Goal: Transaction & Acquisition: Purchase product/service

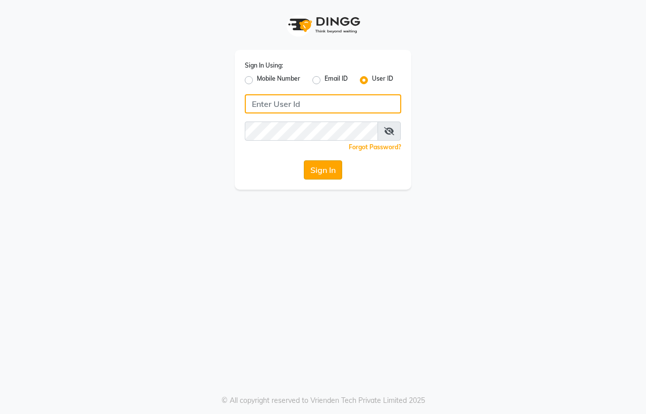
type input "[PERSON_NAME]"
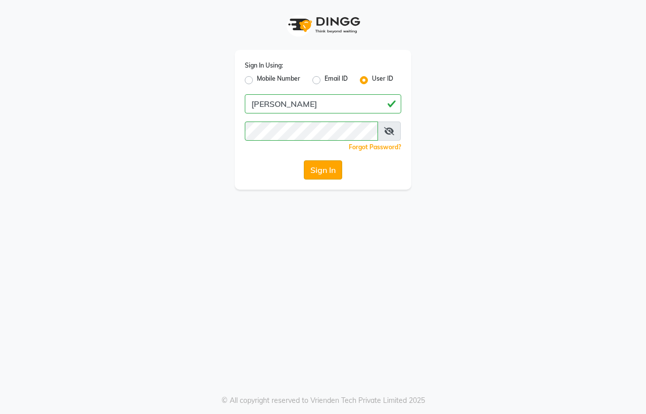
click at [326, 162] on button "Sign In" at bounding box center [323, 169] width 38 height 19
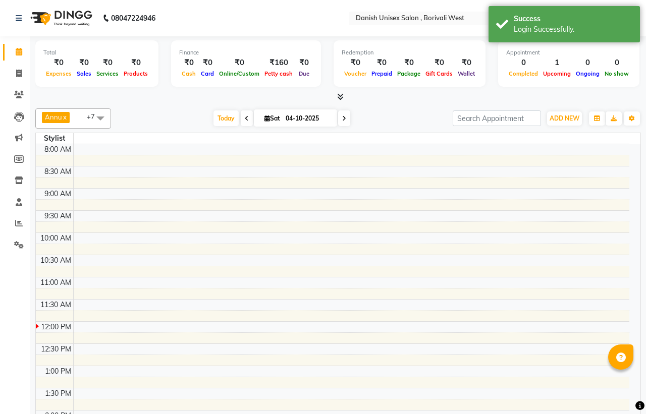
select select "en"
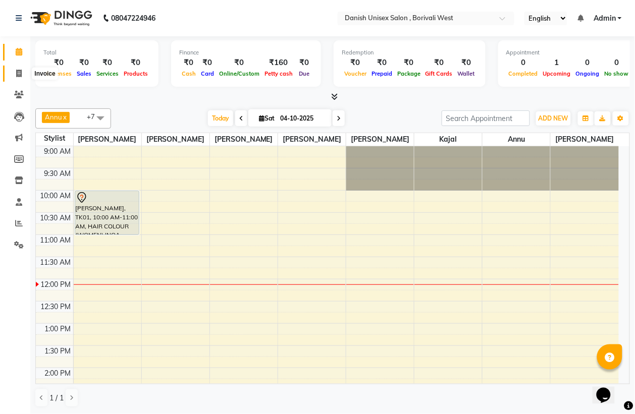
click at [17, 72] on icon at bounding box center [19, 74] width 6 height 8
select select "service"
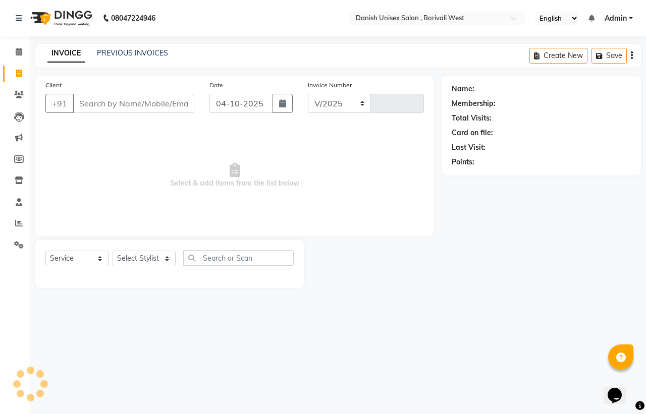
select select "6929"
type input "3973"
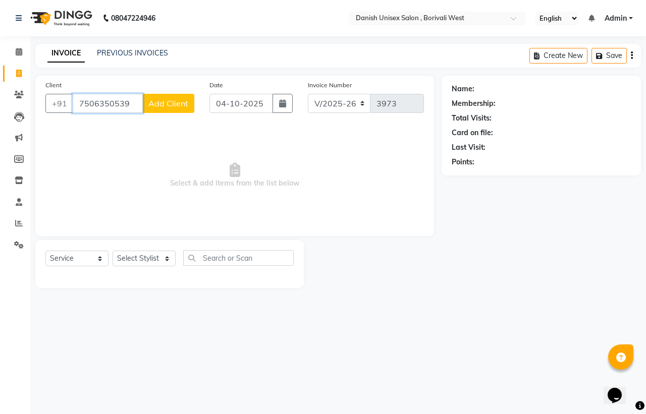
type input "7506350539"
click at [160, 104] on span "Add Client" at bounding box center [168, 103] width 40 height 10
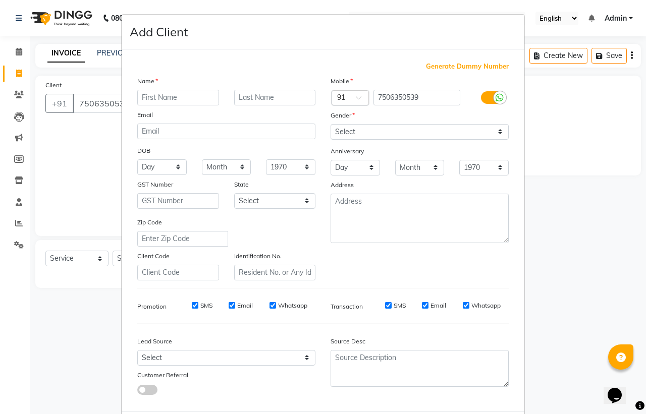
click at [167, 104] on input "text" at bounding box center [178, 98] width 82 height 16
type input "[PERSON_NAME]"
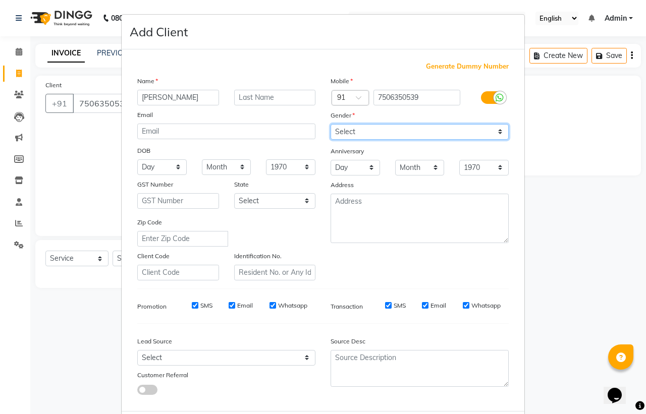
click at [342, 129] on select "Select [DEMOGRAPHIC_DATA] [DEMOGRAPHIC_DATA] Other Prefer Not To Say" at bounding box center [419, 132] width 178 height 16
select select "[DEMOGRAPHIC_DATA]"
click at [330, 124] on select "Select [DEMOGRAPHIC_DATA] [DEMOGRAPHIC_DATA] Other Prefer Not To Say" at bounding box center [419, 132] width 178 height 16
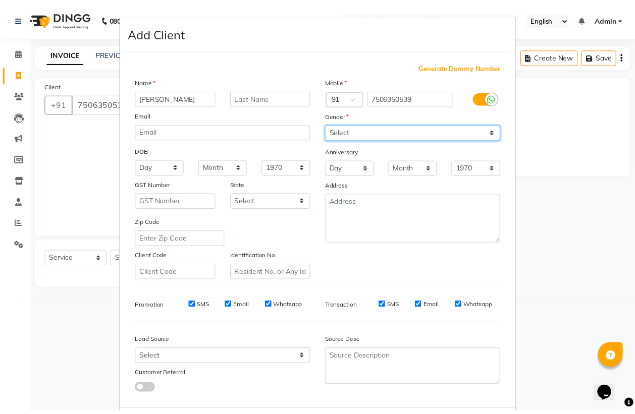
scroll to position [48, 0]
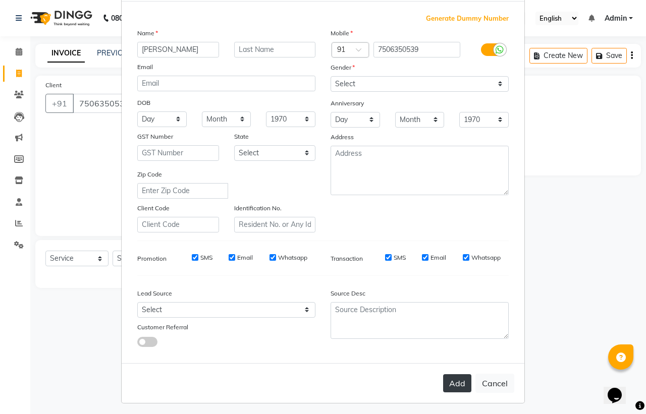
click at [450, 379] on button "Add" at bounding box center [457, 383] width 28 height 18
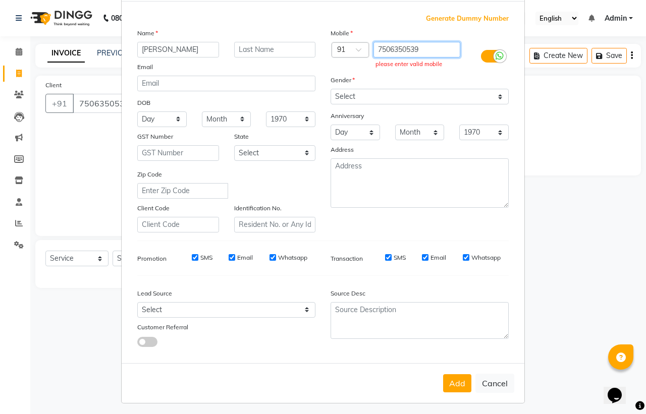
click at [436, 53] on input "7506350539" at bounding box center [416, 50] width 87 height 16
type input "7"
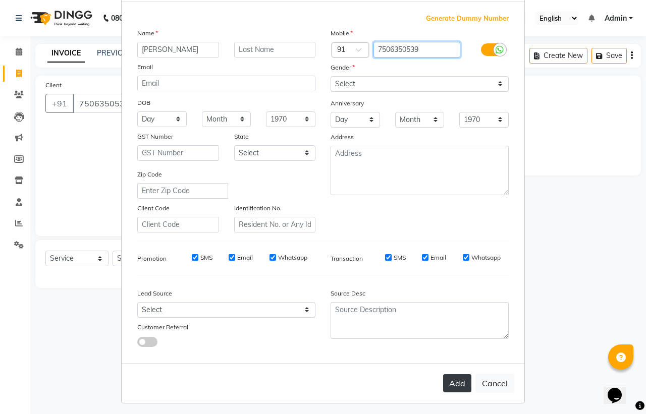
type input "7506350539"
click at [456, 377] on button "Add" at bounding box center [457, 383] width 28 height 18
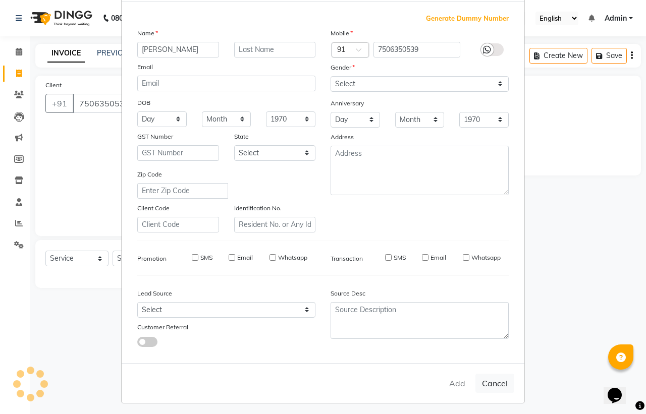
type input "7506350539"
select select
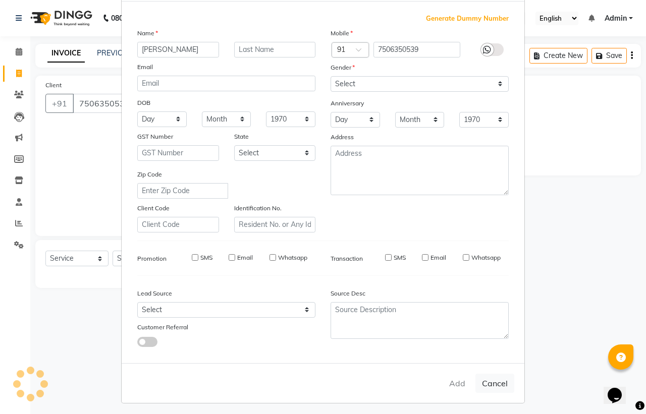
select select
checkbox input "false"
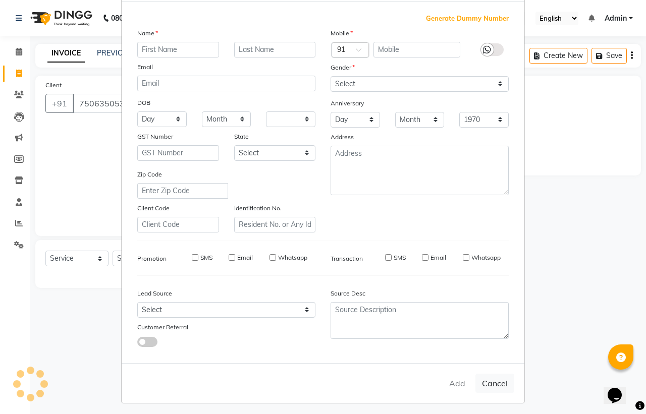
checkbox input "false"
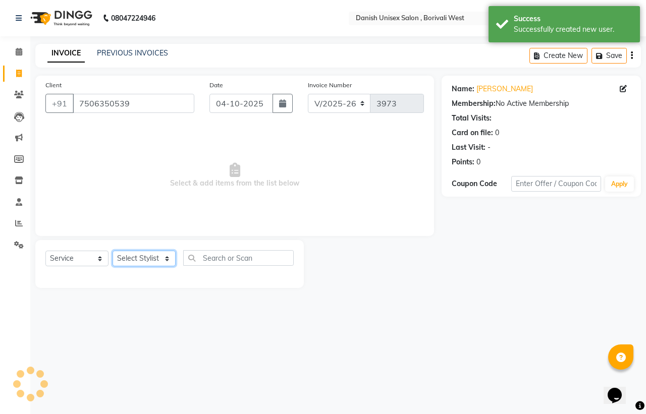
click at [155, 262] on select "Select Stylist [PERSON_NAME] [PERSON_NAME] kajal [PERSON_NAME] [PERSON_NAME] [P…" at bounding box center [144, 259] width 63 height 16
select select "93632"
click at [113, 251] on select "Select Stylist [PERSON_NAME] [PERSON_NAME] kajal [PERSON_NAME] [PERSON_NAME] [P…" at bounding box center [144, 259] width 63 height 16
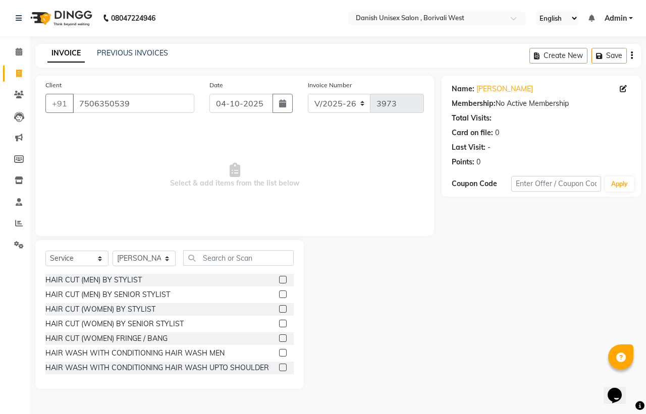
click at [279, 278] on label at bounding box center [283, 280] width 8 height 8
click at [279, 278] on input "checkbox" at bounding box center [282, 280] width 7 height 7
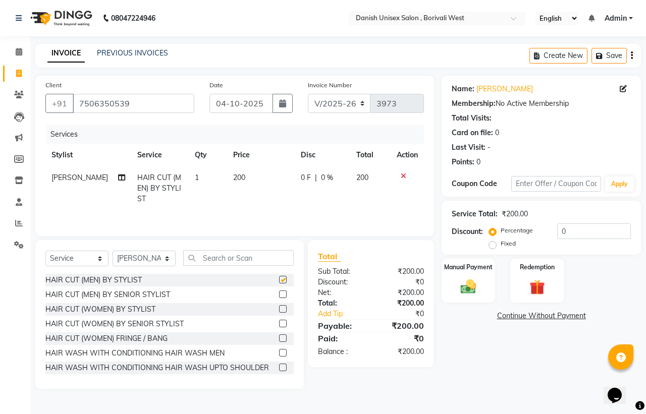
checkbox input "false"
click at [447, 288] on div "Manual Payment" at bounding box center [468, 281] width 56 height 46
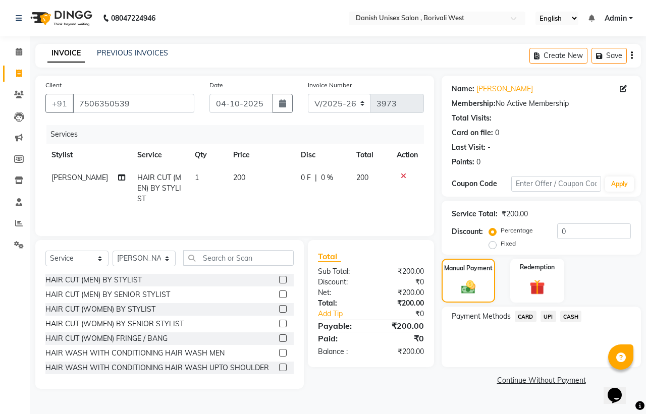
click at [575, 314] on span "CASH" at bounding box center [571, 317] width 22 height 12
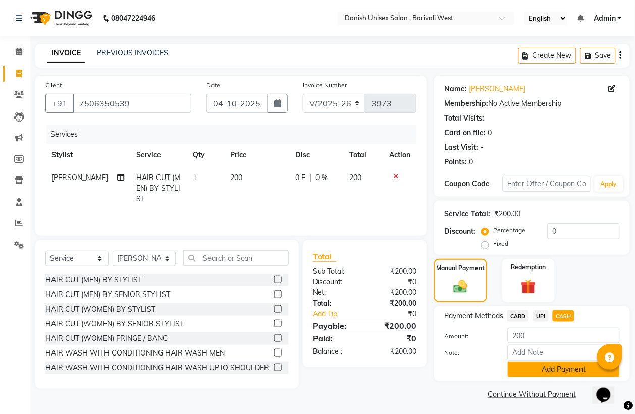
scroll to position [3, 0]
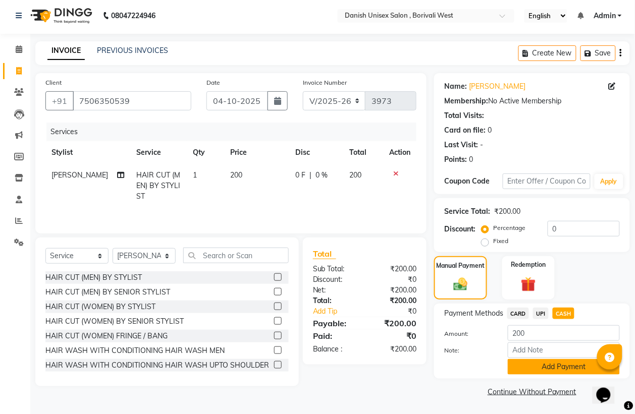
click at [551, 367] on button "Add Payment" at bounding box center [564, 367] width 112 height 16
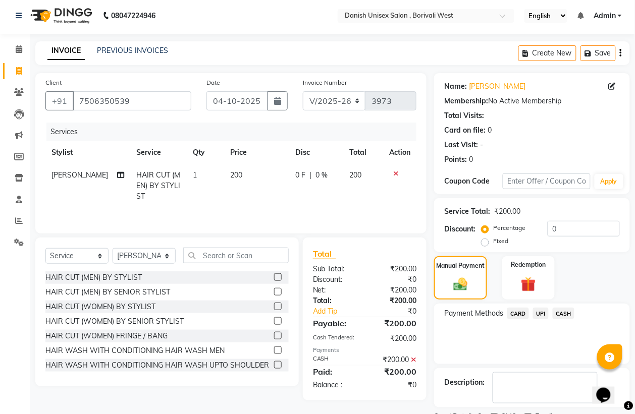
scroll to position [46, 0]
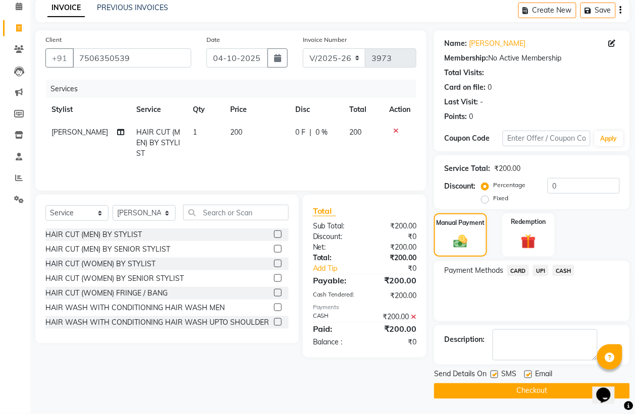
click at [553, 389] on button "Checkout" at bounding box center [532, 391] width 196 height 16
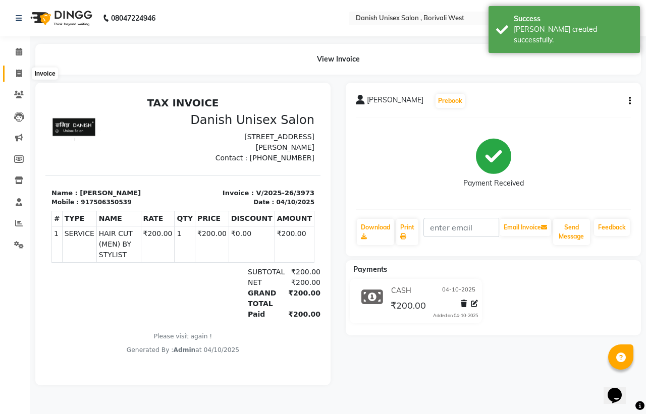
click at [16, 72] on icon at bounding box center [19, 74] width 6 height 8
select select "service"
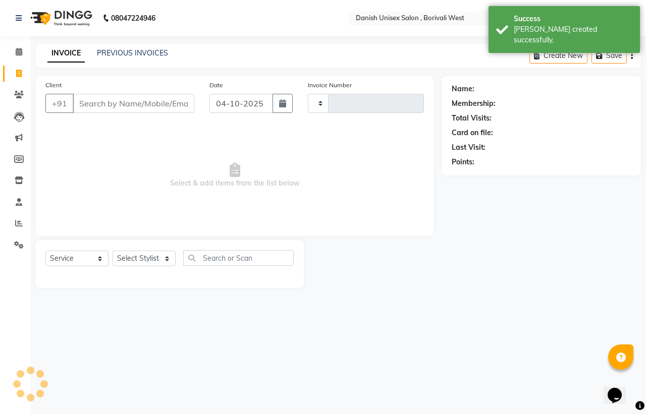
type input "3974"
select select "6929"
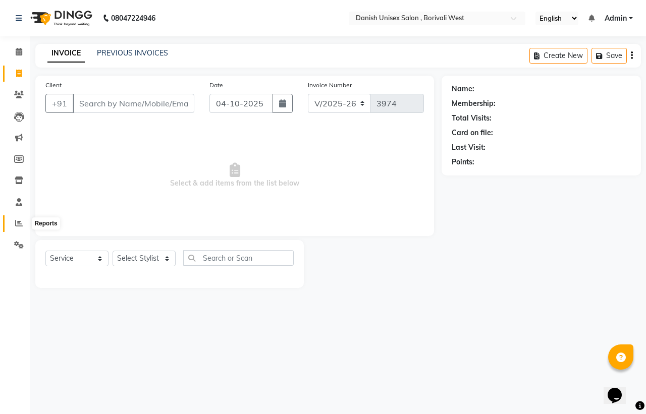
click at [20, 222] on icon at bounding box center [19, 223] width 8 height 8
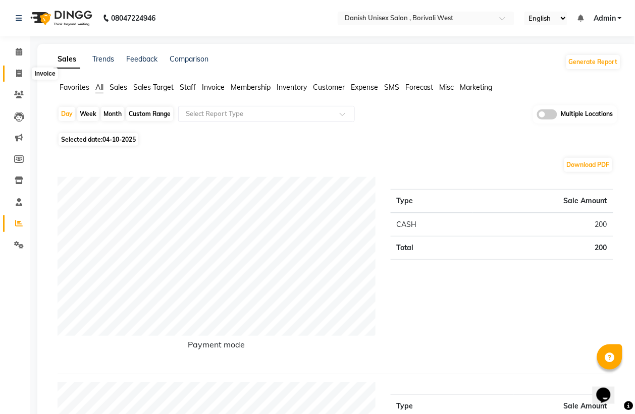
click at [19, 71] on icon at bounding box center [19, 74] width 6 height 8
select select "service"
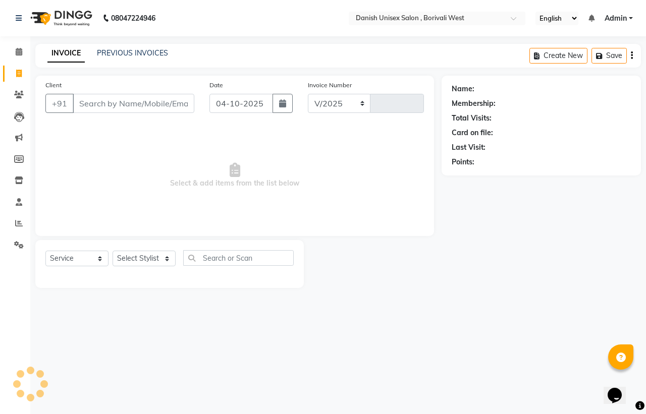
select select "6929"
type input "3974"
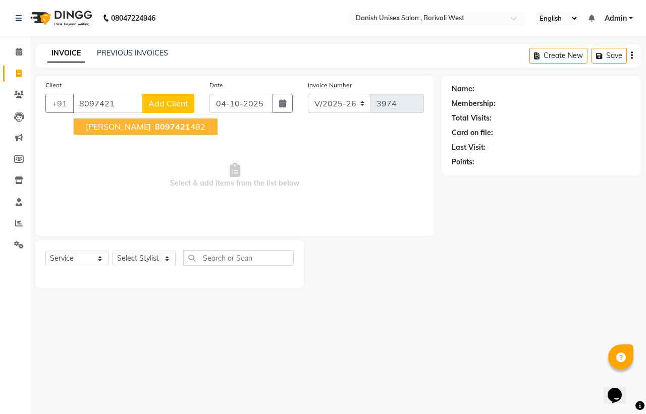
click at [142, 120] on button "[PERSON_NAME] 8097421 482" at bounding box center [146, 127] width 144 height 16
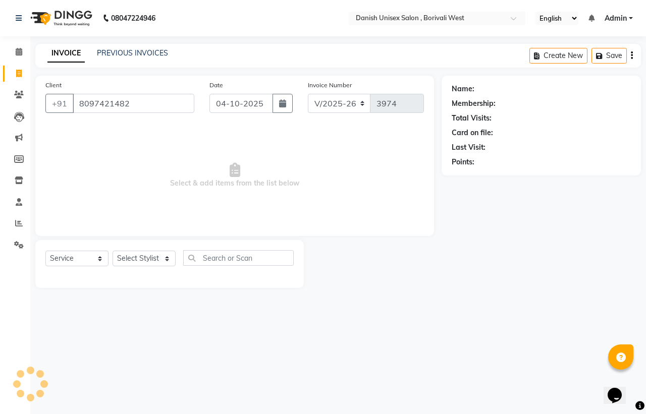
type input "8097421482"
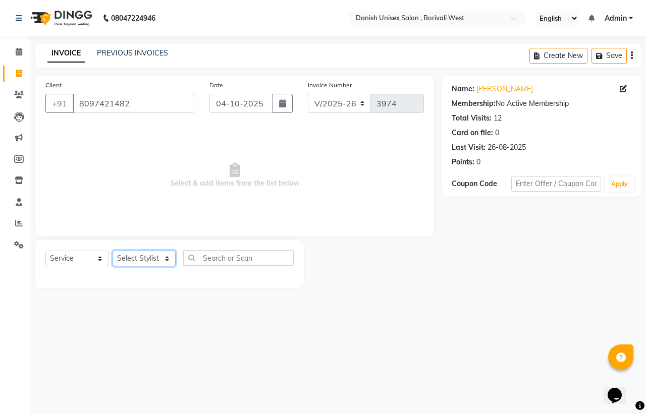
click at [143, 254] on select "Select Stylist [PERSON_NAME] [PERSON_NAME] kajal [PERSON_NAME] [PERSON_NAME] [P…" at bounding box center [144, 259] width 63 height 16
select select "93632"
click at [113, 251] on select "Select Stylist [PERSON_NAME] [PERSON_NAME] kajal [PERSON_NAME] [PERSON_NAME] [P…" at bounding box center [144, 259] width 63 height 16
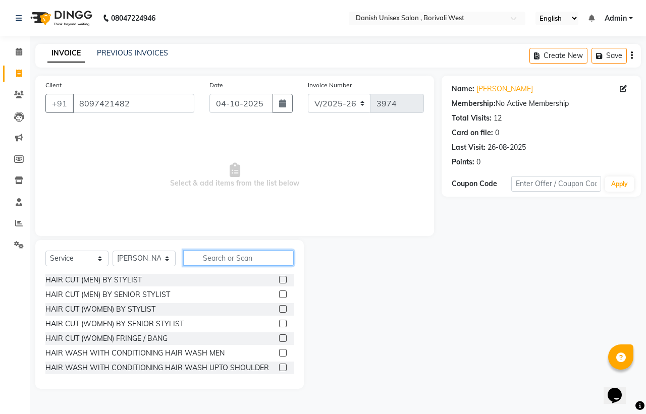
click at [261, 262] on input "text" at bounding box center [238, 258] width 110 height 16
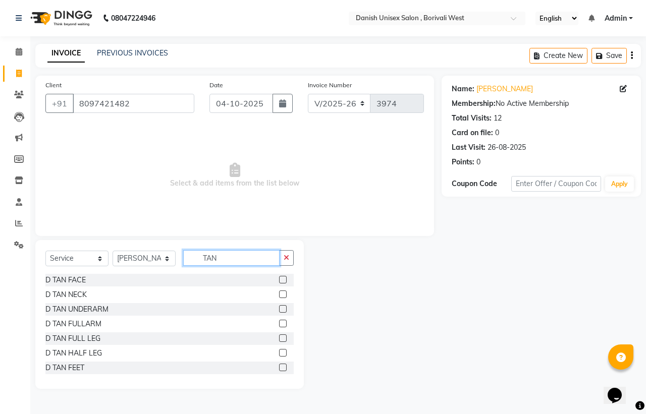
type input "TAN"
click at [279, 279] on label at bounding box center [283, 280] width 8 height 8
click at [279, 279] on input "checkbox" at bounding box center [282, 280] width 7 height 7
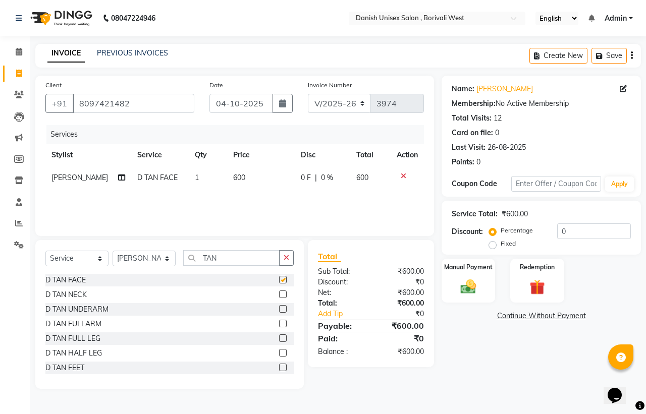
checkbox input "false"
click at [243, 263] on input "TAN" at bounding box center [231, 258] width 96 height 16
type input "T"
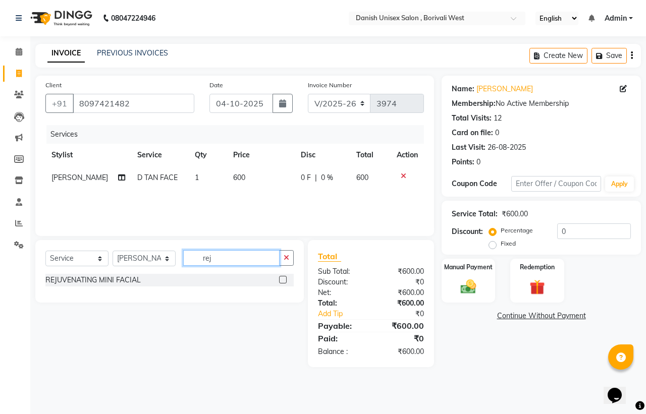
type input "rej"
click at [284, 280] on label at bounding box center [283, 280] width 8 height 8
click at [284, 280] on input "checkbox" at bounding box center [282, 280] width 7 height 7
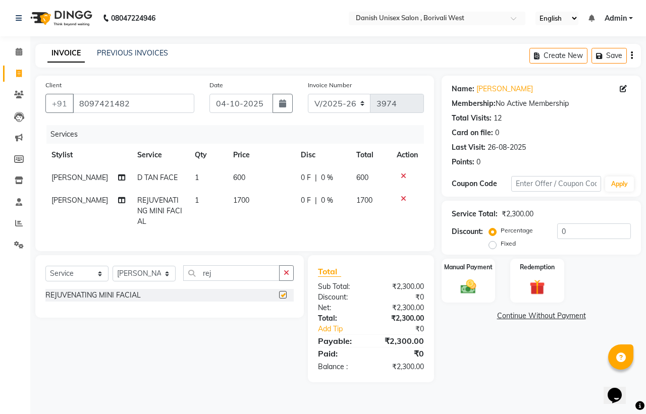
checkbox input "false"
click at [256, 281] on input "rej" at bounding box center [231, 273] width 96 height 16
type input "r"
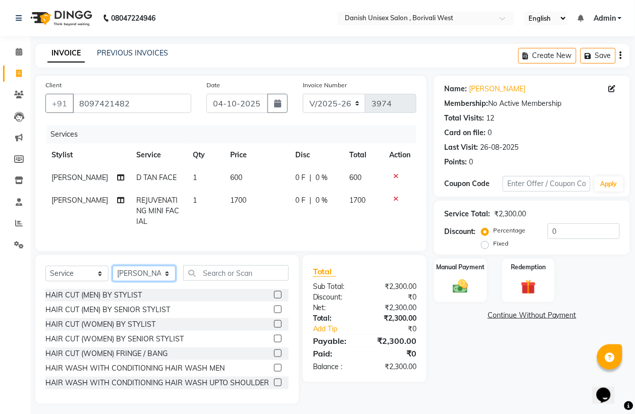
click at [162, 282] on select "Select Stylist [PERSON_NAME] [PERSON_NAME] kajal [PERSON_NAME] [PERSON_NAME] [P…" at bounding box center [144, 274] width 63 height 16
select select "89255"
click at [113, 276] on select "Select Stylist [PERSON_NAME] [PERSON_NAME] kajal [PERSON_NAME] [PERSON_NAME] [P…" at bounding box center [144, 274] width 63 height 16
click at [274, 299] on label at bounding box center [278, 295] width 8 height 8
click at [274, 299] on input "checkbox" at bounding box center [277, 295] width 7 height 7
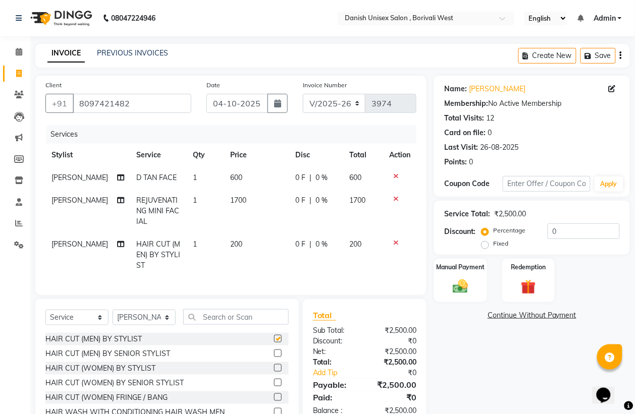
checkbox input "false"
click at [277, 325] on input "text" at bounding box center [235, 317] width 105 height 16
click at [155, 321] on select "Select Stylist [PERSON_NAME] [PERSON_NAME] kajal [PERSON_NAME] [PERSON_NAME] [P…" at bounding box center [144, 318] width 63 height 16
select select "93632"
click at [113, 320] on select "Select Stylist [PERSON_NAME] [PERSON_NAME] kajal [PERSON_NAME] [PERSON_NAME] [P…" at bounding box center [144, 318] width 63 height 16
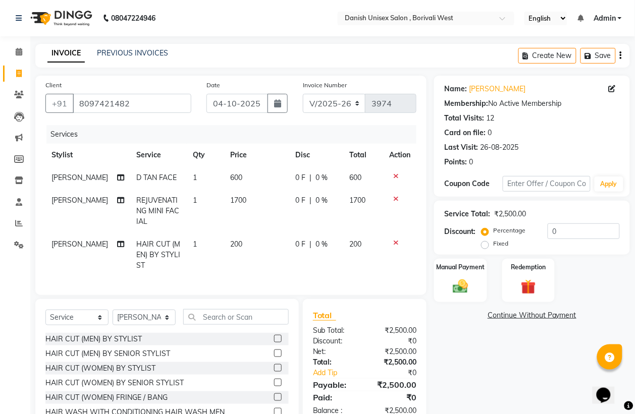
click at [274, 343] on label at bounding box center [278, 339] width 8 height 8
click at [274, 343] on input "checkbox" at bounding box center [277, 339] width 7 height 7
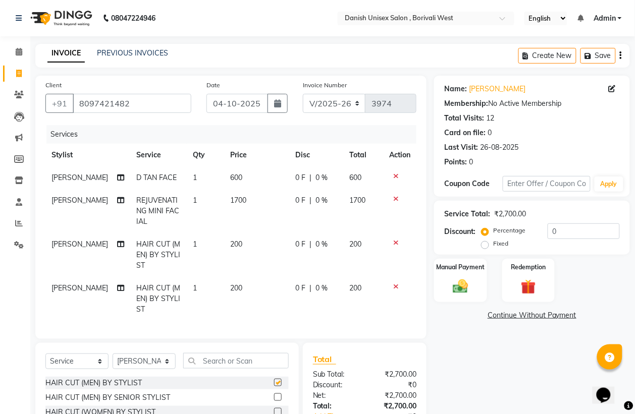
checkbox input "false"
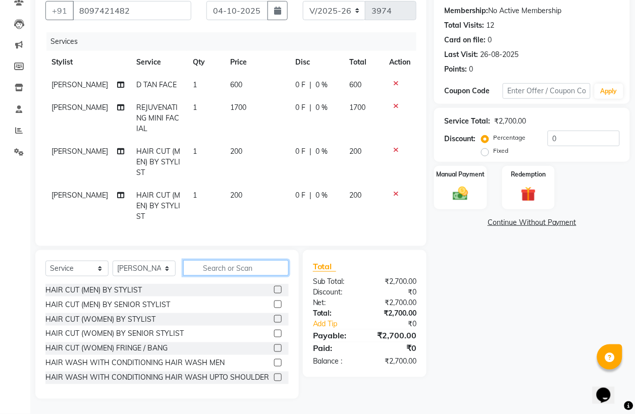
click at [265, 274] on input "text" at bounding box center [235, 268] width 105 height 16
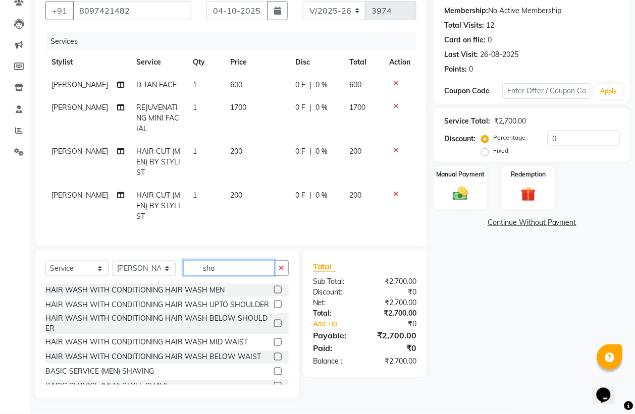
scroll to position [81, 0]
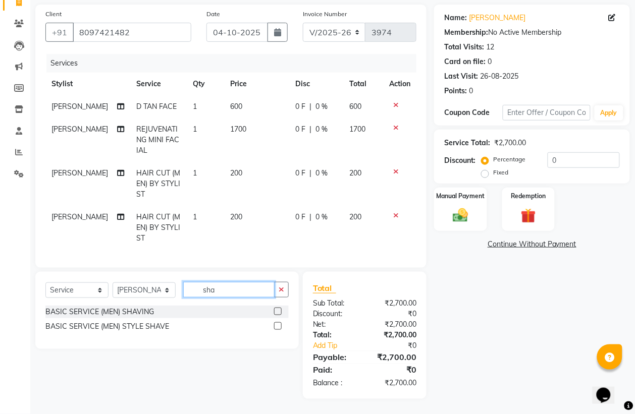
type input "sha"
click at [279, 326] on label at bounding box center [278, 326] width 8 height 8
click at [279, 326] on input "checkbox" at bounding box center [277, 326] width 7 height 7
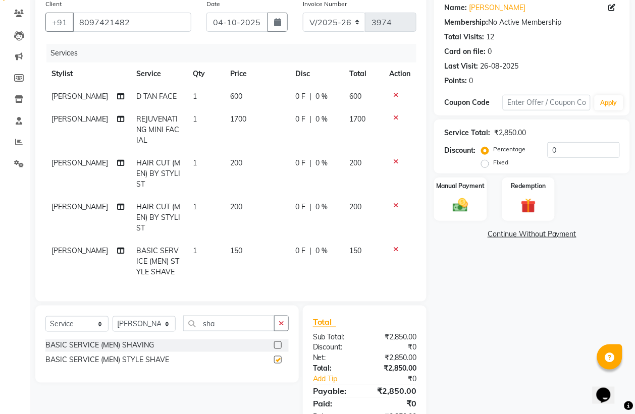
checkbox input "false"
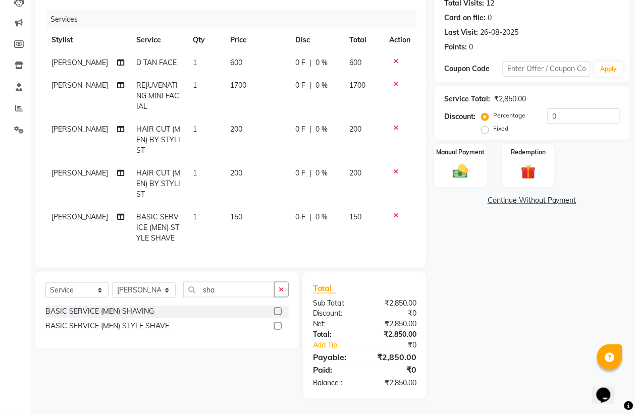
scroll to position [0, 0]
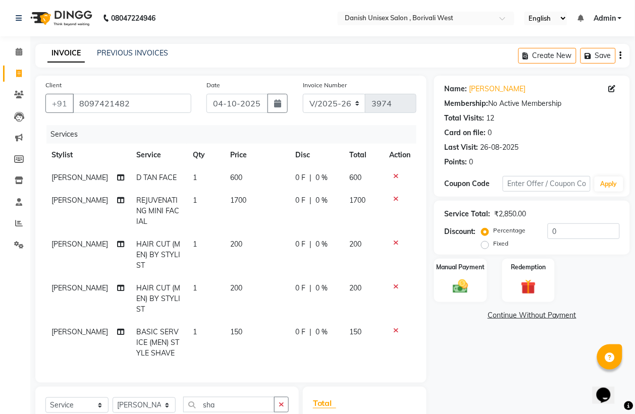
click at [393, 286] on icon at bounding box center [396, 286] width 6 height 7
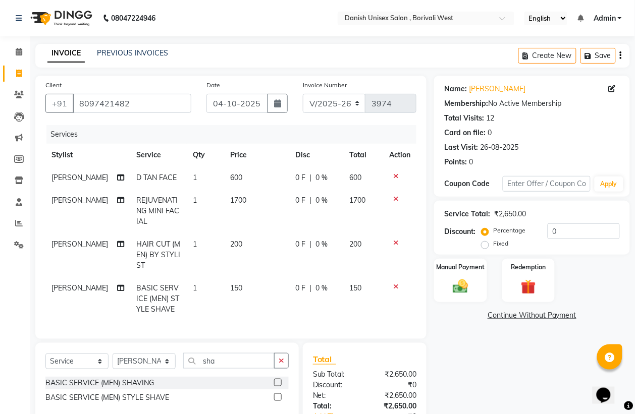
scroll to position [71, 0]
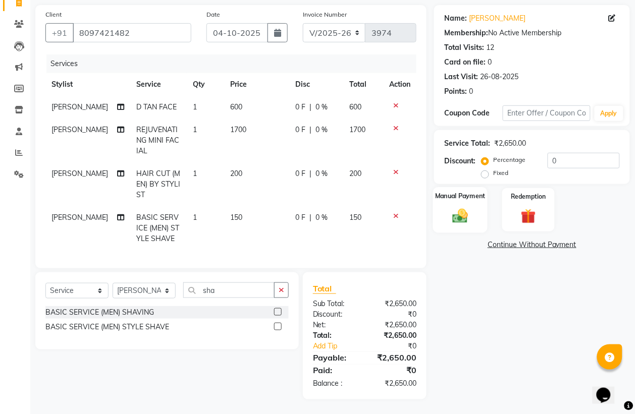
click at [444, 213] on div "Manual Payment" at bounding box center [460, 209] width 55 height 45
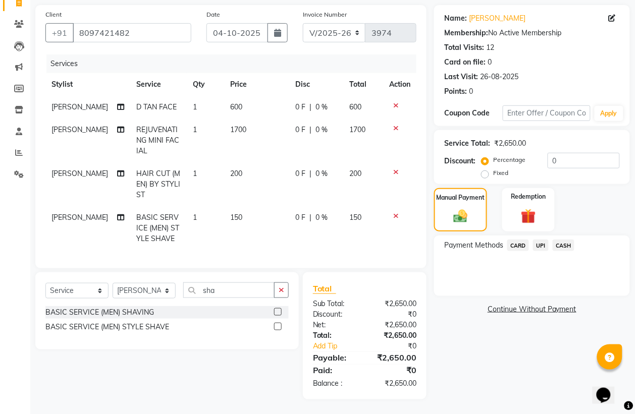
click at [395, 170] on icon at bounding box center [396, 172] width 6 height 7
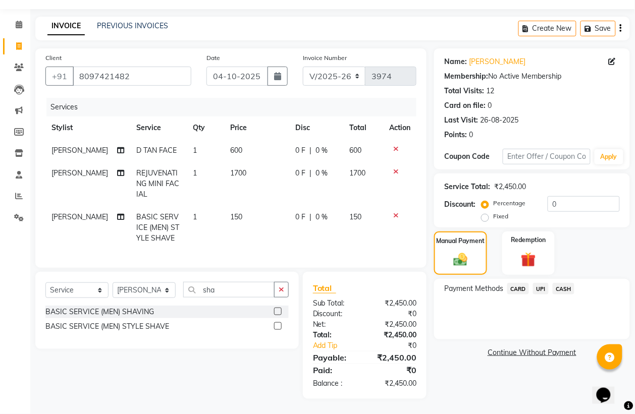
scroll to position [38, 0]
click at [255, 295] on input "sha" at bounding box center [228, 290] width 91 height 16
type input "s"
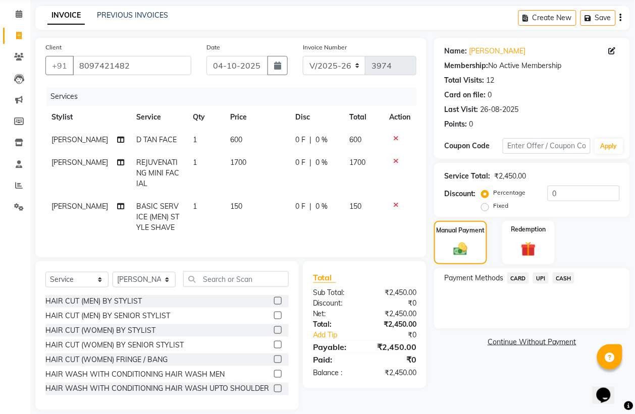
click at [274, 305] on label at bounding box center [278, 301] width 8 height 8
click at [274, 305] on input "checkbox" at bounding box center [277, 301] width 7 height 7
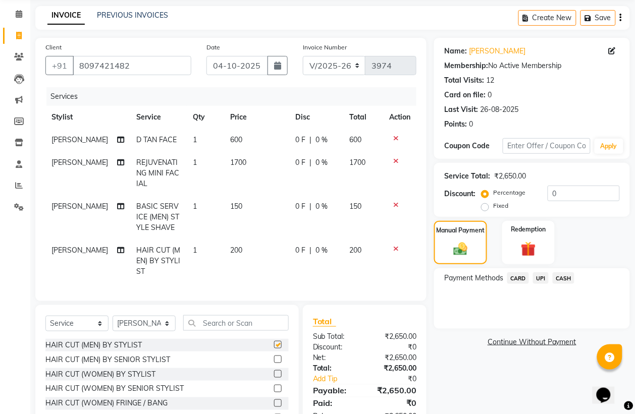
checkbox input "false"
click at [447, 253] on div "Manual Payment" at bounding box center [460, 242] width 55 height 45
click at [540, 276] on span "UPI" at bounding box center [541, 278] width 16 height 12
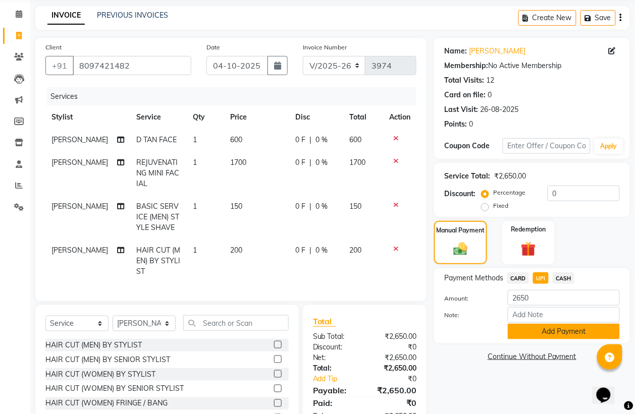
click at [560, 332] on button "Add Payment" at bounding box center [564, 332] width 112 height 16
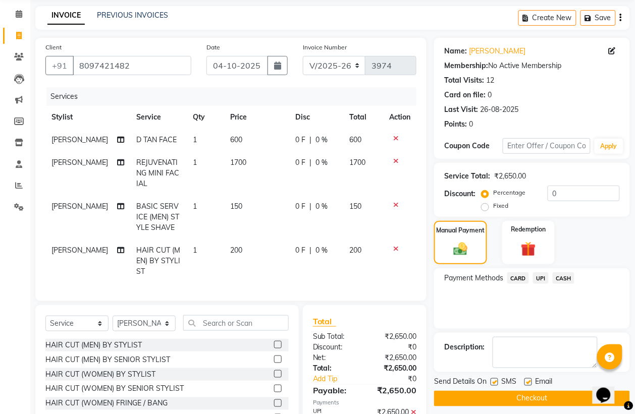
scroll to position [103, 0]
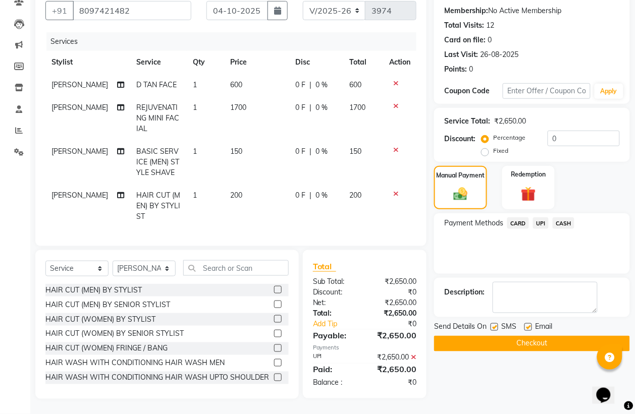
click at [550, 336] on button "Checkout" at bounding box center [532, 344] width 196 height 16
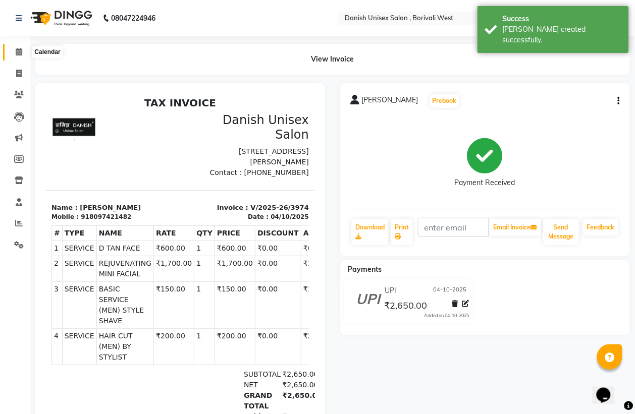
click at [18, 51] on icon at bounding box center [19, 52] width 7 height 8
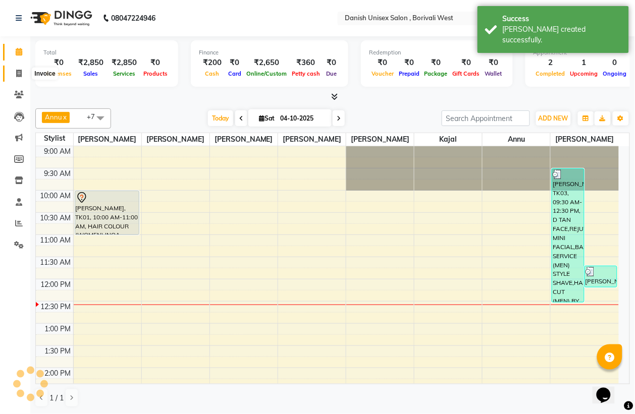
click at [17, 74] on icon at bounding box center [19, 74] width 6 height 8
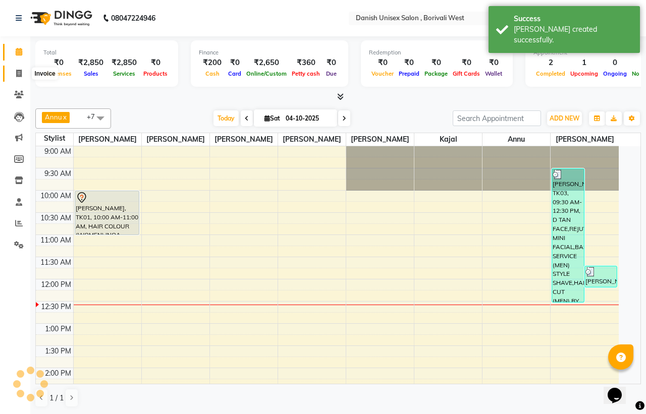
select select "service"
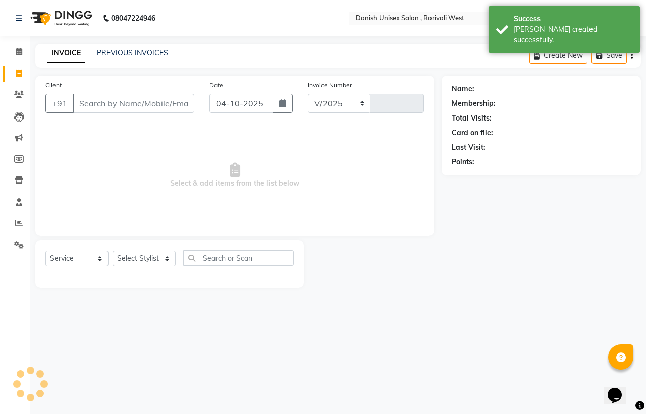
select select "6929"
type input "3975"
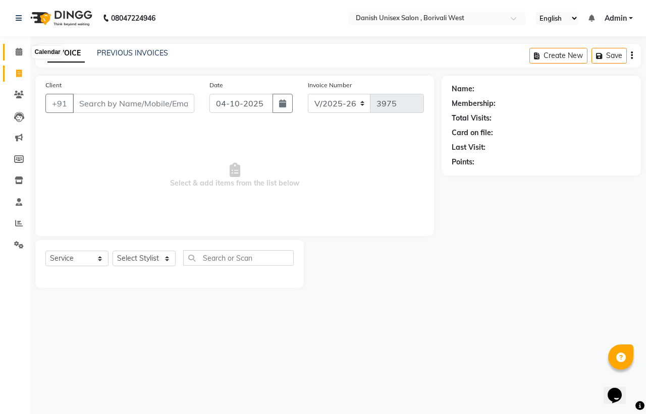
click at [19, 50] on icon at bounding box center [19, 52] width 7 height 8
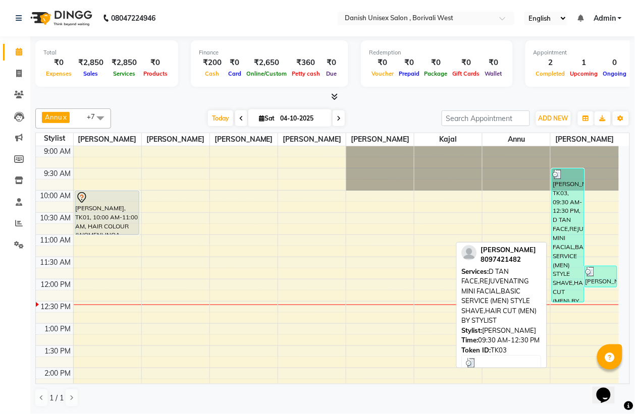
click at [570, 220] on div "[PERSON_NAME], TK03, 09:30 AM-12:30 PM, D TAN FACE,REJUVENATING MINI FACIAL,BAS…" at bounding box center [568, 235] width 32 height 133
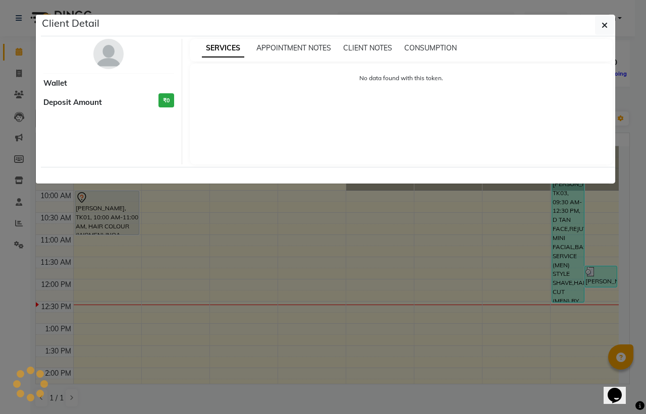
select select "3"
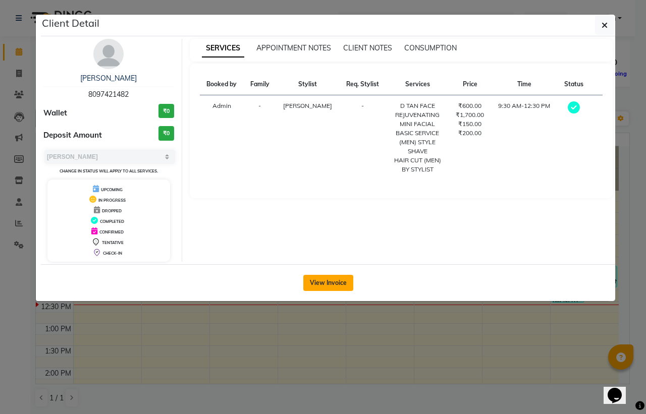
click at [319, 285] on button "View Invoice" at bounding box center [328, 283] width 50 height 16
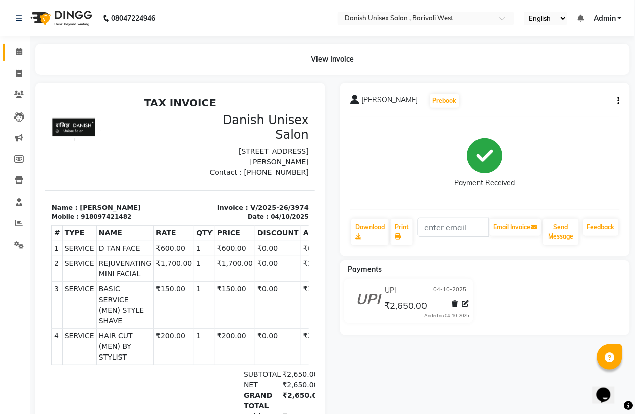
scroll to position [0, 21]
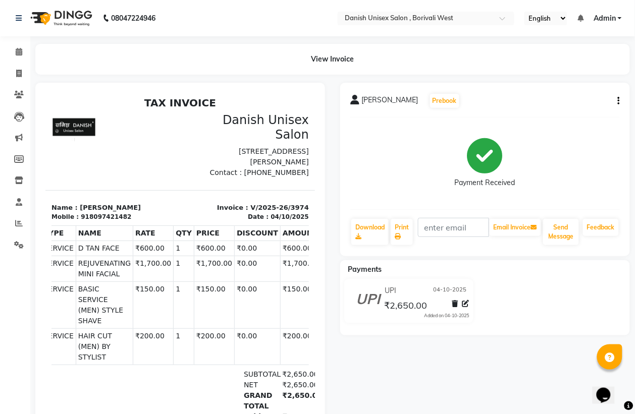
click at [620, 97] on div "[PERSON_NAME] Prebook Payment Received Download Print Email Invoice Send Messag…" at bounding box center [485, 170] width 290 height 174
click at [619, 101] on icon "button" at bounding box center [619, 101] width 2 height 1
click at [550, 101] on div "Edit Item Staff" at bounding box center [568, 101] width 69 height 13
select select "93632"
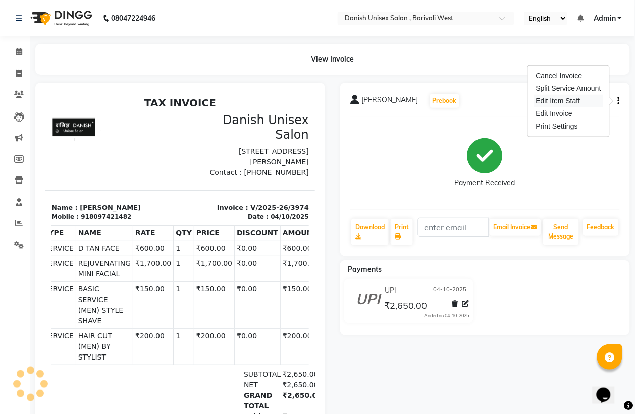
select select "93632"
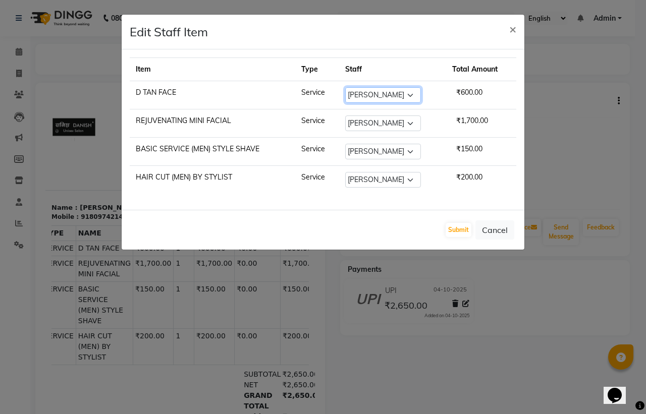
click at [394, 96] on select "Select [PERSON_NAME] [PERSON_NAME] kajal [PERSON_NAME] [PERSON_NAME] [PERSON_NA…" at bounding box center [383, 95] width 76 height 16
select select "83127"
click at [346, 87] on select "Select [PERSON_NAME] [PERSON_NAME] kajal [PERSON_NAME] [PERSON_NAME] [PERSON_NA…" at bounding box center [383, 95] width 76 height 16
click at [407, 125] on select "Select [PERSON_NAME] [PERSON_NAME] kajal [PERSON_NAME] [PERSON_NAME] [PERSON_NA…" at bounding box center [383, 124] width 76 height 16
select select "83127"
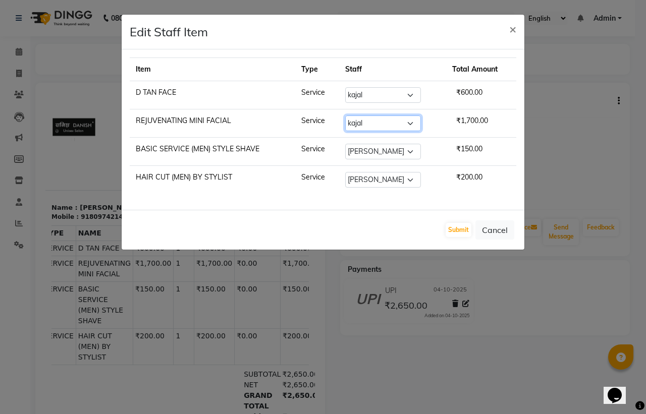
click at [346, 116] on select "Select [PERSON_NAME] [PERSON_NAME] kajal [PERSON_NAME] [PERSON_NAME] [PERSON_NA…" at bounding box center [383, 124] width 76 height 16
click at [457, 228] on button "Submit" at bounding box center [458, 230] width 26 height 14
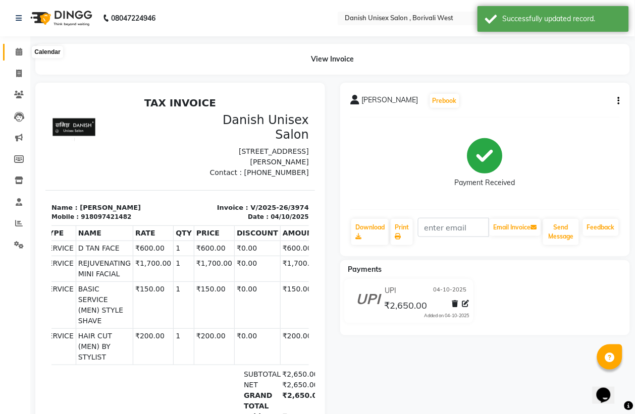
click at [18, 52] on icon at bounding box center [19, 52] width 7 height 8
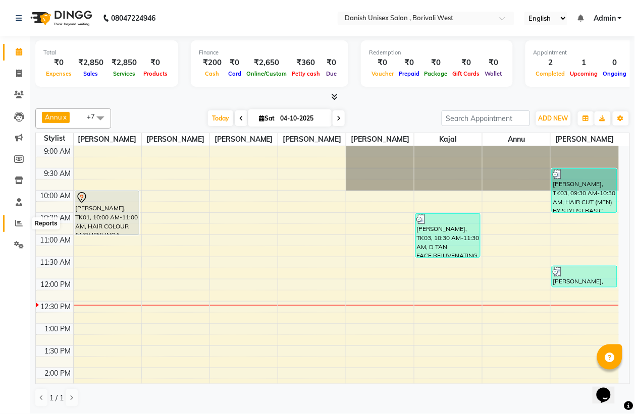
click at [21, 227] on icon at bounding box center [19, 223] width 8 height 8
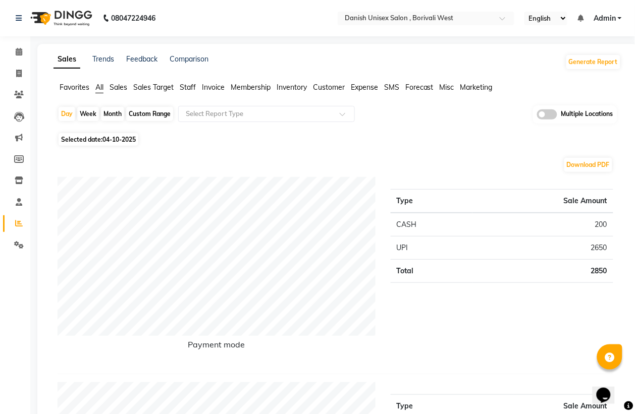
click at [119, 114] on div "Month" at bounding box center [112, 114] width 23 height 14
select select "10"
select select "2025"
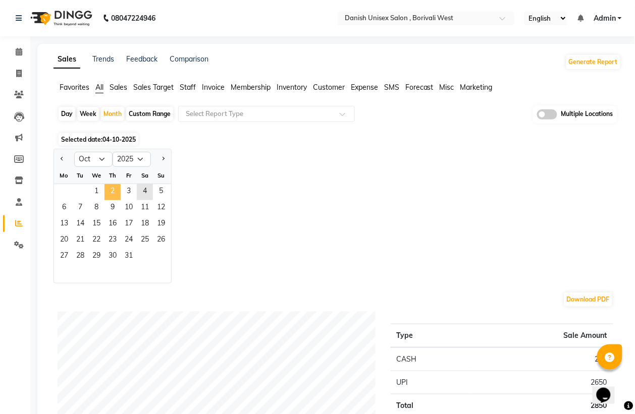
click at [111, 192] on span "2" at bounding box center [112, 192] width 16 height 16
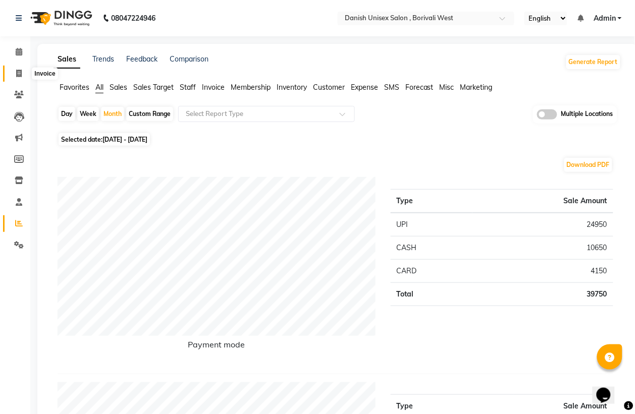
click at [18, 72] on icon at bounding box center [19, 74] width 6 height 8
select select "service"
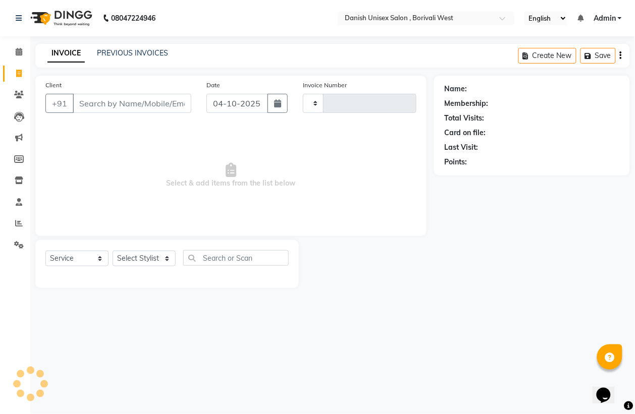
type input "3975"
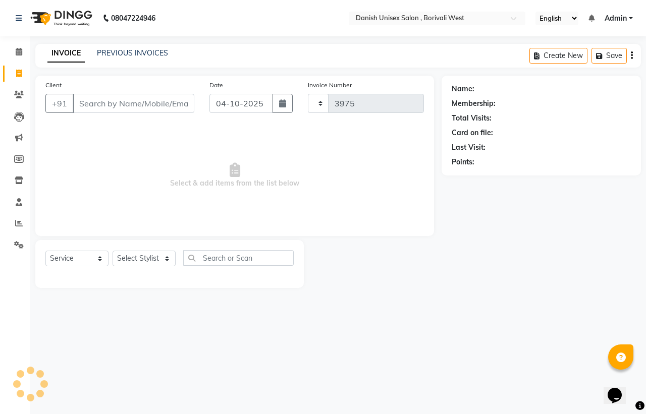
select select "6929"
click at [15, 222] on icon at bounding box center [19, 223] width 8 height 8
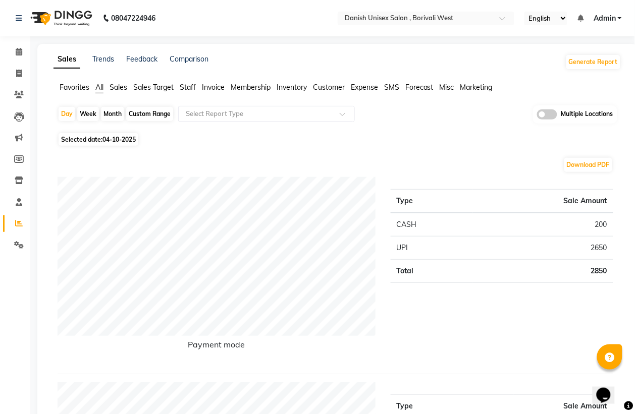
click at [116, 111] on div "Month" at bounding box center [112, 114] width 23 height 14
select select "10"
select select "2025"
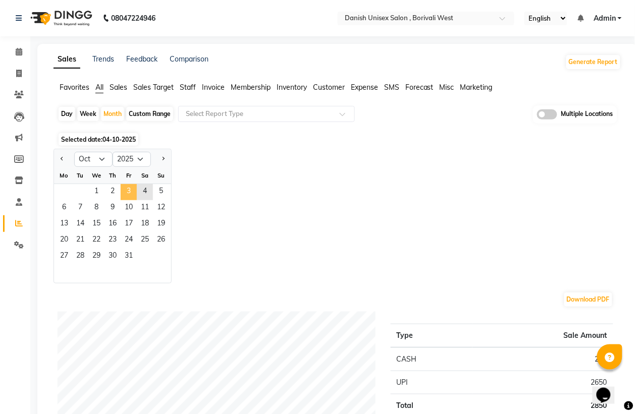
click at [129, 191] on span "3" at bounding box center [129, 192] width 16 height 16
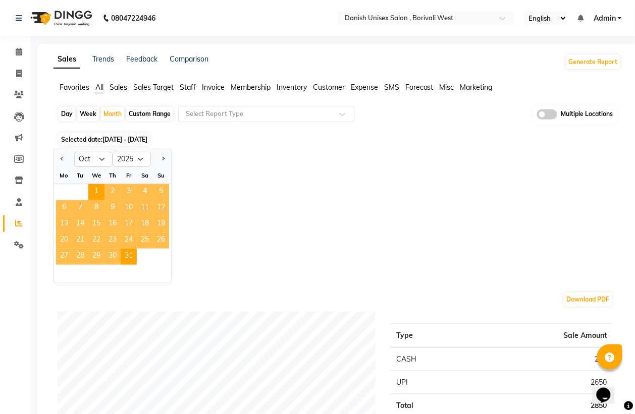
click at [13, 217] on link "Reports" at bounding box center [15, 223] width 24 height 17
click at [18, 47] on span at bounding box center [19, 52] width 18 height 12
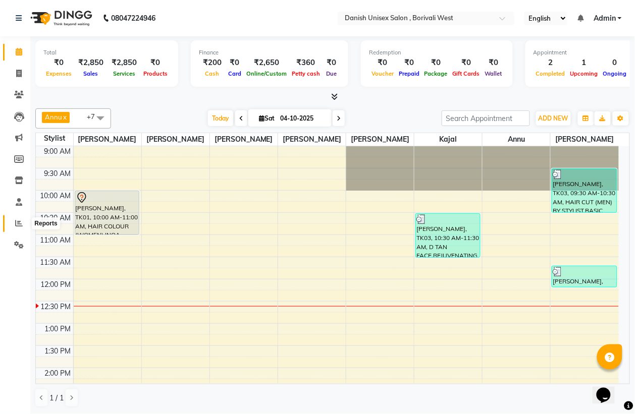
click at [17, 223] on icon at bounding box center [19, 223] width 8 height 8
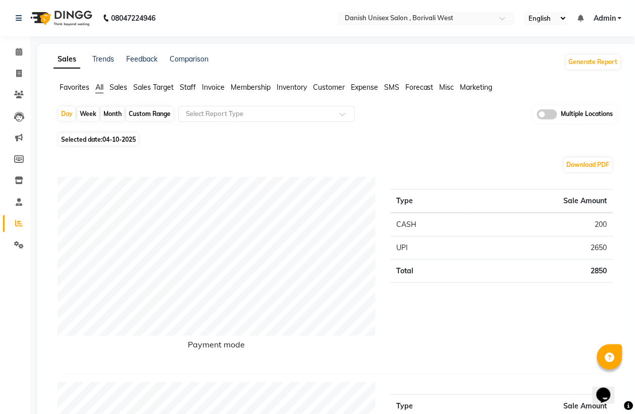
click at [117, 114] on div "Month" at bounding box center [112, 114] width 23 height 14
select select "10"
select select "2025"
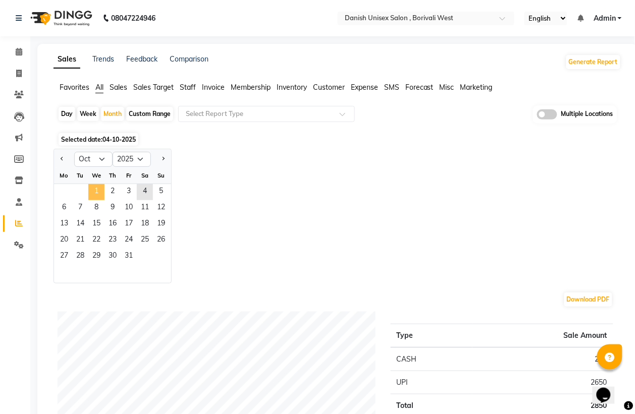
click at [96, 191] on span "1" at bounding box center [96, 192] width 16 height 16
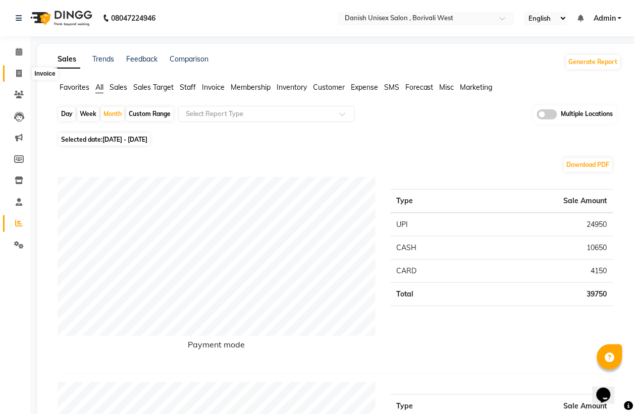
click at [21, 71] on icon at bounding box center [19, 74] width 6 height 8
select select "service"
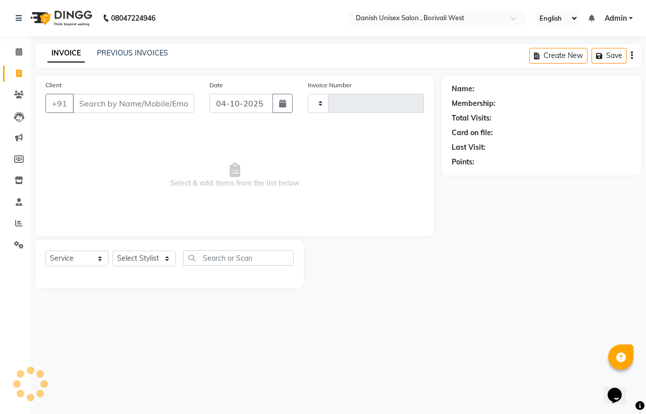
type input "3975"
select select "6929"
click at [18, 54] on icon at bounding box center [19, 52] width 7 height 8
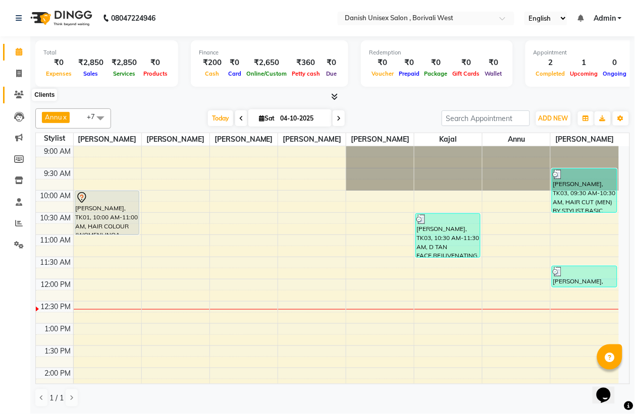
click at [18, 95] on icon at bounding box center [19, 95] width 10 height 8
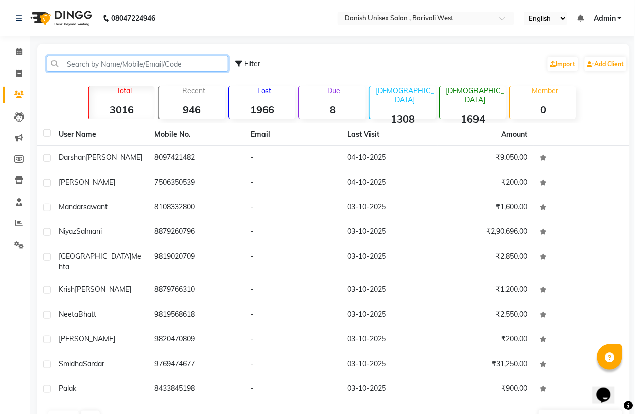
click at [139, 64] on input "text" at bounding box center [137, 64] width 181 height 16
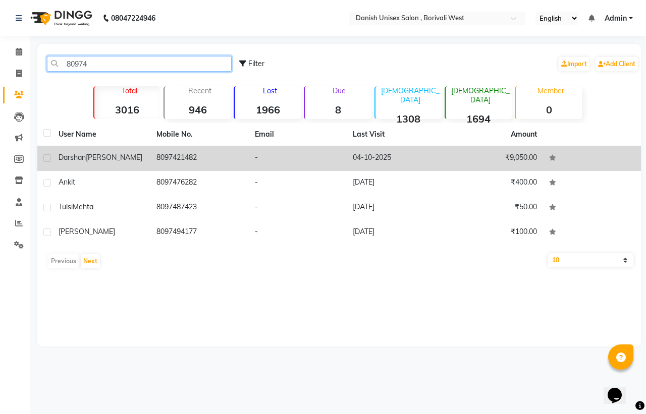
type input "80974"
click at [75, 155] on span "Darshan" at bounding box center [72, 157] width 27 height 9
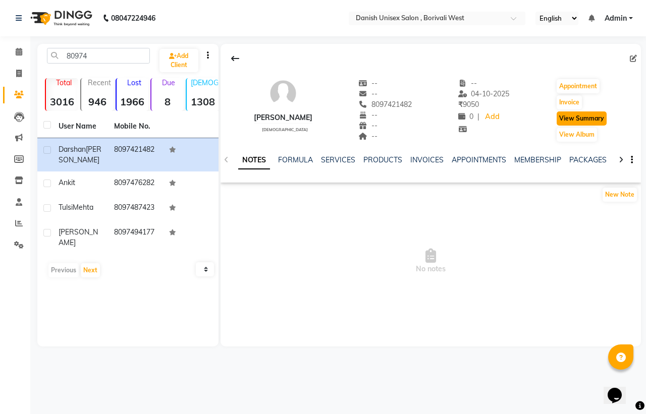
click at [578, 117] on button "View Summary" at bounding box center [581, 118] width 50 height 14
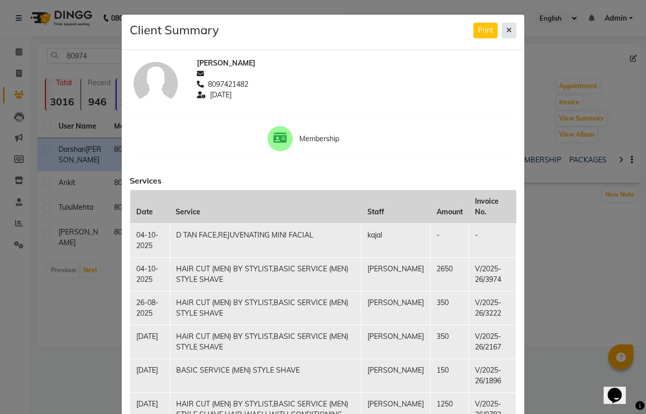
click at [506, 32] on icon at bounding box center [509, 30] width 6 height 7
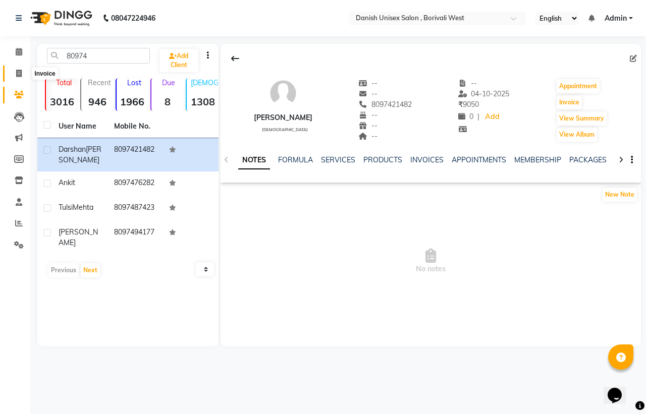
click at [19, 68] on span at bounding box center [19, 74] width 18 height 12
select select "service"
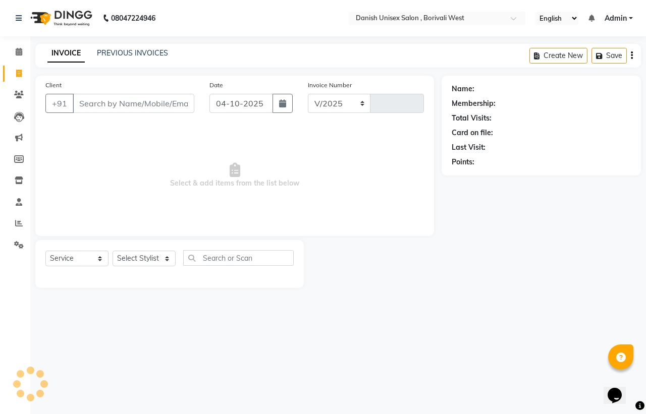
select select "6929"
type input "3975"
click at [16, 51] on icon at bounding box center [19, 52] width 7 height 8
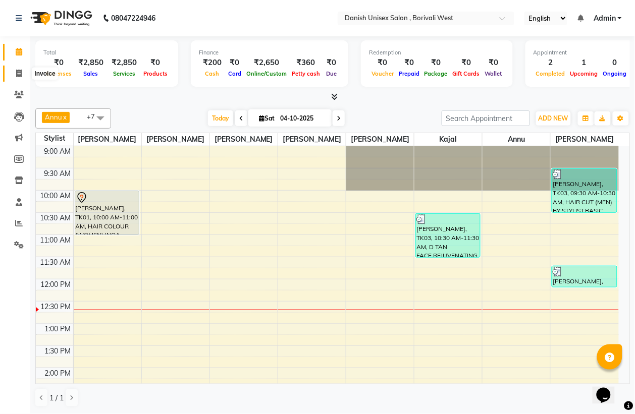
click at [16, 74] on icon at bounding box center [19, 74] width 6 height 8
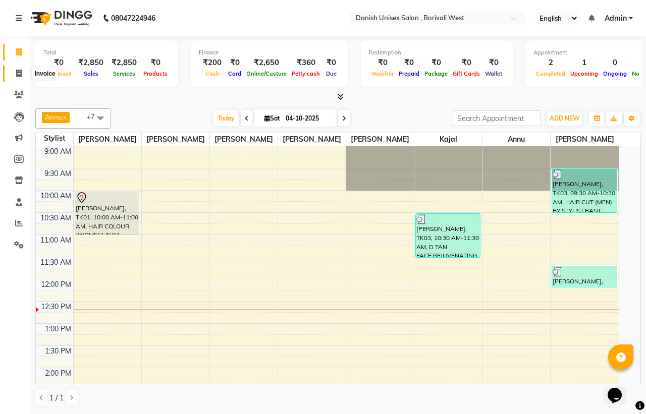
select select "service"
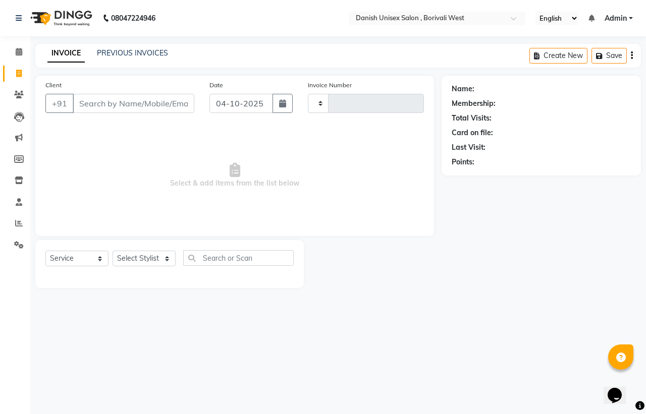
type input "3975"
select select "6929"
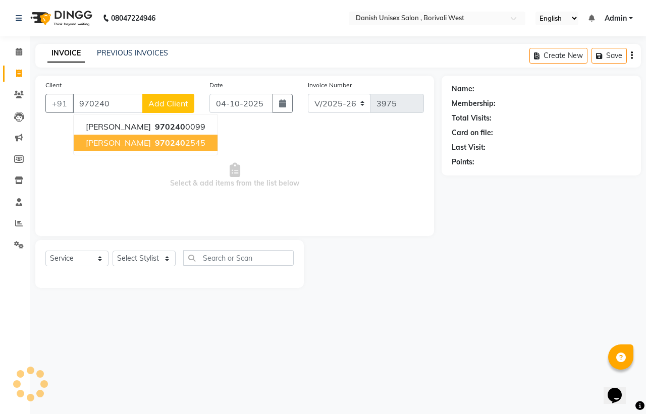
click at [173, 138] on span "970240" at bounding box center [170, 143] width 30 height 10
type input "9702402545"
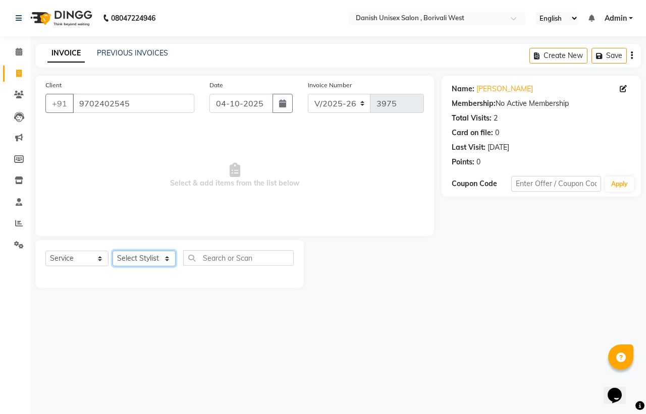
click at [137, 259] on select "Select Stylist [PERSON_NAME] [PERSON_NAME] kajal [PERSON_NAME] [PERSON_NAME] [P…" at bounding box center [144, 259] width 63 height 16
select select "93632"
click at [113, 251] on select "Select Stylist [PERSON_NAME] [PERSON_NAME] kajal [PERSON_NAME] [PERSON_NAME] [P…" at bounding box center [144, 259] width 63 height 16
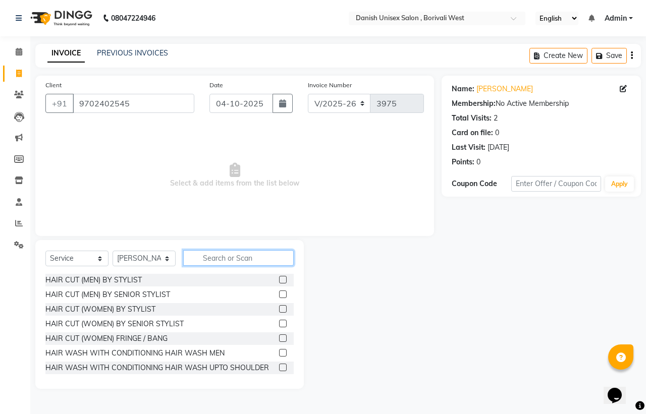
click at [236, 261] on input "text" at bounding box center [238, 258] width 110 height 16
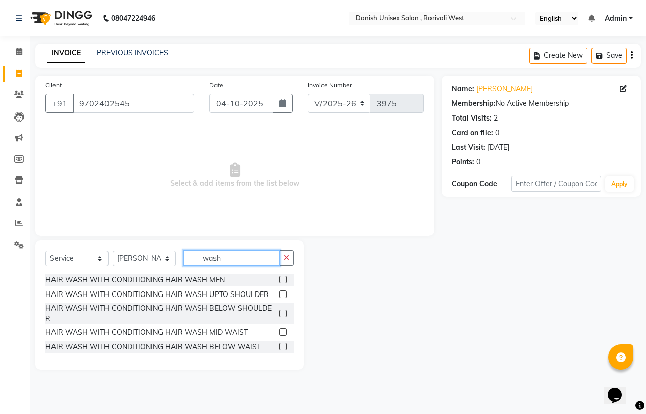
type input "wash"
click at [284, 310] on label at bounding box center [283, 314] width 8 height 8
click at [284, 311] on input "checkbox" at bounding box center [282, 314] width 7 height 7
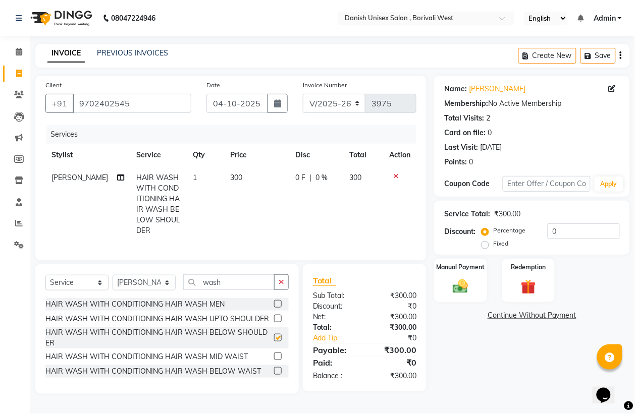
checkbox input "false"
click at [443, 288] on div "Manual Payment" at bounding box center [460, 280] width 55 height 45
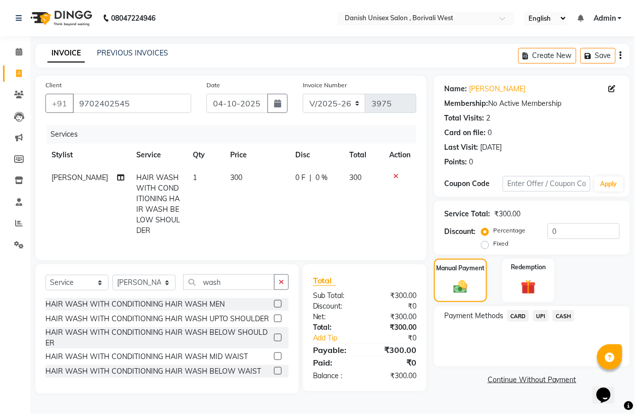
click at [564, 316] on span "CASH" at bounding box center [563, 316] width 22 height 12
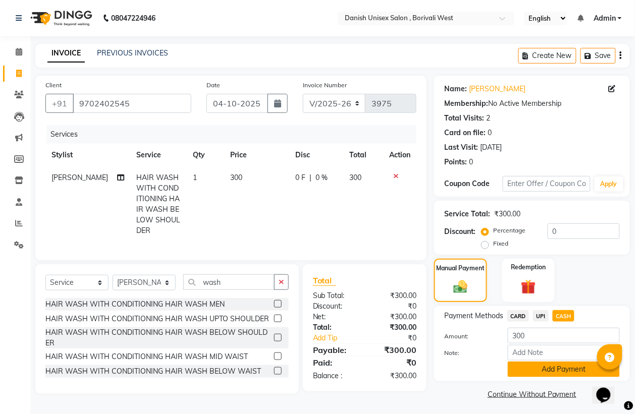
click at [553, 369] on button "Add Payment" at bounding box center [564, 370] width 112 height 16
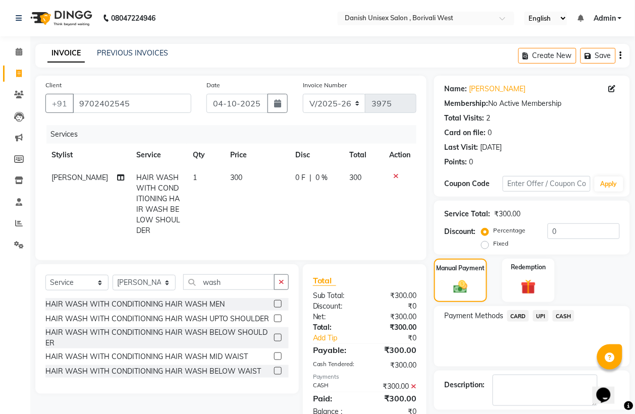
scroll to position [46, 0]
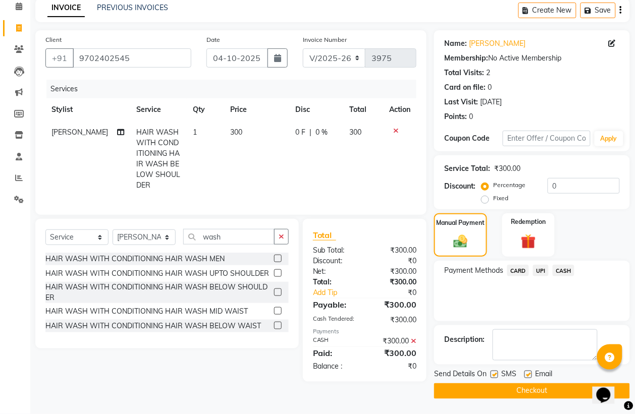
click at [543, 390] on button "Checkout" at bounding box center [532, 391] width 196 height 16
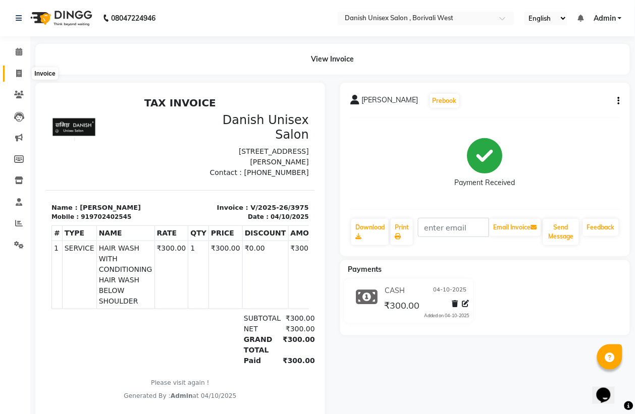
click at [19, 69] on span at bounding box center [19, 74] width 18 height 12
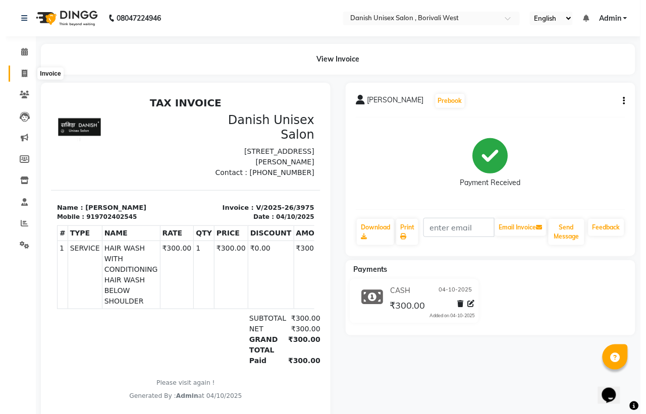
select select "service"
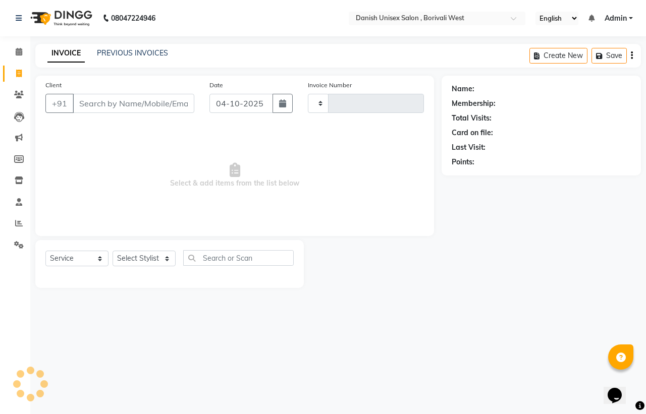
type input "3976"
select select "6929"
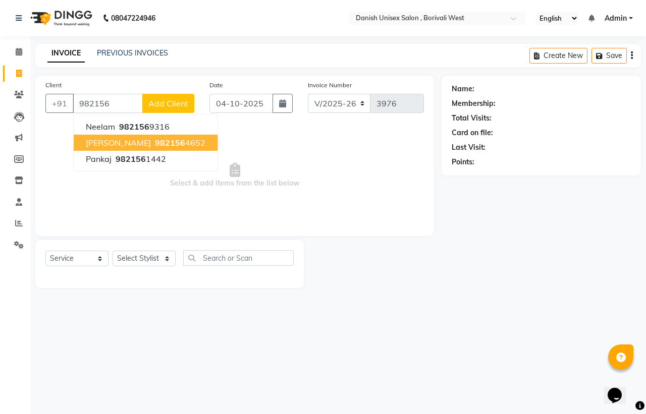
click at [112, 144] on span "[PERSON_NAME]" at bounding box center [118, 143] width 65 height 10
type input "9821564652"
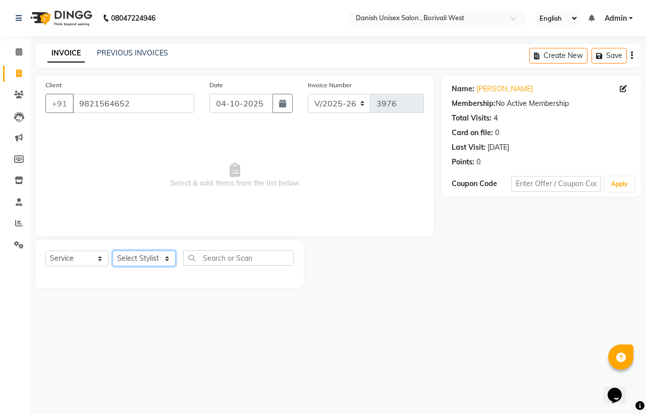
click at [129, 260] on select "Select Stylist [PERSON_NAME] [PERSON_NAME] kajal [PERSON_NAME] [PERSON_NAME] [P…" at bounding box center [144, 259] width 63 height 16
select select "54584"
click at [113, 251] on select "Select Stylist [PERSON_NAME] [PERSON_NAME] kajal [PERSON_NAME] [PERSON_NAME] [P…" at bounding box center [144, 259] width 63 height 16
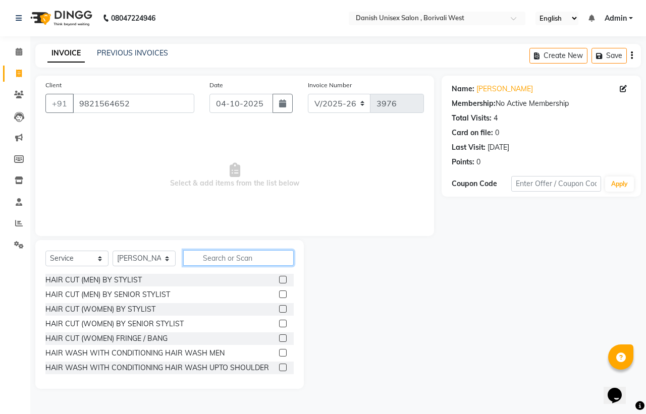
click at [222, 261] on input "text" at bounding box center [238, 258] width 110 height 16
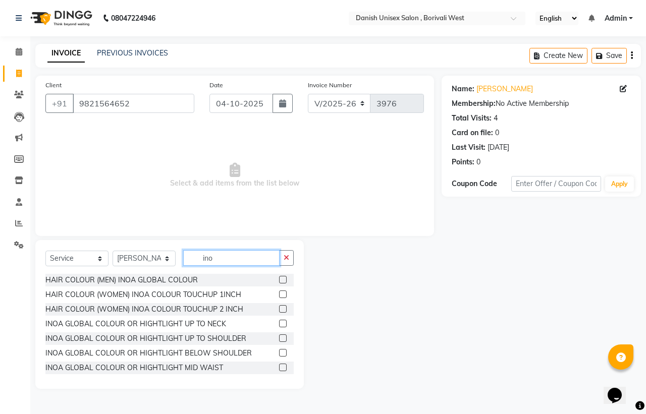
type input "ino"
click at [279, 353] on label at bounding box center [283, 353] width 8 height 8
click at [279, 353] on input "checkbox" at bounding box center [282, 353] width 7 height 7
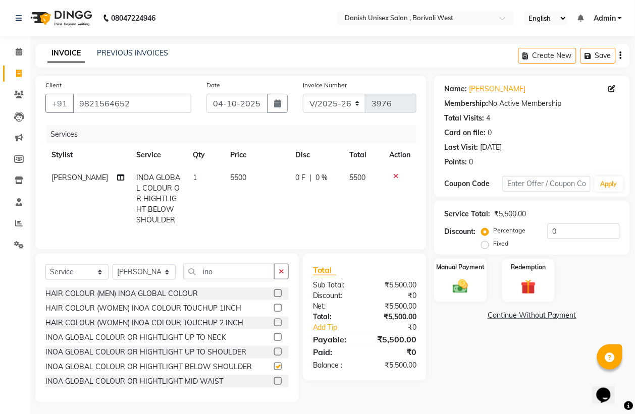
checkbox input "false"
click at [274, 385] on label at bounding box center [278, 381] width 8 height 8
click at [274, 385] on input "checkbox" at bounding box center [277, 381] width 7 height 7
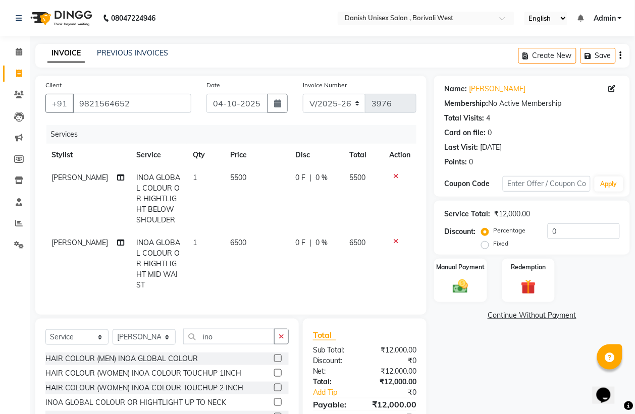
checkbox input "false"
click at [394, 240] on icon at bounding box center [396, 241] width 6 height 7
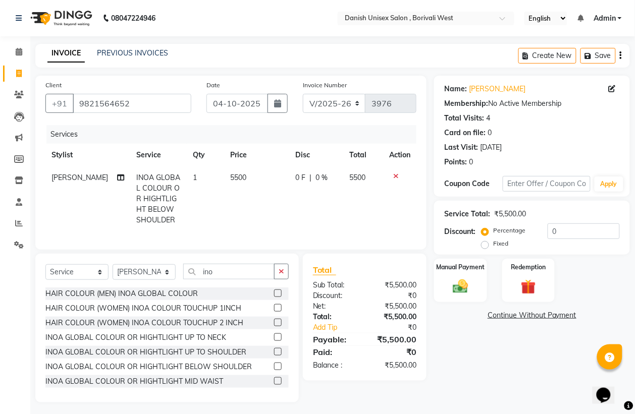
click at [298, 179] on span "0 F" at bounding box center [300, 178] width 10 height 11
select select "54584"
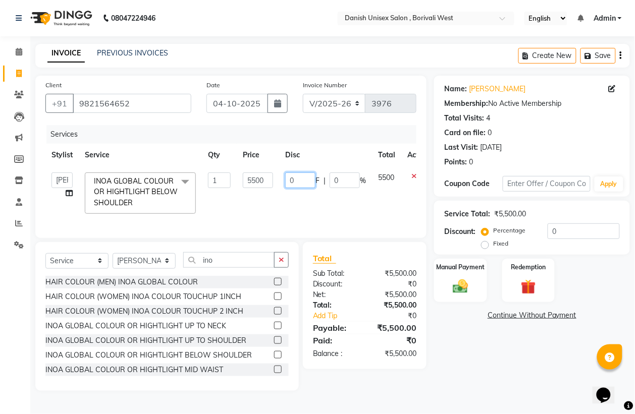
click at [298, 179] on input "0" at bounding box center [300, 181] width 30 height 16
type input "02700"
click at [332, 210] on td "02700 F | 0 %" at bounding box center [325, 192] width 93 height 53
select select "54584"
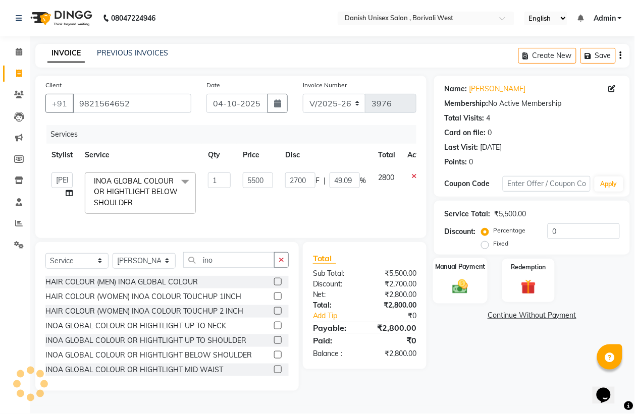
click at [450, 290] on img at bounding box center [459, 286] width 25 height 18
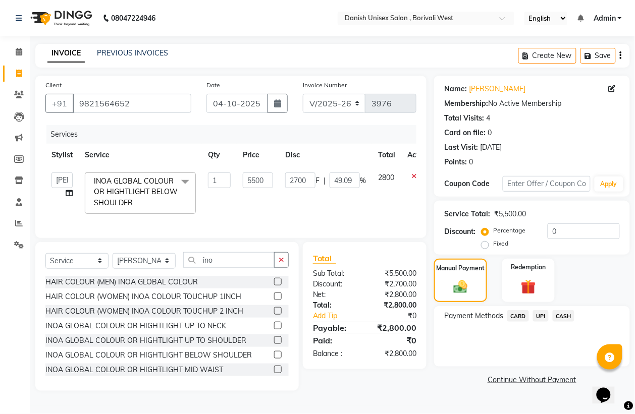
click at [543, 317] on span "UPI" at bounding box center [541, 316] width 16 height 12
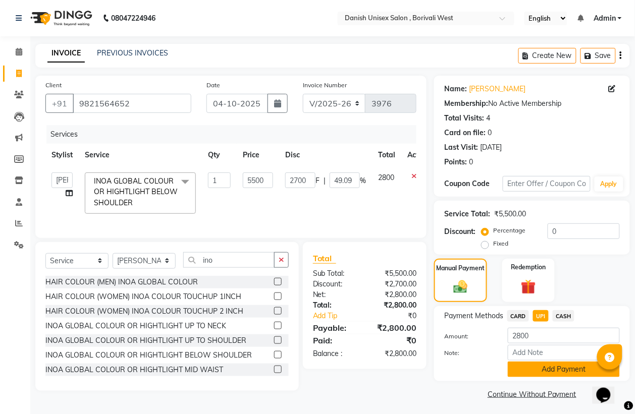
click at [568, 367] on button "Add Payment" at bounding box center [564, 370] width 112 height 16
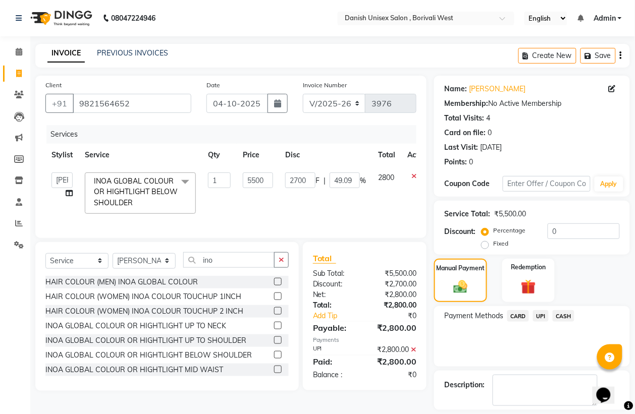
scroll to position [46, 0]
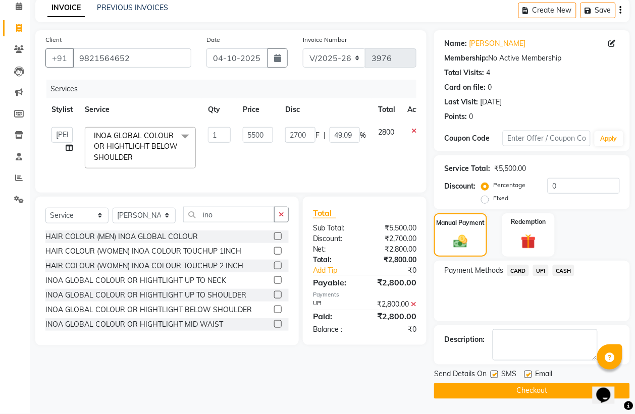
click at [523, 393] on button "Checkout" at bounding box center [532, 391] width 196 height 16
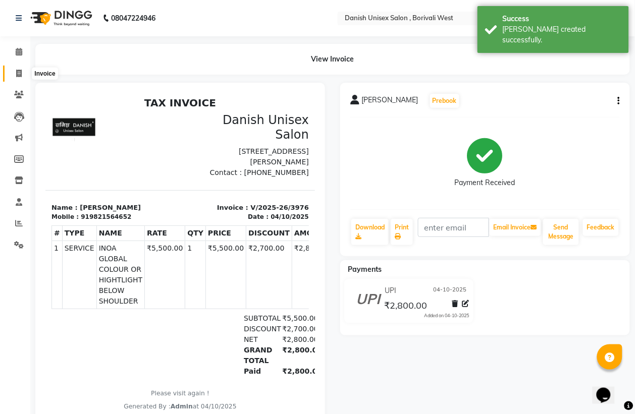
click at [17, 74] on icon at bounding box center [19, 74] width 6 height 8
select select "service"
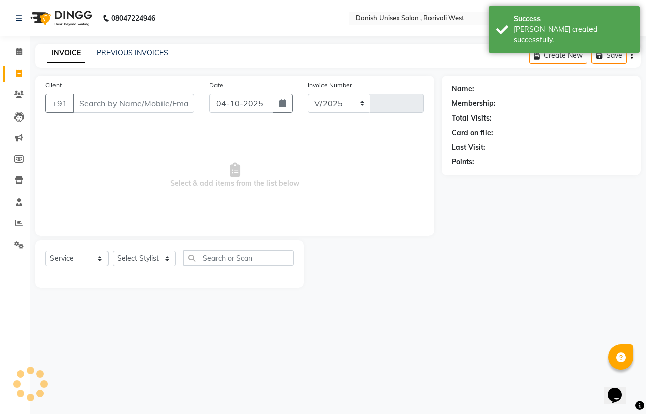
select select "6929"
type input "3977"
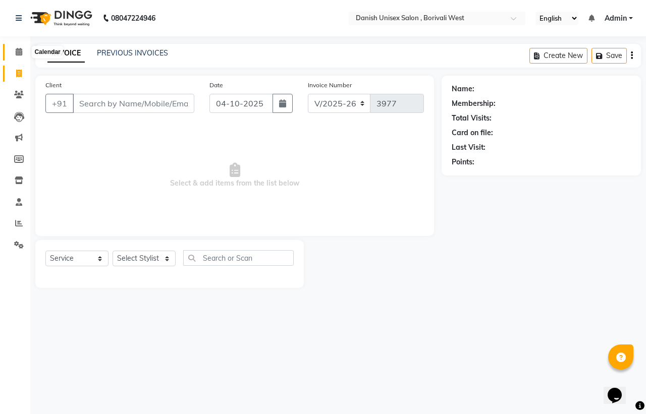
click at [19, 57] on span at bounding box center [19, 52] width 18 height 12
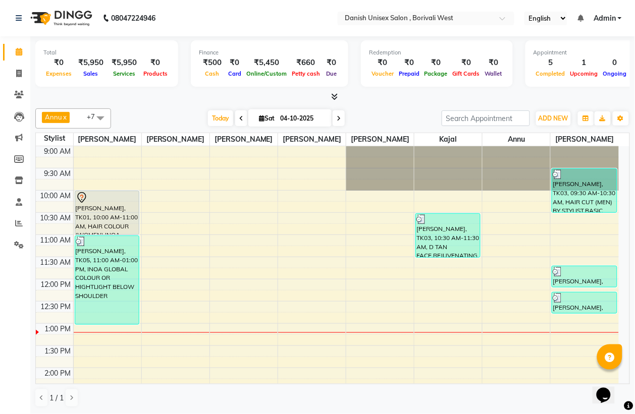
click at [239, 119] on icon at bounding box center [241, 119] width 4 height 6
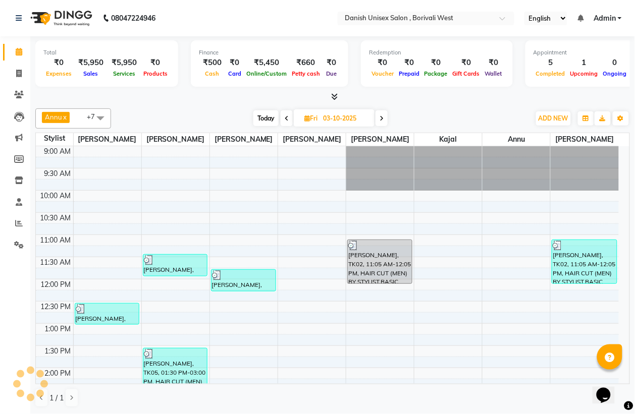
scroll to position [180, 0]
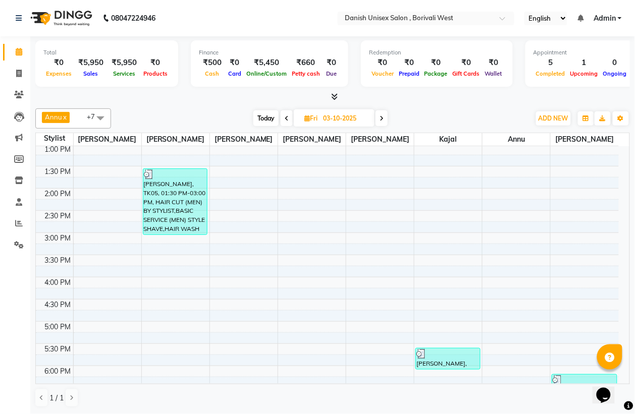
click at [380, 120] on icon at bounding box center [381, 119] width 4 height 6
type input "04-10-2025"
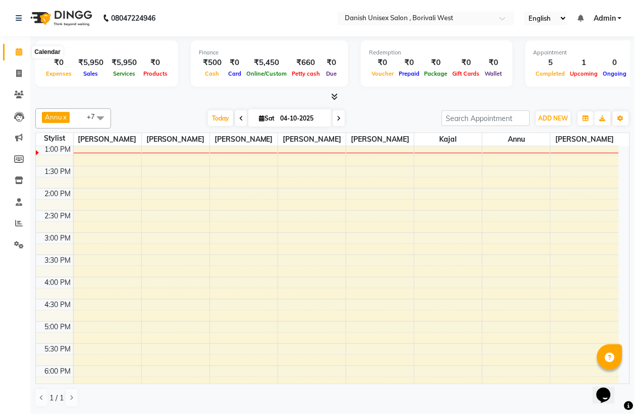
click at [19, 51] on icon at bounding box center [19, 52] width 7 height 8
click at [19, 71] on icon at bounding box center [19, 74] width 6 height 8
select select "service"
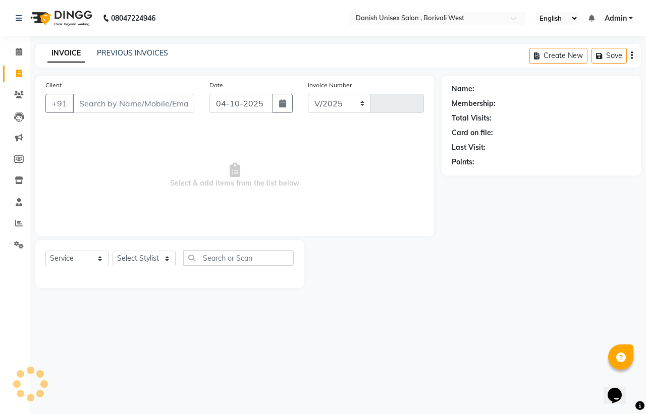
select select "6929"
type input "3977"
click at [20, 51] on icon at bounding box center [19, 52] width 7 height 8
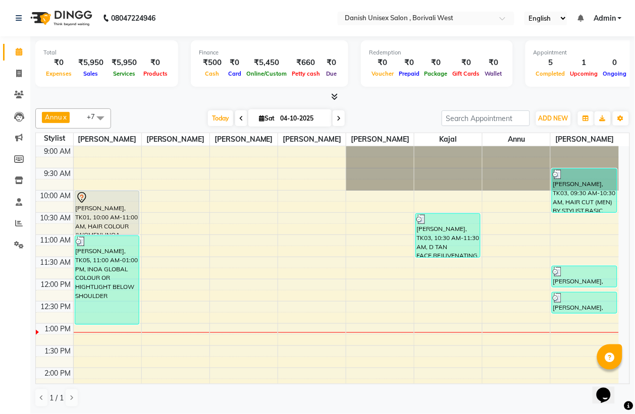
click at [239, 119] on icon at bounding box center [241, 119] width 4 height 6
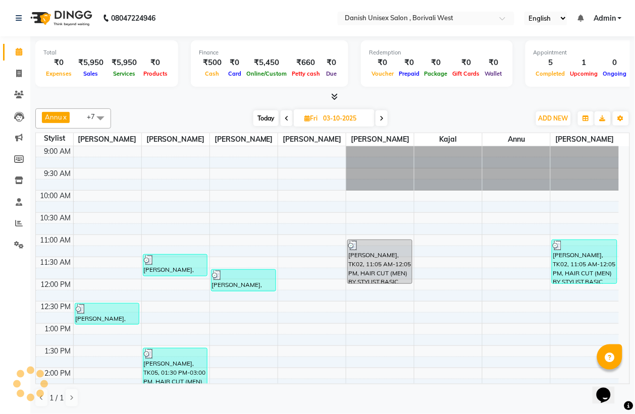
scroll to position [180, 0]
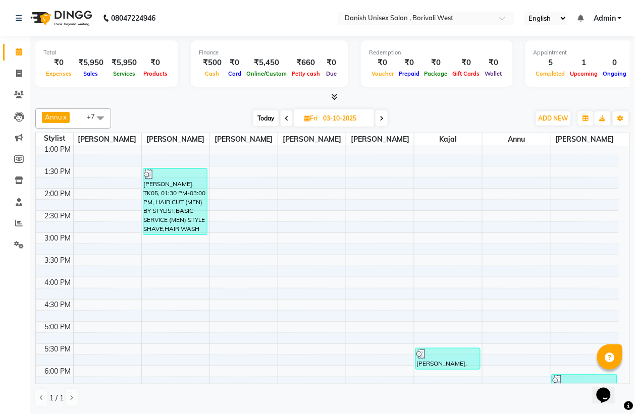
click at [286, 119] on icon at bounding box center [287, 119] width 4 height 6
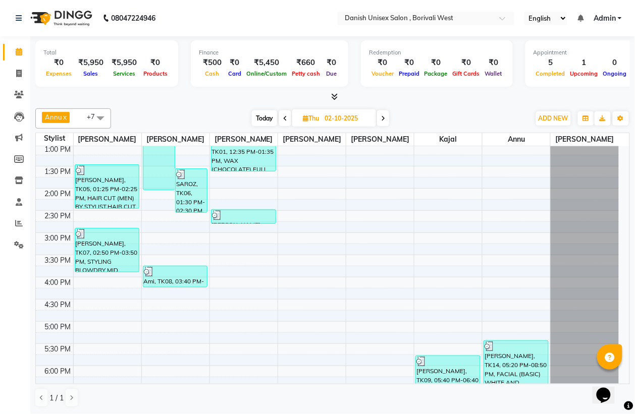
click at [283, 119] on icon at bounding box center [285, 119] width 4 height 6
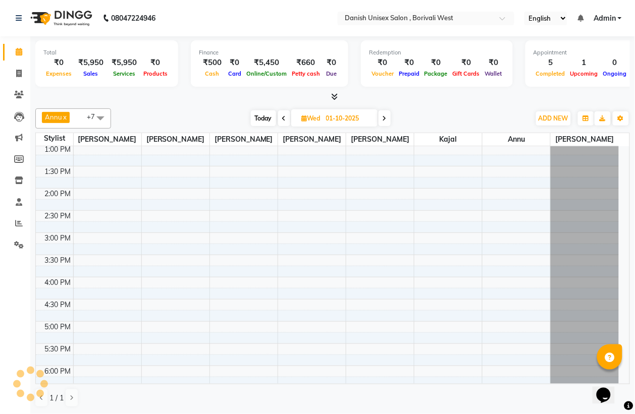
click at [283, 119] on icon at bounding box center [284, 119] width 4 height 6
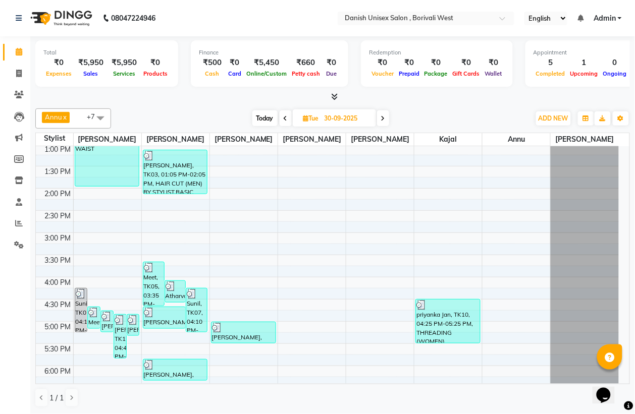
click at [284, 119] on icon at bounding box center [286, 119] width 4 height 6
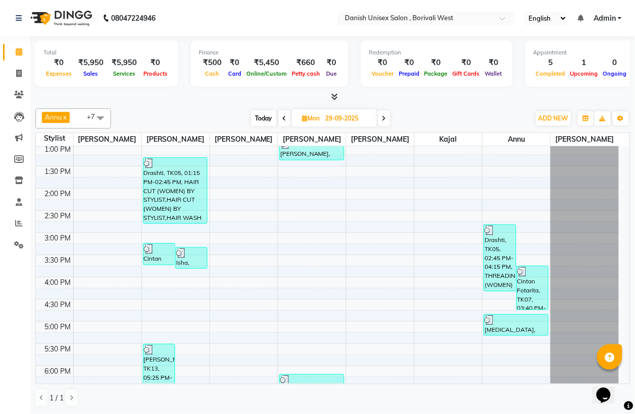
click at [283, 119] on icon at bounding box center [285, 119] width 4 height 6
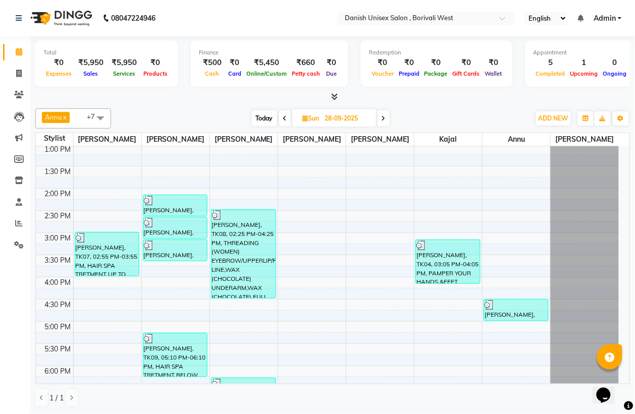
click at [283, 119] on icon at bounding box center [285, 119] width 4 height 6
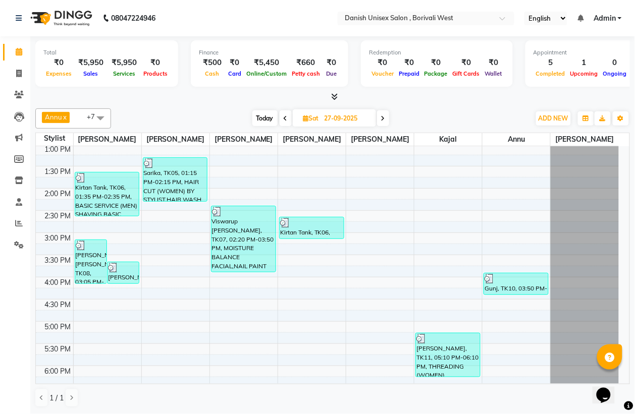
click at [284, 119] on icon at bounding box center [286, 119] width 4 height 6
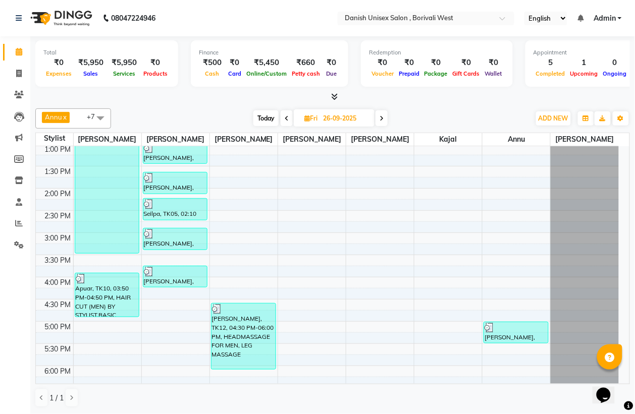
click at [287, 120] on icon at bounding box center [287, 119] width 4 height 6
type input "[DATE]"
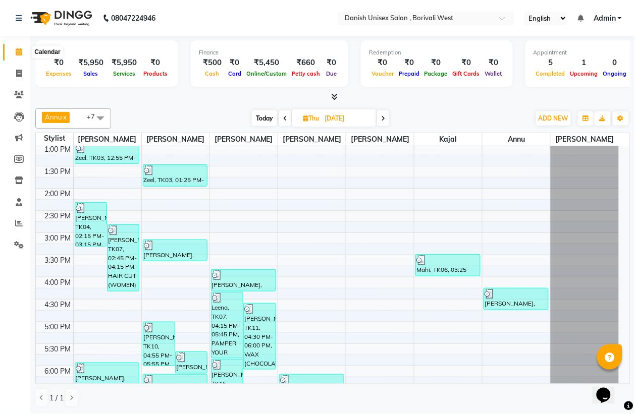
click at [19, 48] on icon at bounding box center [19, 52] width 7 height 8
click at [20, 72] on icon at bounding box center [19, 74] width 6 height 8
select select "service"
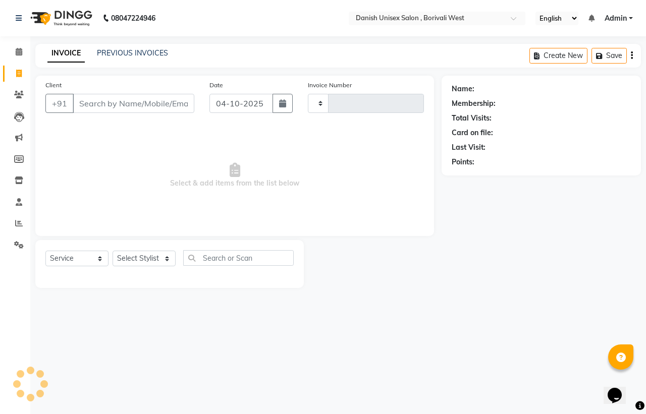
type input "3977"
select select "6929"
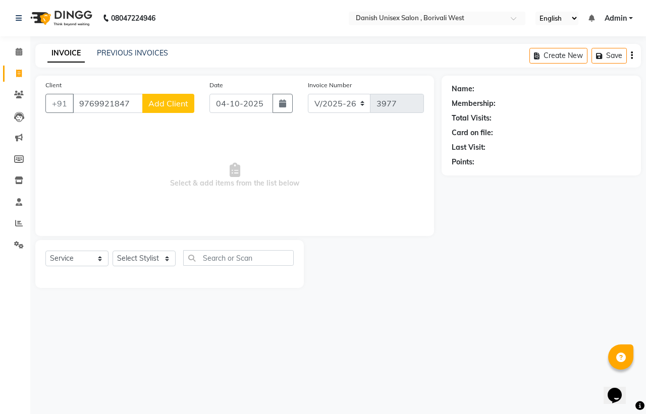
type input "9769921847"
click at [178, 107] on span "Add Client" at bounding box center [168, 103] width 40 height 10
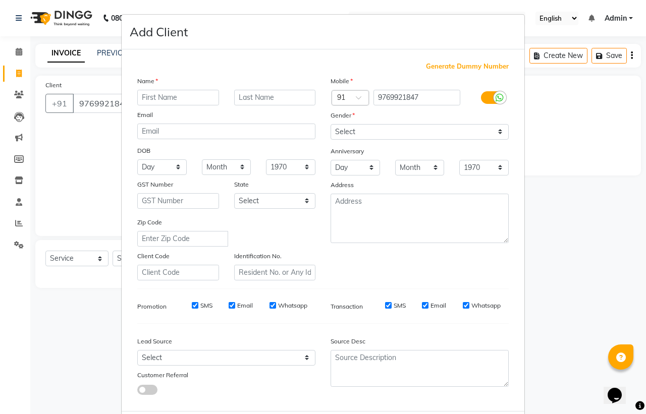
click at [188, 100] on input "text" at bounding box center [178, 98] width 82 height 16
type input "Mitali"
click at [351, 131] on select "Select [DEMOGRAPHIC_DATA] [DEMOGRAPHIC_DATA] Other Prefer Not To Say" at bounding box center [419, 132] width 178 height 16
select select "[DEMOGRAPHIC_DATA]"
click at [330, 124] on select "Select [DEMOGRAPHIC_DATA] [DEMOGRAPHIC_DATA] Other Prefer Not To Say" at bounding box center [419, 132] width 178 height 16
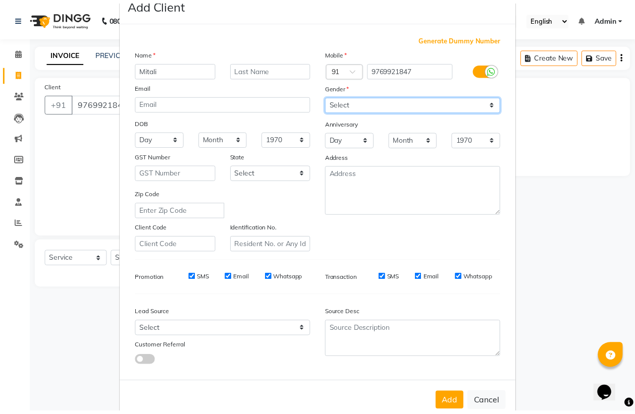
scroll to position [48, 0]
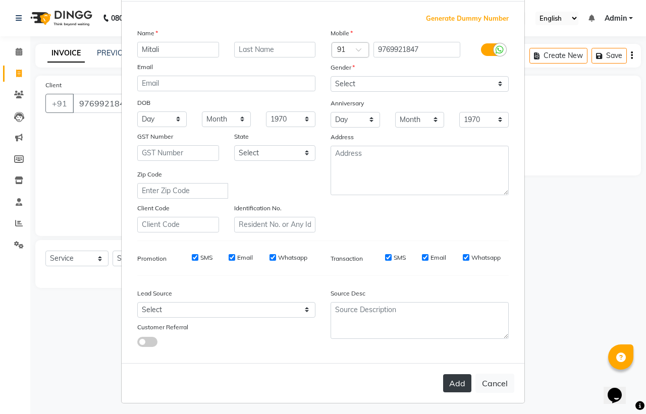
click at [451, 378] on button "Add" at bounding box center [457, 383] width 28 height 18
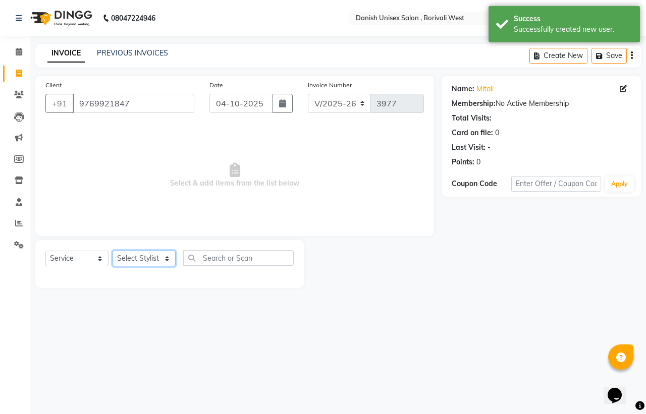
click at [149, 252] on select "Select Stylist [PERSON_NAME] [PERSON_NAME] kajal [PERSON_NAME] [PERSON_NAME] [P…" at bounding box center [144, 259] width 63 height 16
select select "93632"
click at [113, 251] on select "Select Stylist [PERSON_NAME] [PERSON_NAME] kajal [PERSON_NAME] [PERSON_NAME] [P…" at bounding box center [144, 259] width 63 height 16
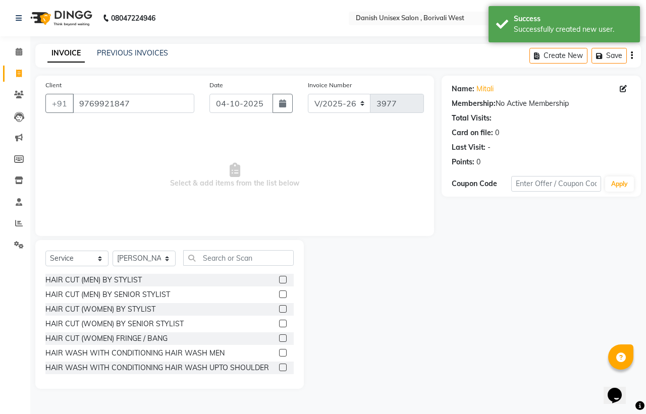
click at [279, 308] on label at bounding box center [283, 309] width 8 height 8
click at [279, 308] on input "checkbox" at bounding box center [282, 309] width 7 height 7
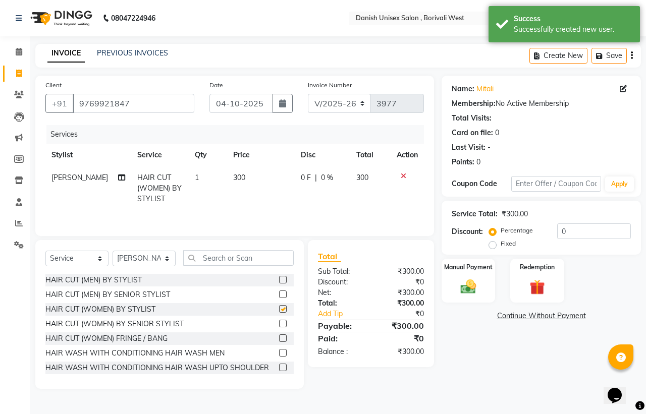
checkbox input "false"
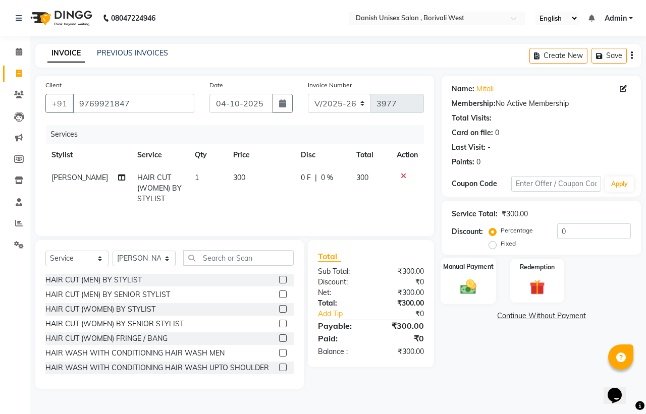
click at [447, 275] on div "Manual Payment" at bounding box center [468, 281] width 56 height 46
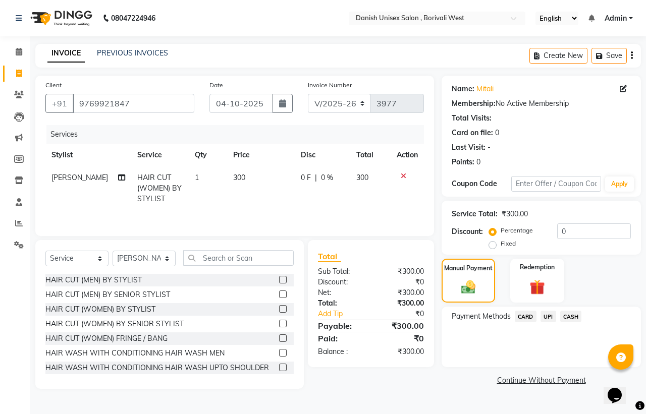
click at [545, 314] on span "UPI" at bounding box center [548, 317] width 16 height 12
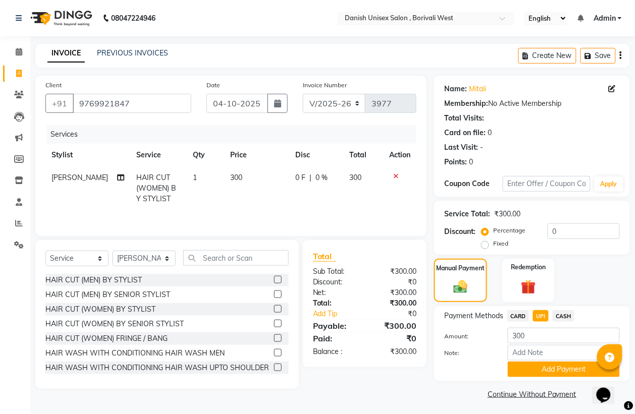
scroll to position [3, 0]
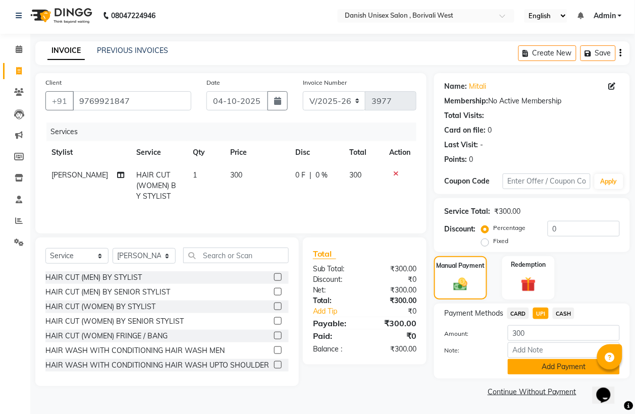
click at [552, 369] on button "Add Payment" at bounding box center [564, 367] width 112 height 16
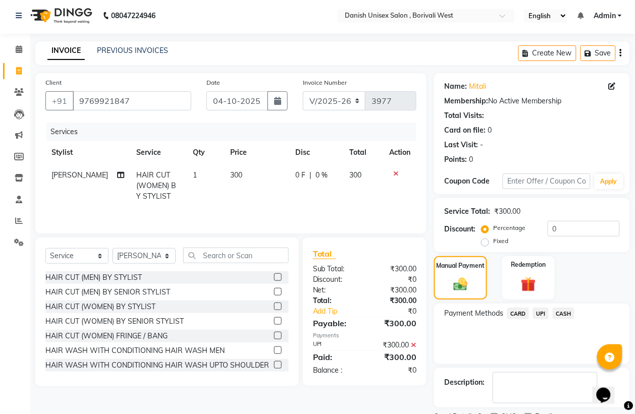
scroll to position [46, 0]
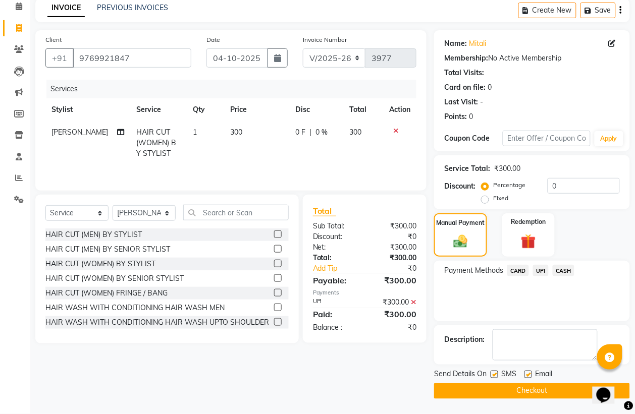
click at [553, 392] on button "Checkout" at bounding box center [532, 391] width 196 height 16
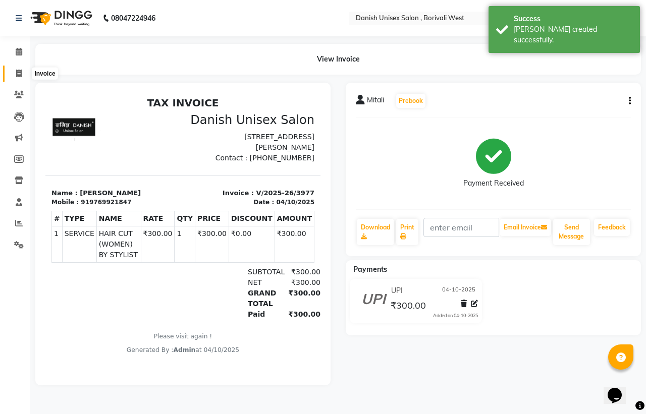
click at [18, 71] on icon at bounding box center [19, 74] width 6 height 8
select select "service"
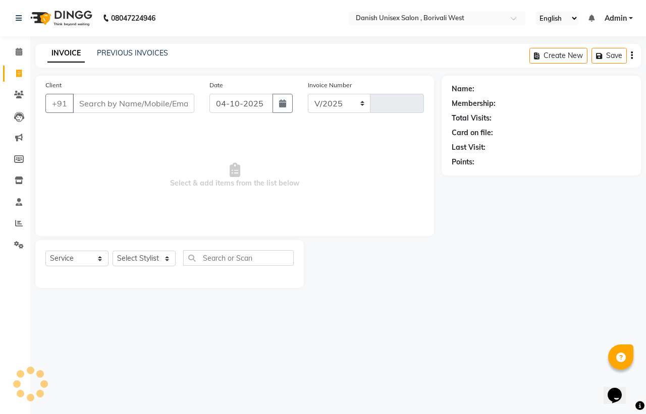
select select "6929"
type input "3978"
click at [20, 54] on icon at bounding box center [19, 52] width 7 height 8
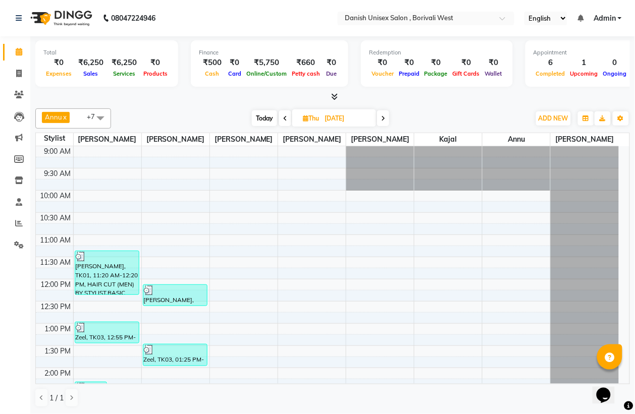
click at [284, 117] on icon at bounding box center [285, 119] width 4 height 6
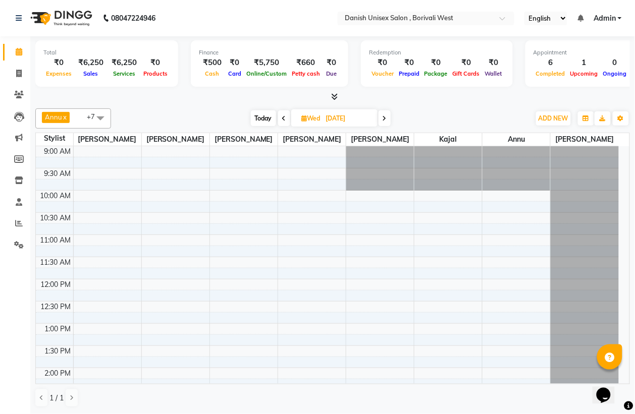
scroll to position [180, 0]
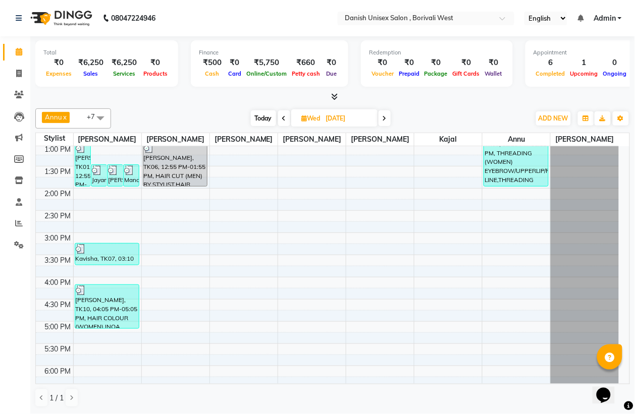
click at [284, 117] on icon at bounding box center [284, 119] width 4 height 6
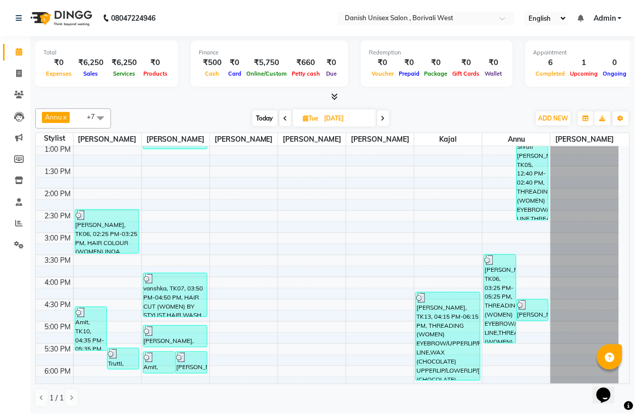
click at [284, 117] on icon at bounding box center [286, 119] width 4 height 6
type input "[DATE]"
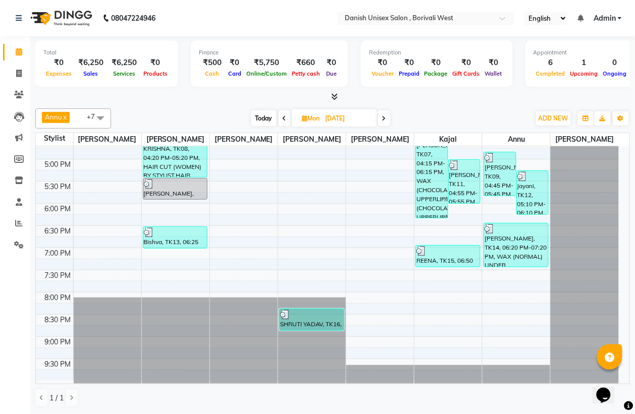
scroll to position [346, 0]
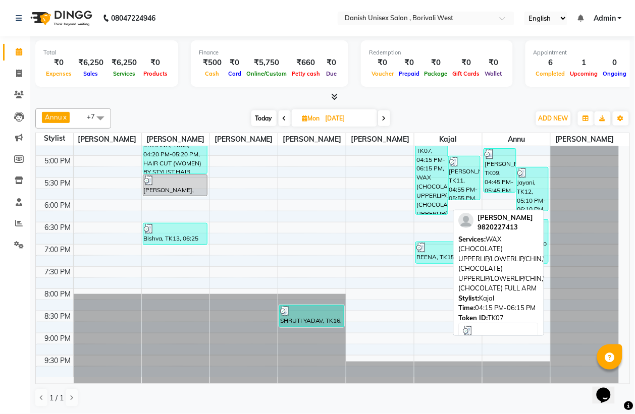
click at [422, 182] on div "[PERSON_NAME], TK07, 04:15 PM-06:15 PM, WAX (CHOCOLATE) UPPERLIP/LOWERLIP/[GEOG…" at bounding box center [431, 171] width 31 height 88
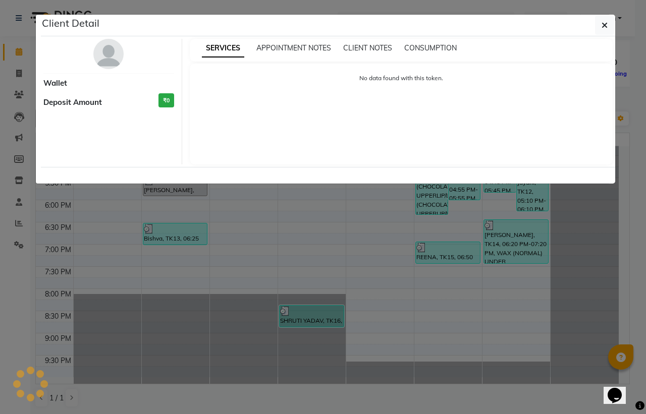
select select "3"
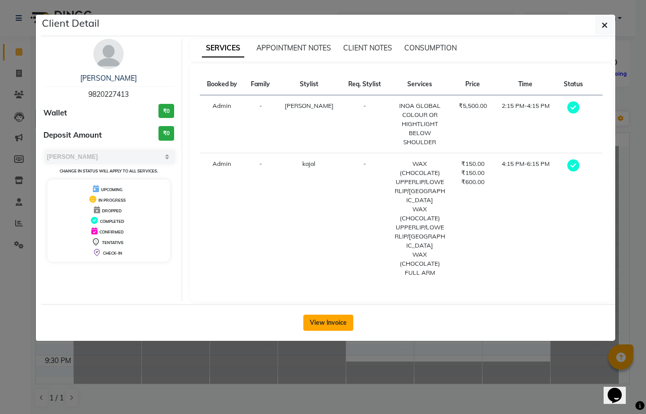
click at [329, 315] on button "View Invoice" at bounding box center [328, 323] width 50 height 16
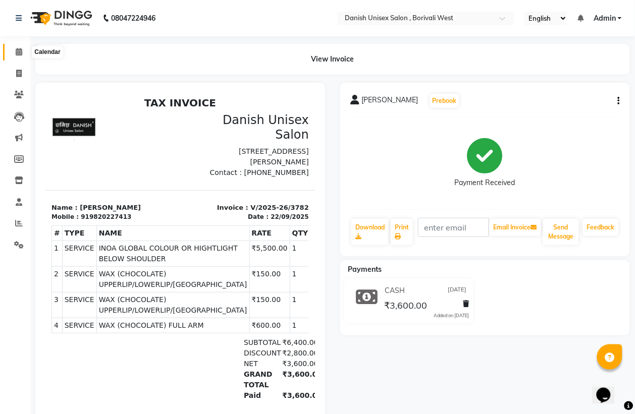
click at [21, 52] on icon at bounding box center [19, 52] width 7 height 8
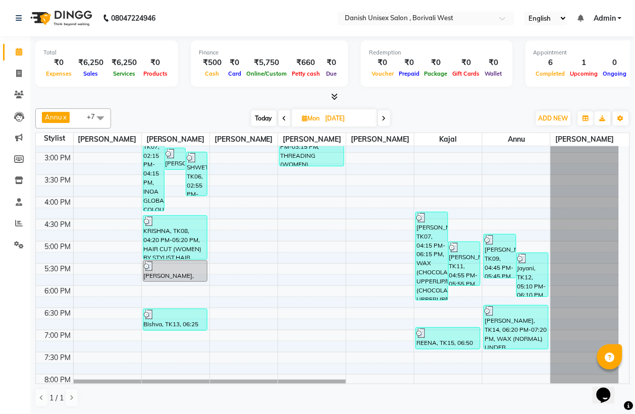
scroll to position [315, 0]
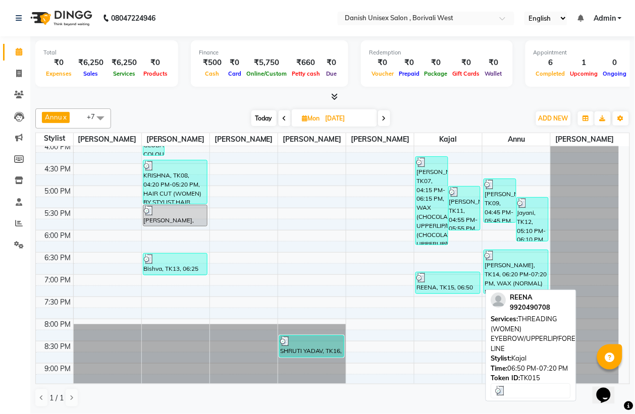
click at [456, 284] on div "REENA, TK15, 06:50 PM-07:20 PM, THREADING (WOMEN) EYEBROW/UPPERLIP/FOREHEAD/[GE…" at bounding box center [448, 282] width 64 height 21
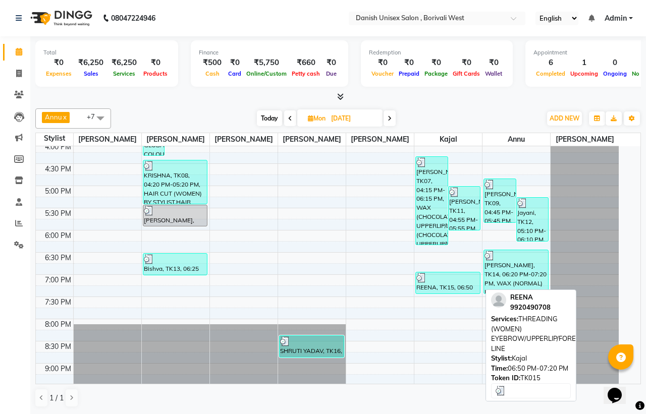
select select "3"
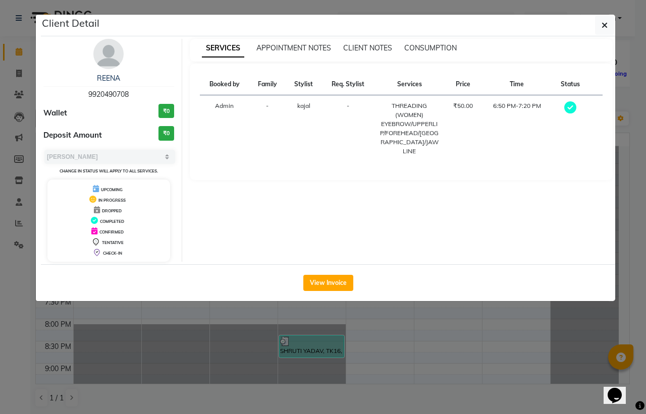
click at [17, 49] on ngb-modal-window "Client Detail REENA 9920490708 Wallet ₹0 Deposit Amount ₹0 Select MARK DONE UPC…" at bounding box center [323, 207] width 646 height 414
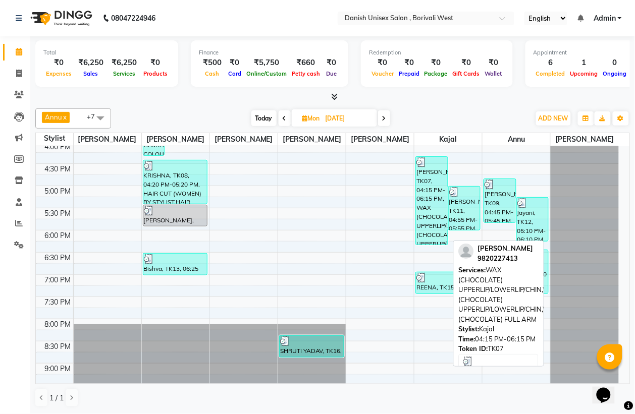
scroll to position [189, 0]
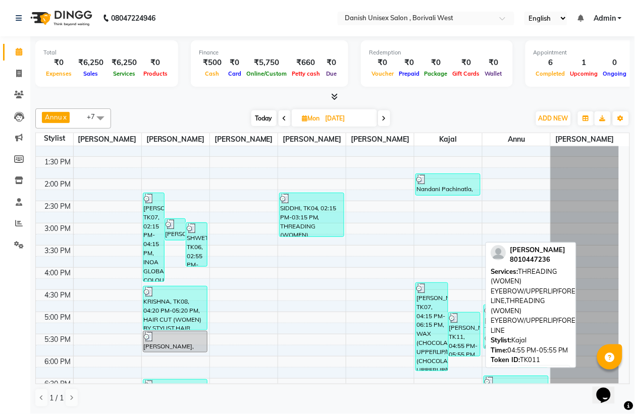
click at [459, 331] on div "[PERSON_NAME], TK11, 04:55 PM-05:55 PM, THREADING (WOMEN) EYEBROW/UPPERLIP/FORE…" at bounding box center [464, 334] width 31 height 43
select select "3"
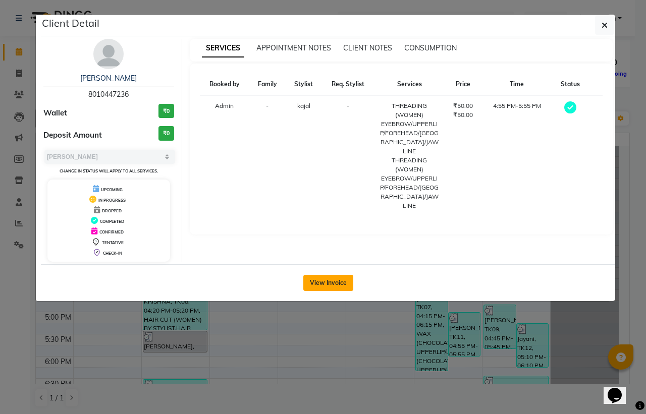
click at [341, 278] on button "View Invoice" at bounding box center [328, 283] width 50 height 16
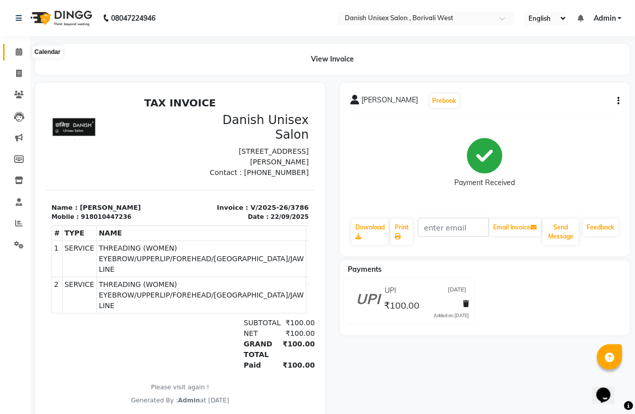
click at [20, 51] on icon at bounding box center [19, 52] width 7 height 8
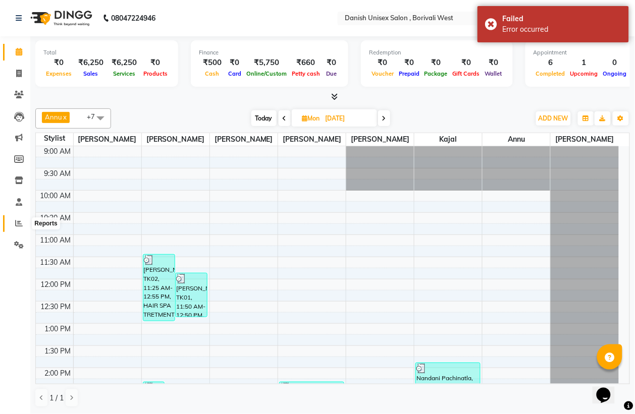
click at [19, 225] on icon at bounding box center [19, 223] width 8 height 8
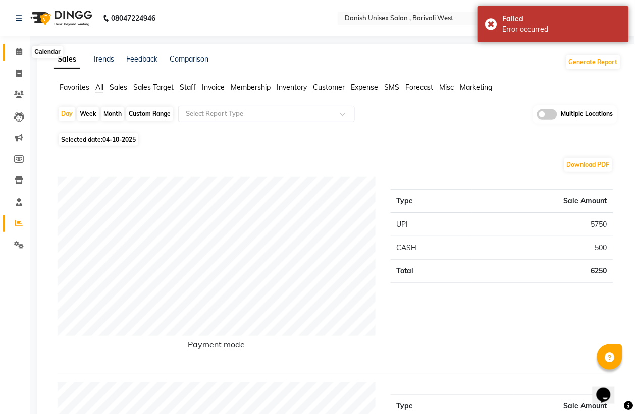
click at [19, 49] on icon at bounding box center [19, 52] width 7 height 8
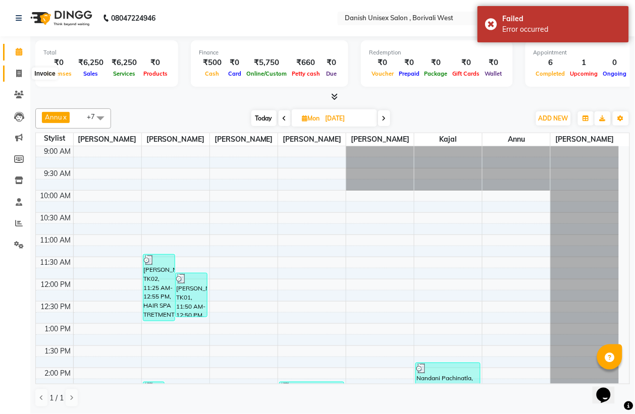
click at [19, 73] on icon at bounding box center [19, 74] width 6 height 8
select select "service"
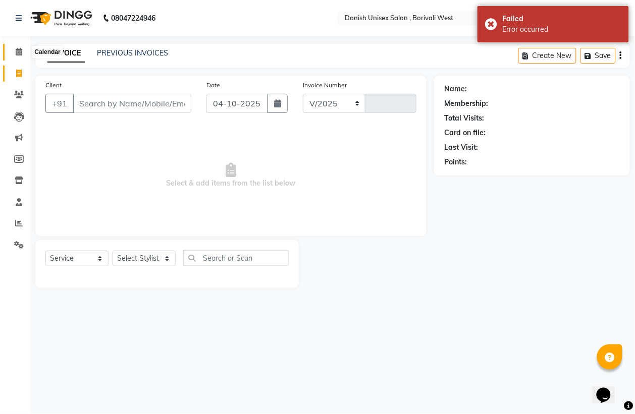
select select "6929"
type input "3978"
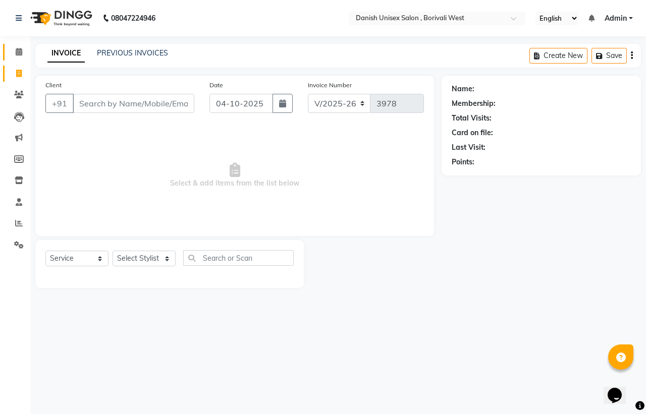
click at [16, 53] on icon at bounding box center [19, 52] width 7 height 8
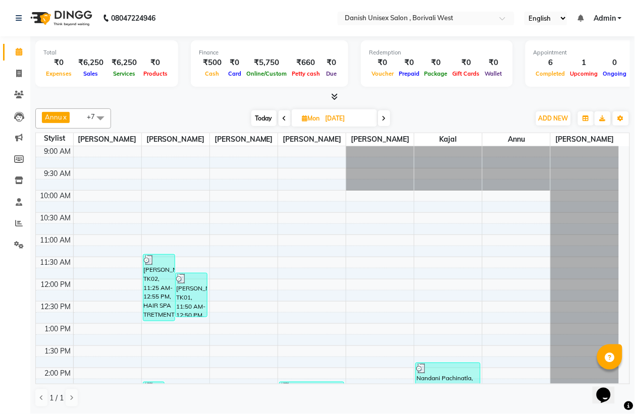
click at [386, 118] on icon at bounding box center [384, 119] width 4 height 6
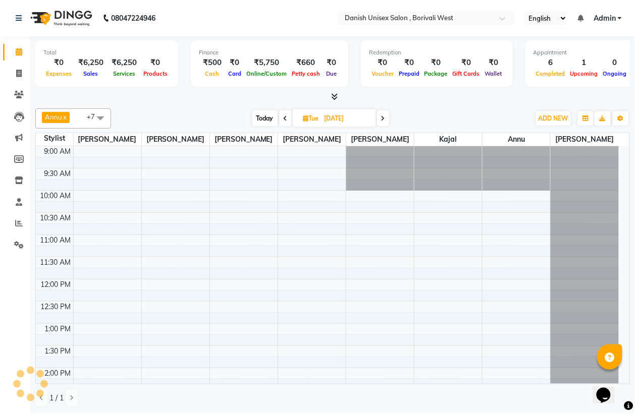
click at [386, 118] on span at bounding box center [383, 118] width 12 height 16
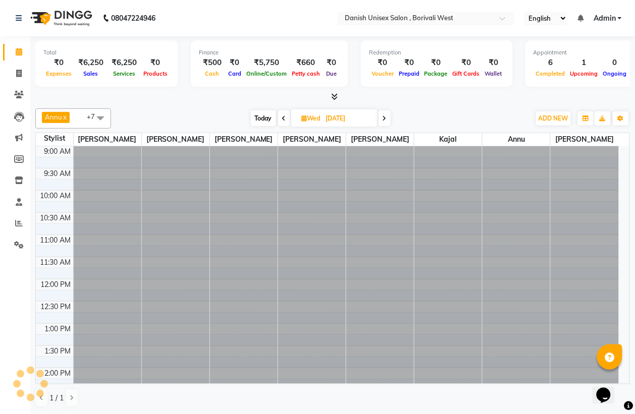
click at [386, 118] on icon at bounding box center [384, 119] width 4 height 6
click at [386, 118] on span at bounding box center [383, 118] width 12 height 16
click at [386, 118] on span at bounding box center [381, 118] width 12 height 16
click at [386, 118] on span at bounding box center [383, 118] width 12 height 16
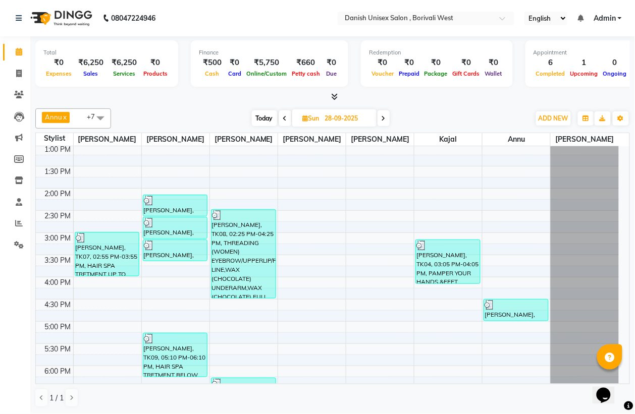
click at [385, 119] on icon at bounding box center [383, 119] width 4 height 6
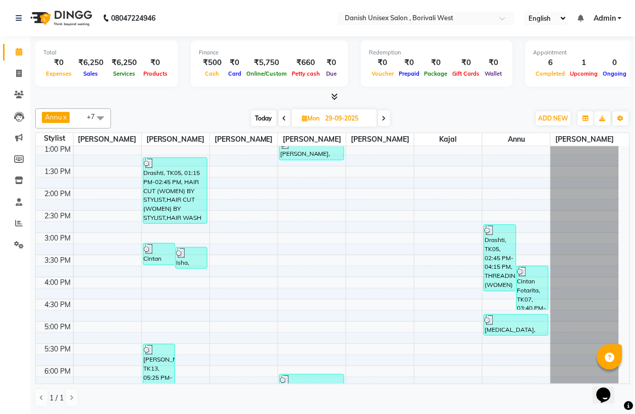
click at [385, 119] on icon at bounding box center [384, 119] width 4 height 6
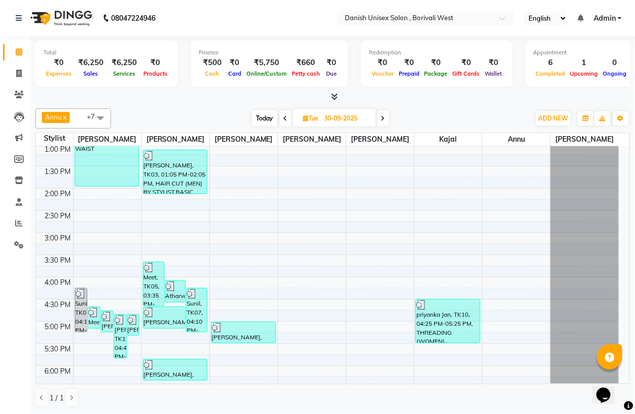
click at [385, 119] on icon at bounding box center [383, 119] width 4 height 6
type input "01-10-2025"
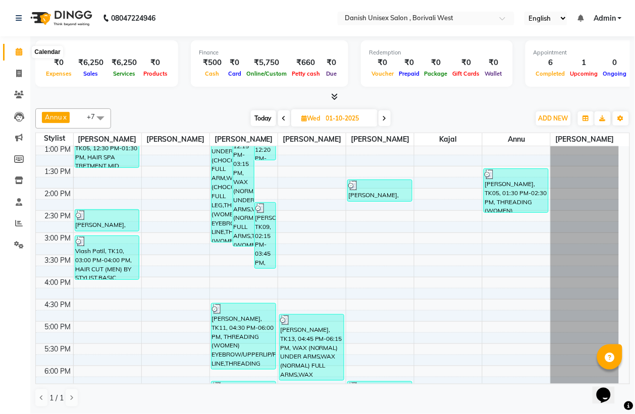
click at [21, 56] on span at bounding box center [19, 52] width 18 height 12
click at [16, 74] on icon at bounding box center [19, 74] width 6 height 8
select select "service"
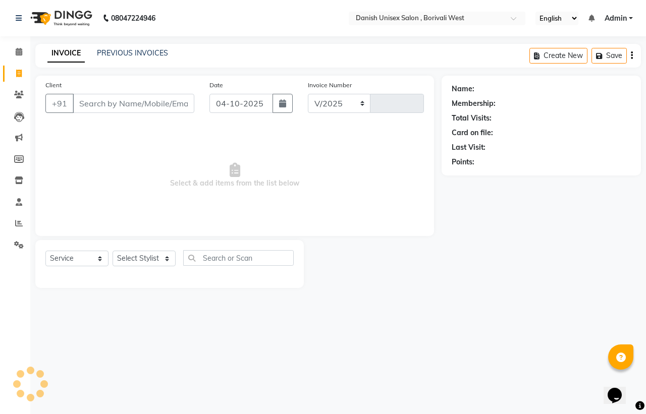
select select "6929"
type input "3978"
click at [16, 51] on icon at bounding box center [19, 52] width 7 height 8
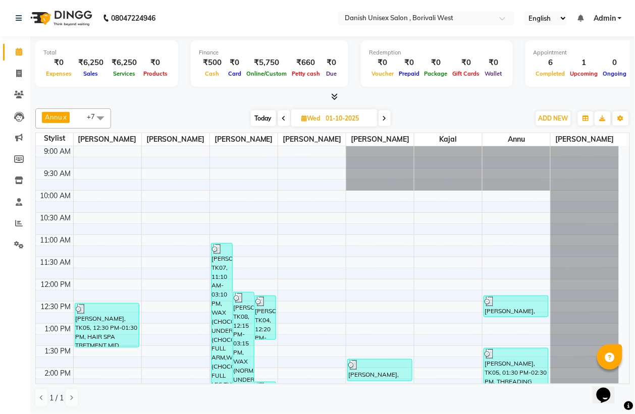
click at [383, 117] on icon at bounding box center [384, 119] width 4 height 6
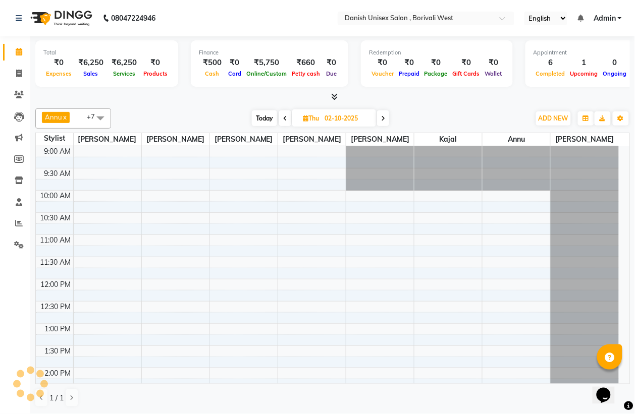
scroll to position [180, 0]
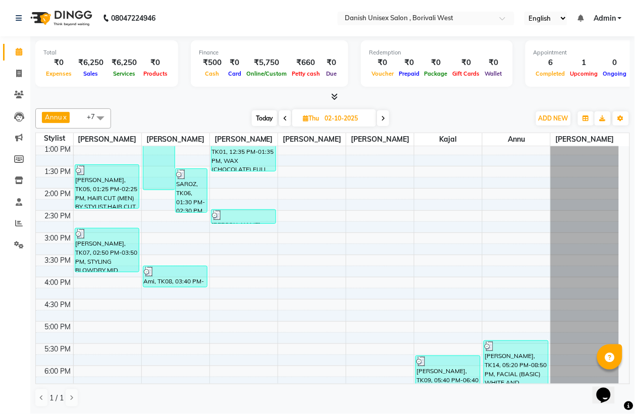
click at [383, 117] on icon at bounding box center [383, 119] width 4 height 6
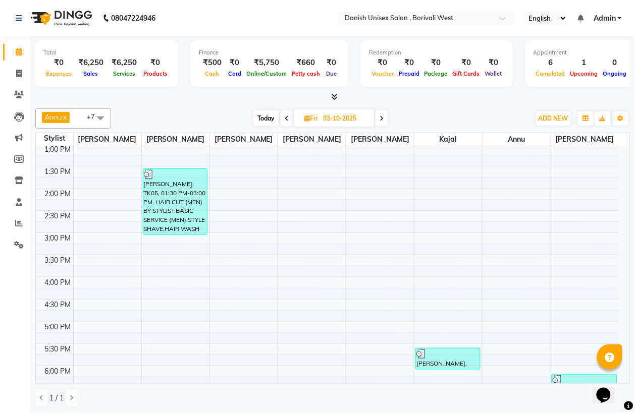
click at [383, 117] on icon at bounding box center [381, 119] width 4 height 6
type input "04-10-2025"
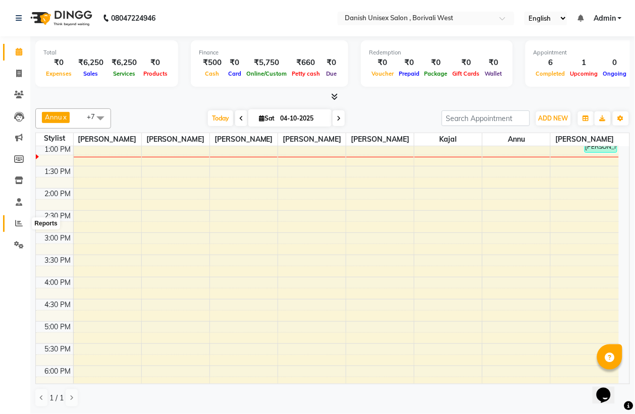
click at [21, 223] on icon at bounding box center [19, 223] width 8 height 8
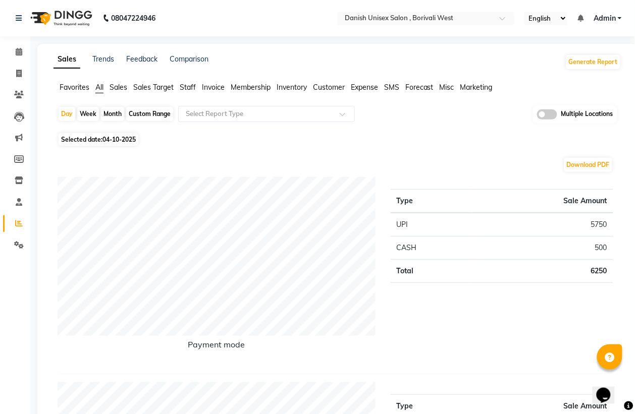
click at [107, 110] on div "Month" at bounding box center [112, 114] width 23 height 14
select select "10"
select select "2025"
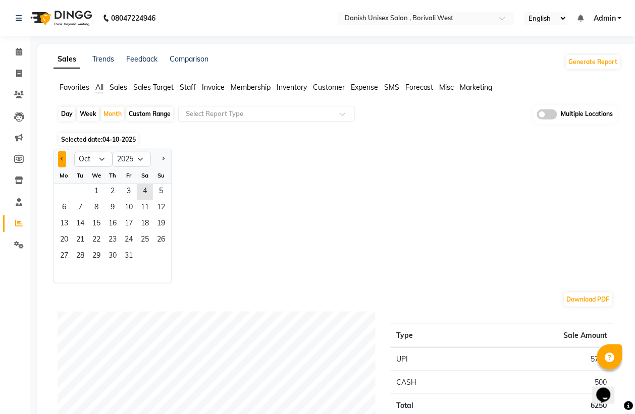
click at [62, 162] on button "Previous month" at bounding box center [62, 159] width 8 height 16
select select "8"
click at [130, 193] on span "1" at bounding box center [129, 192] width 16 height 16
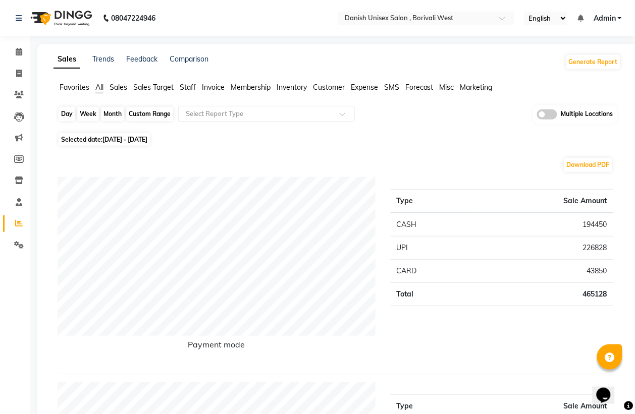
click at [114, 115] on div "Month" at bounding box center [112, 114] width 23 height 14
select select "8"
select select "2025"
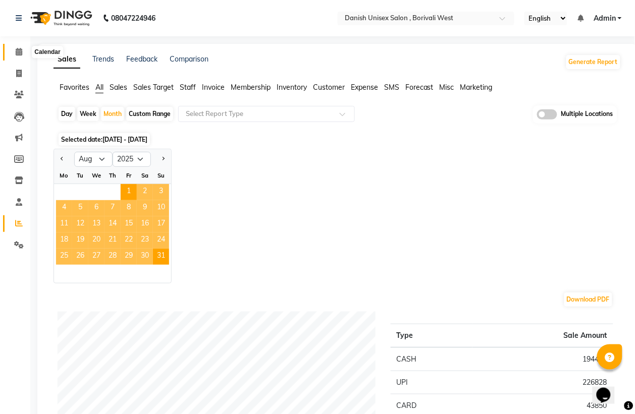
click at [16, 51] on icon at bounding box center [19, 52] width 7 height 8
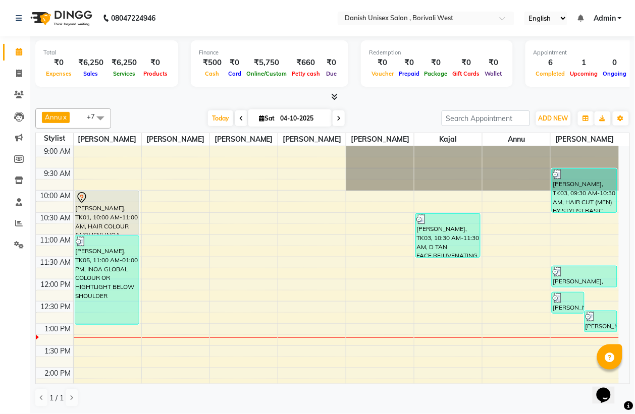
click at [239, 118] on icon at bounding box center [241, 119] width 4 height 6
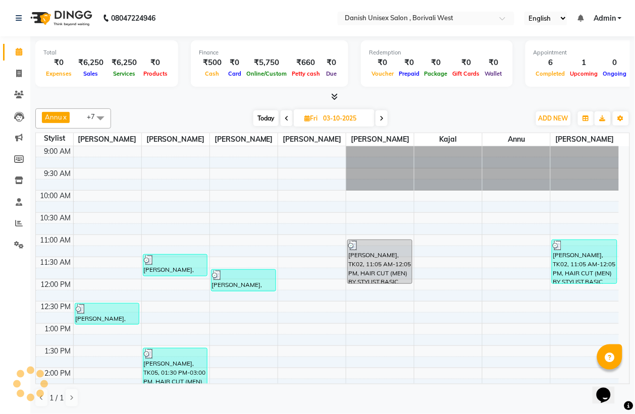
scroll to position [180, 0]
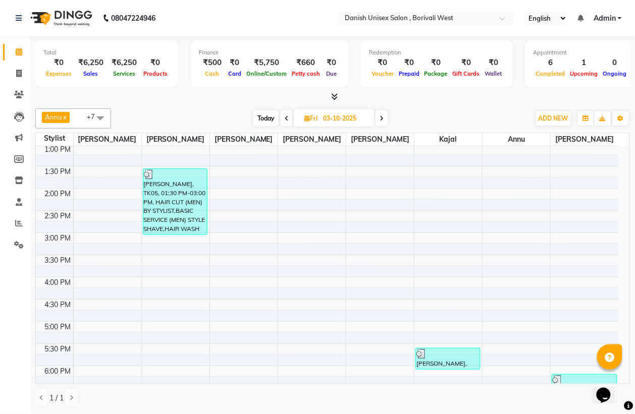
click at [286, 120] on icon at bounding box center [287, 119] width 4 height 6
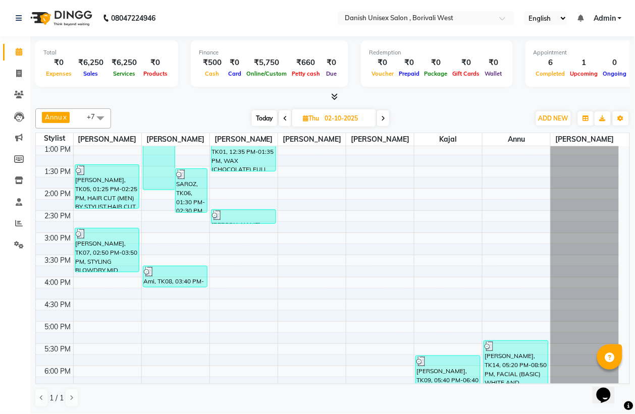
click at [286, 120] on span at bounding box center [285, 118] width 12 height 16
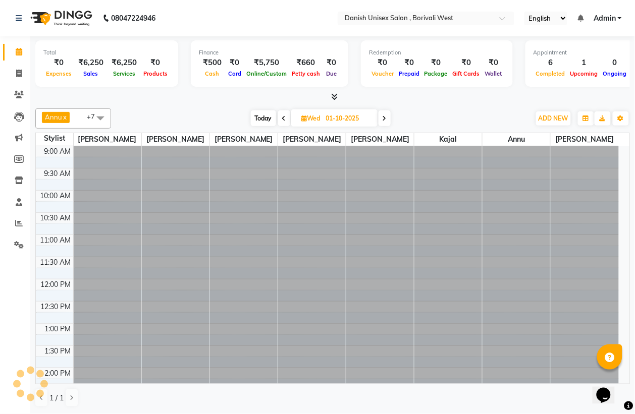
click at [286, 120] on span at bounding box center [284, 118] width 12 height 16
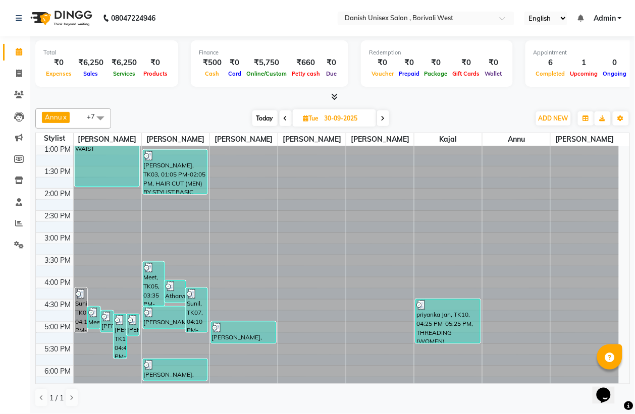
click at [286, 120] on icon at bounding box center [286, 119] width 4 height 6
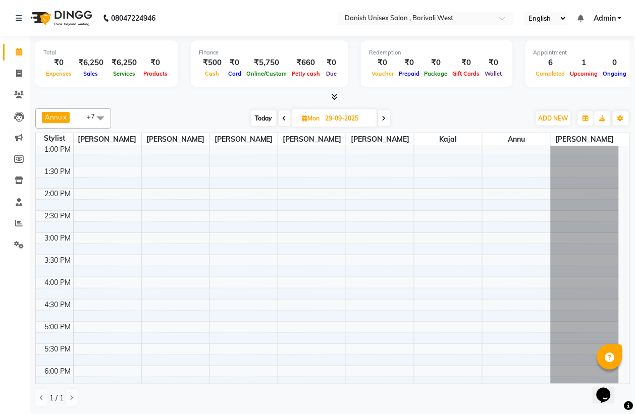
scroll to position [180, 0]
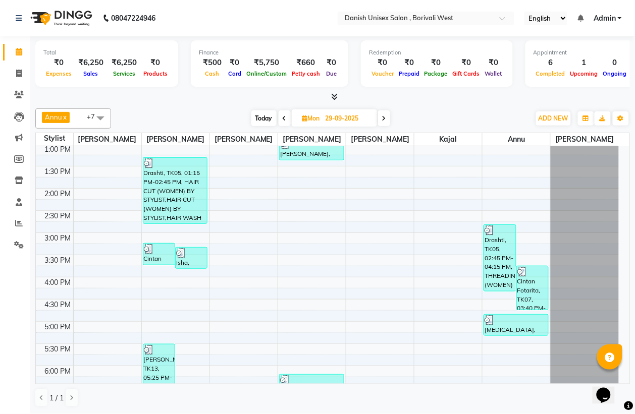
click at [286, 120] on span at bounding box center [284, 118] width 12 height 16
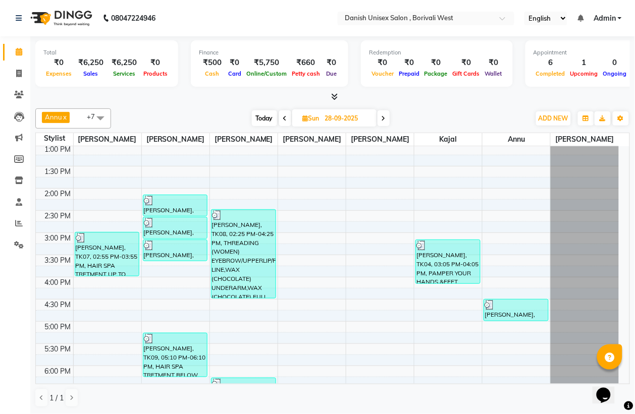
click at [286, 120] on span at bounding box center [285, 118] width 12 height 16
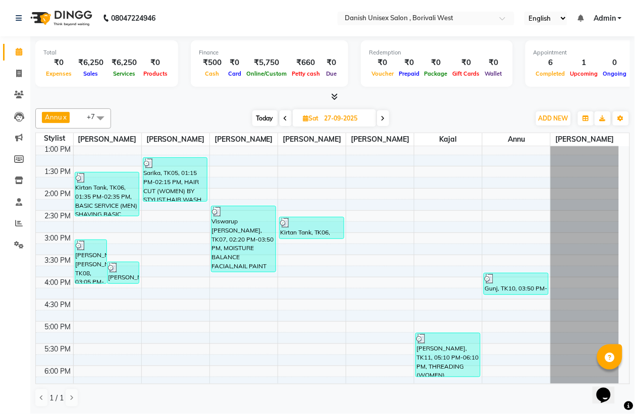
click at [286, 120] on icon at bounding box center [286, 119] width 4 height 6
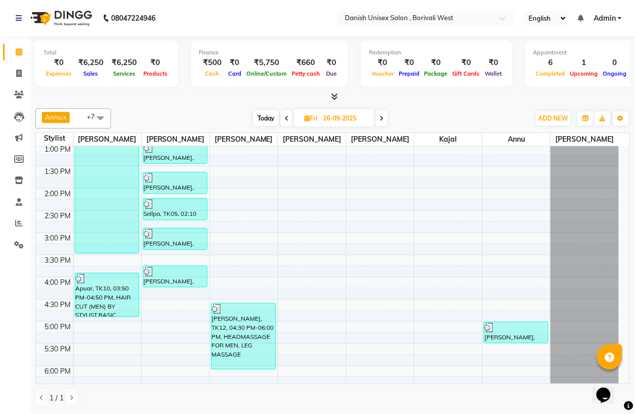
click at [286, 120] on icon at bounding box center [287, 119] width 4 height 6
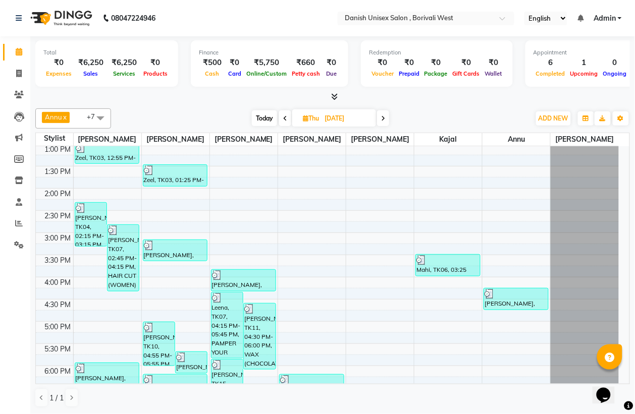
click at [286, 120] on span at bounding box center [285, 118] width 12 height 16
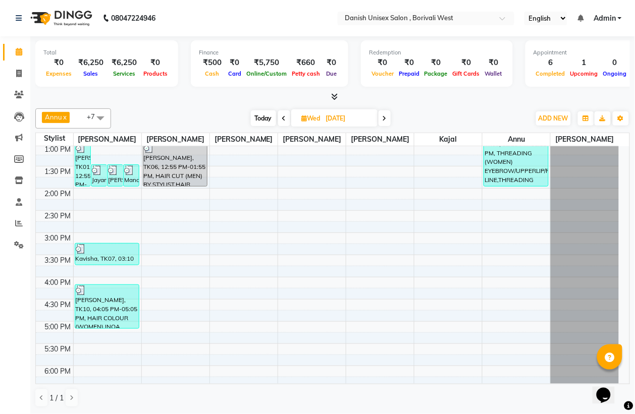
click at [286, 120] on span at bounding box center [284, 118] width 12 height 16
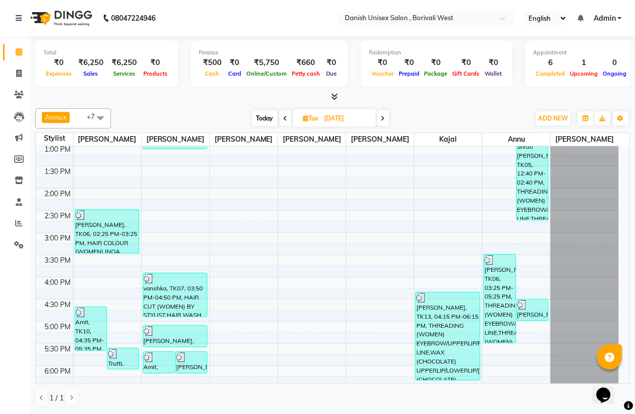
click at [286, 120] on icon at bounding box center [286, 119] width 4 height 6
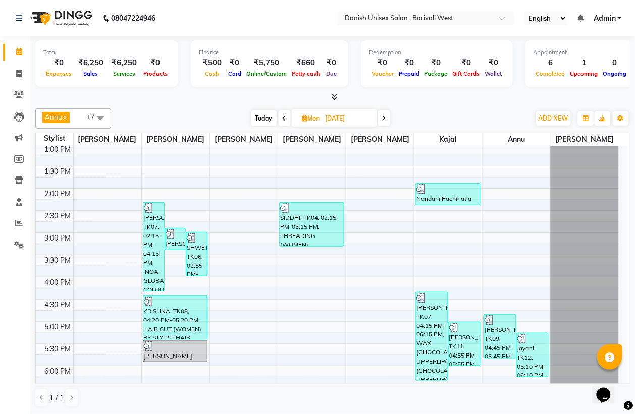
click at [286, 120] on span at bounding box center [284, 118] width 12 height 16
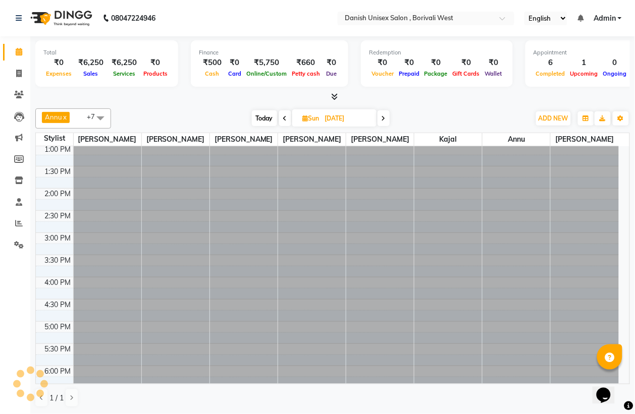
scroll to position [0, 0]
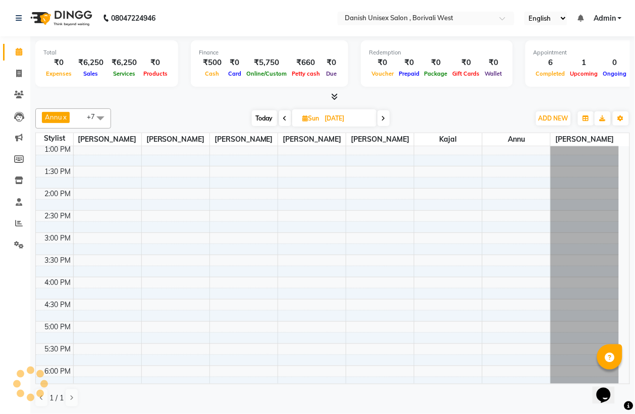
click at [286, 120] on span at bounding box center [285, 118] width 12 height 16
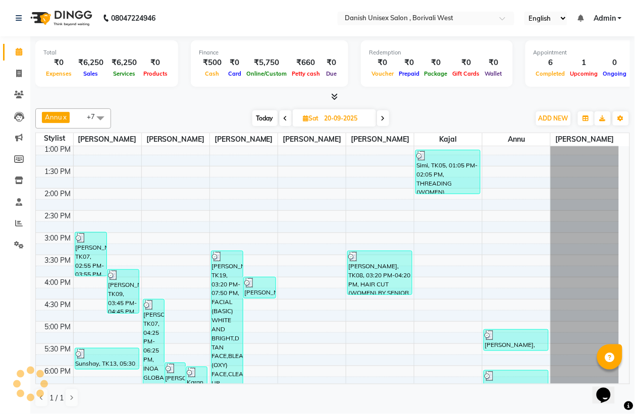
click at [286, 120] on icon at bounding box center [286, 119] width 4 height 6
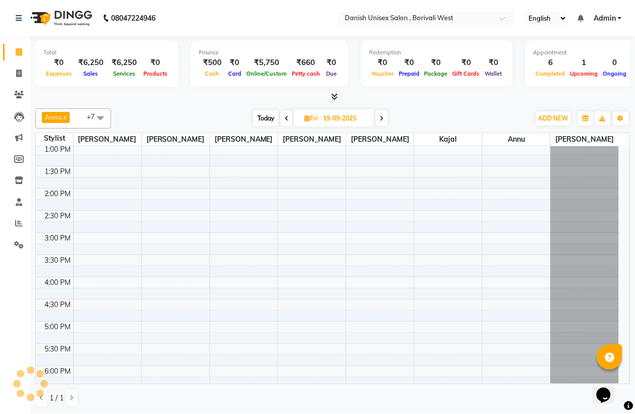
scroll to position [180, 0]
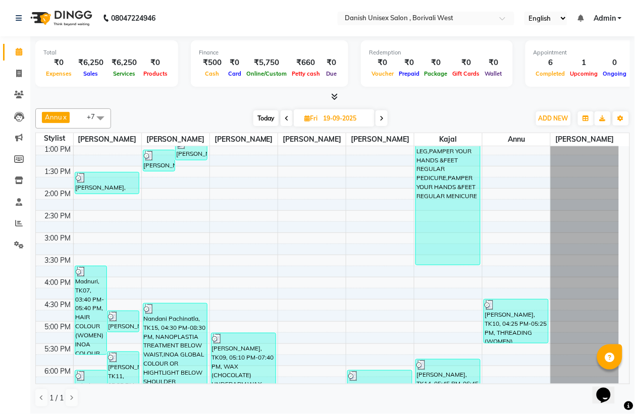
click at [286, 120] on icon at bounding box center [287, 119] width 4 height 6
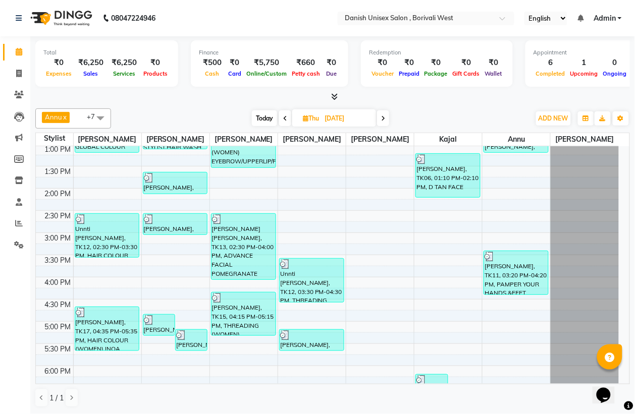
click at [286, 120] on span at bounding box center [285, 118] width 12 height 16
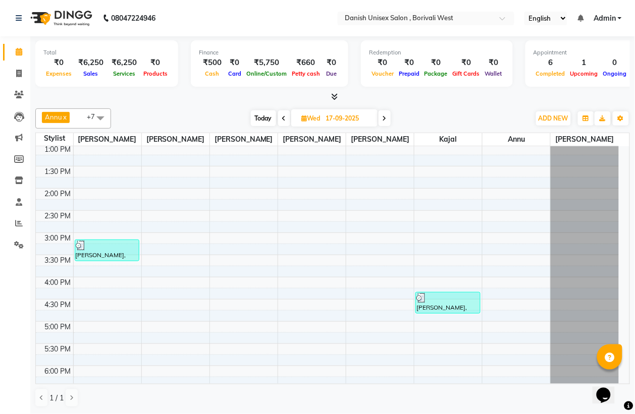
click at [286, 120] on span at bounding box center [284, 118] width 12 height 16
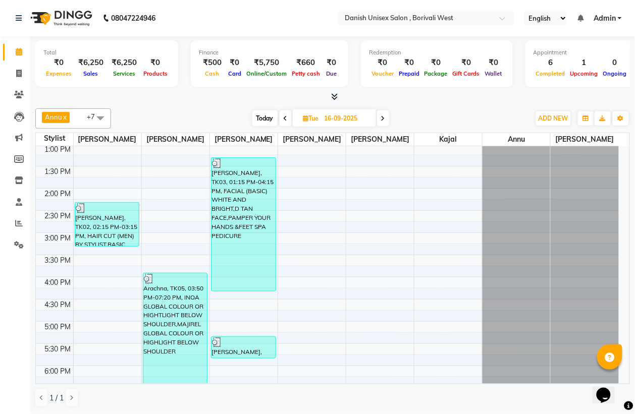
click at [286, 120] on icon at bounding box center [286, 119] width 4 height 6
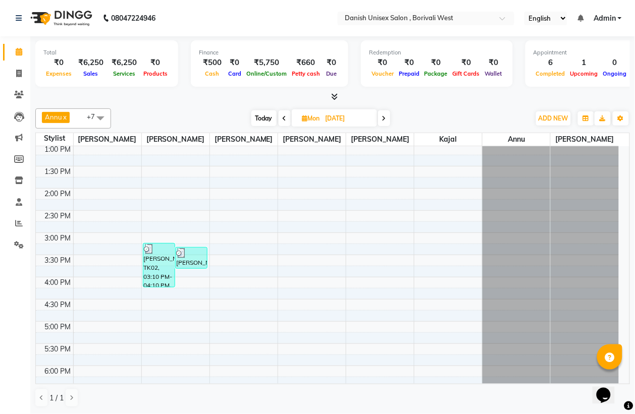
click at [286, 120] on span at bounding box center [284, 118] width 12 height 16
click at [286, 120] on span at bounding box center [285, 118] width 12 height 16
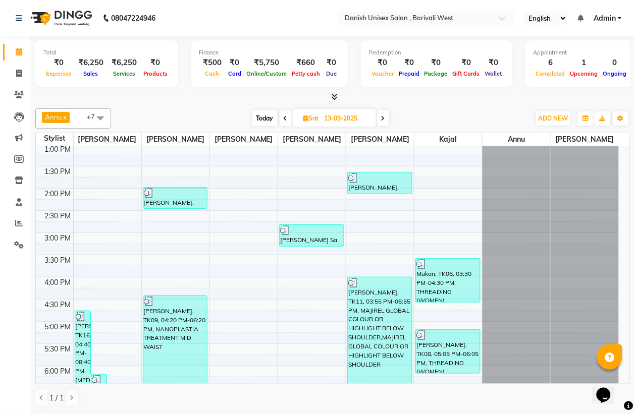
click at [286, 120] on icon at bounding box center [286, 119] width 4 height 6
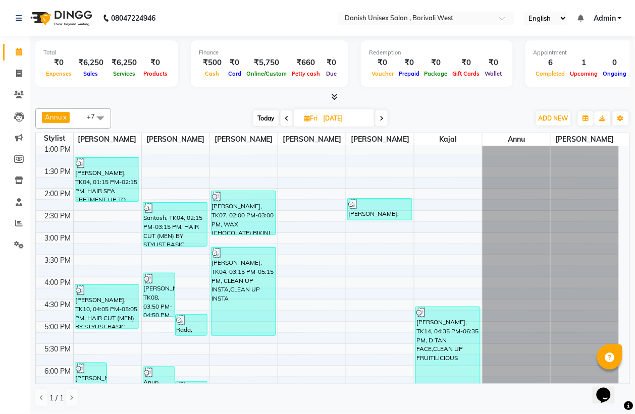
click at [286, 120] on icon at bounding box center [287, 119] width 4 height 6
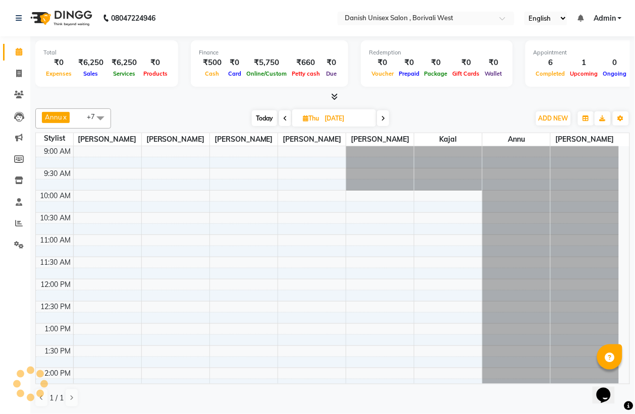
click at [286, 120] on span at bounding box center [285, 118] width 12 height 16
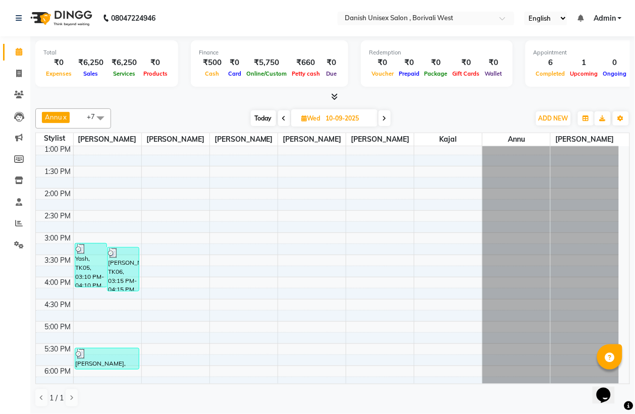
click at [286, 120] on span at bounding box center [284, 118] width 12 height 16
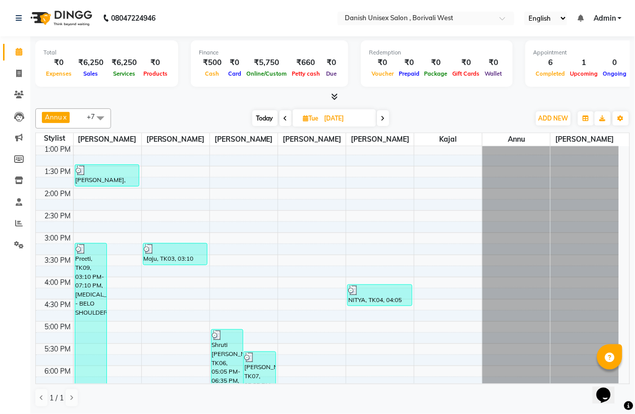
click at [286, 120] on icon at bounding box center [286, 119] width 4 height 6
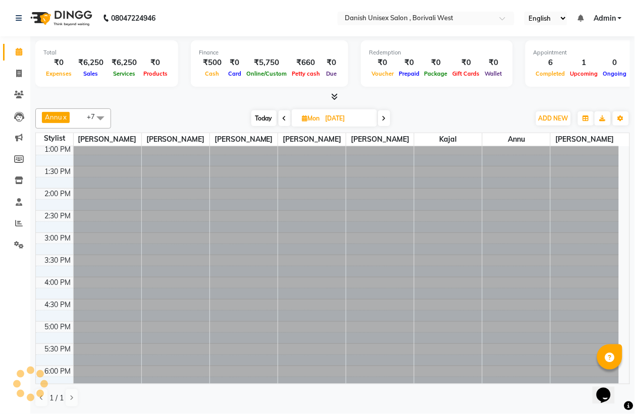
scroll to position [0, 0]
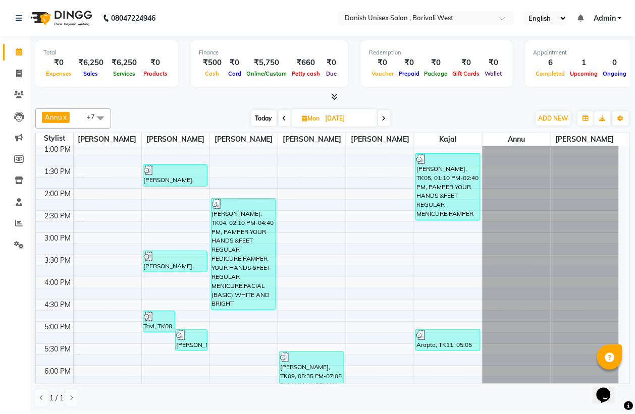
click at [286, 120] on span at bounding box center [284, 118] width 12 height 16
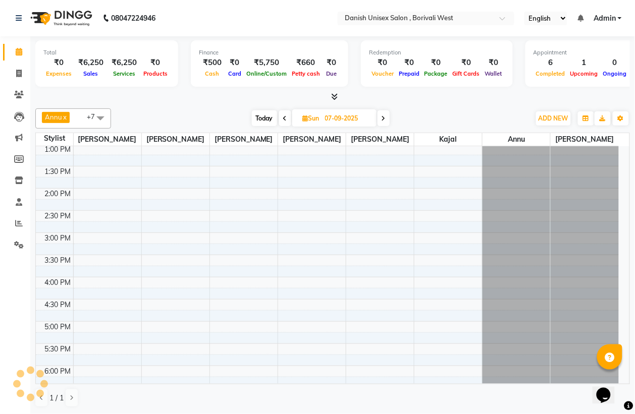
click at [286, 120] on span at bounding box center [285, 118] width 12 height 16
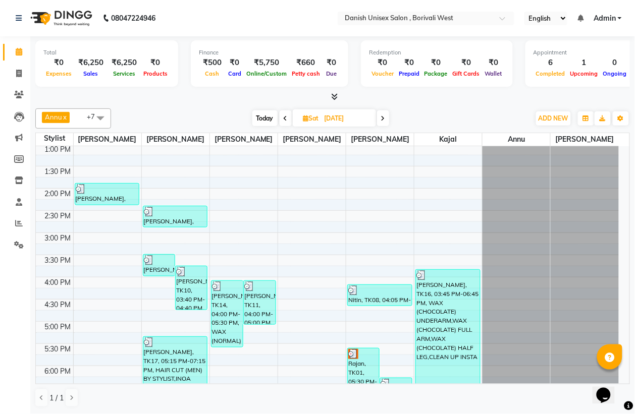
click at [286, 120] on icon at bounding box center [286, 119] width 4 height 6
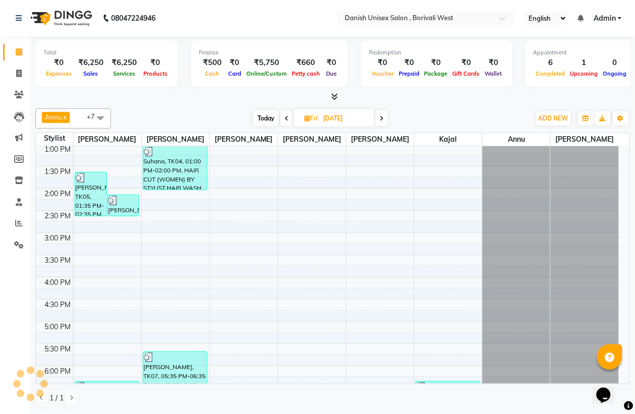
click at [286, 120] on icon at bounding box center [287, 119] width 4 height 6
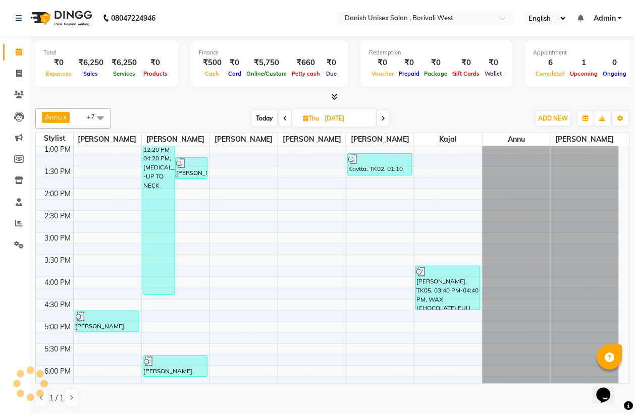
click at [286, 120] on span at bounding box center [285, 118] width 12 height 16
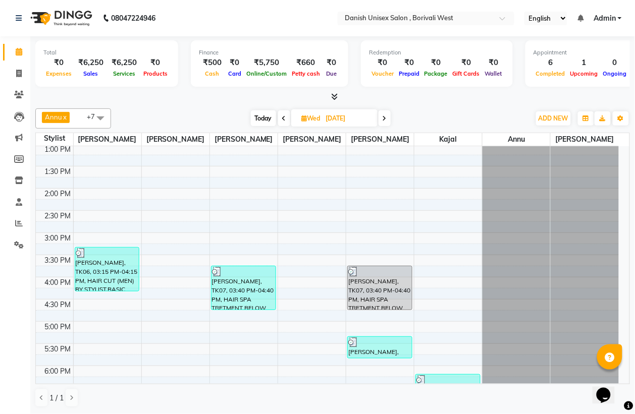
click at [286, 120] on span at bounding box center [284, 118] width 12 height 16
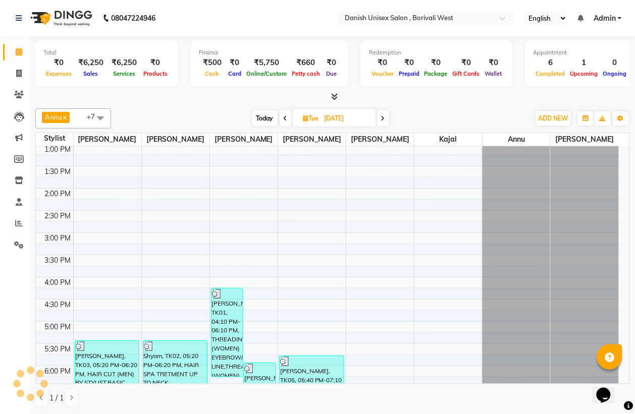
click at [286, 120] on icon at bounding box center [286, 119] width 4 height 6
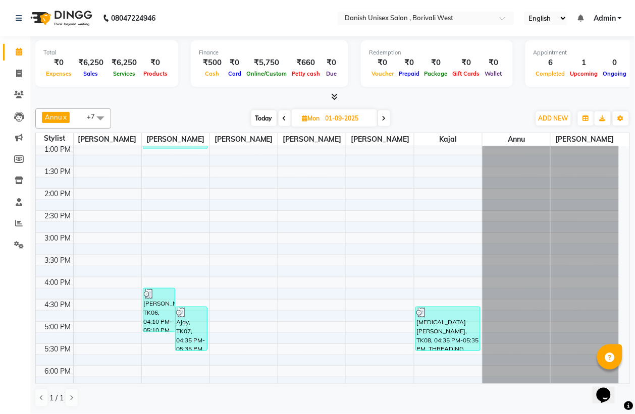
click at [286, 120] on span at bounding box center [284, 118] width 12 height 16
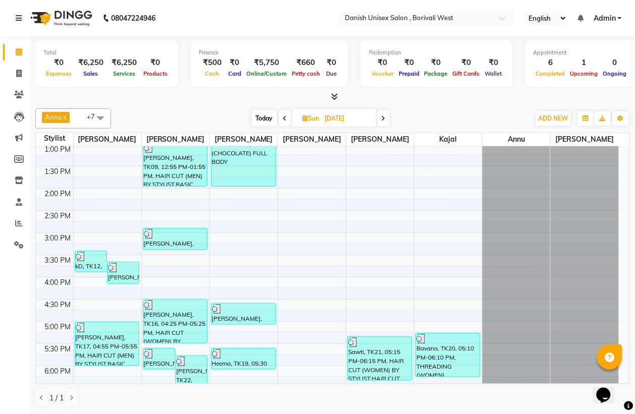
click at [387, 120] on span at bounding box center [383, 118] width 12 height 16
type input "01-09-2025"
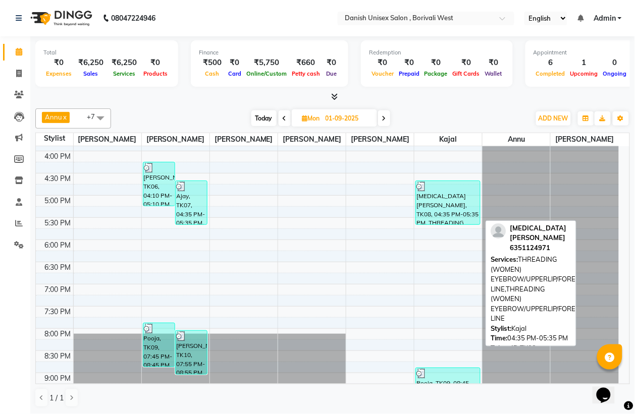
click at [442, 212] on div "[MEDICAL_DATA][PERSON_NAME], TK08, 04:35 PM-05:35 PM, THREADING (WOMEN) EYEBROW…" at bounding box center [448, 202] width 64 height 43
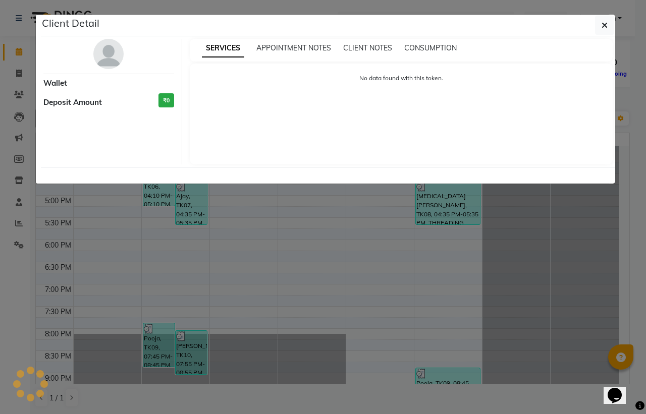
select select "3"
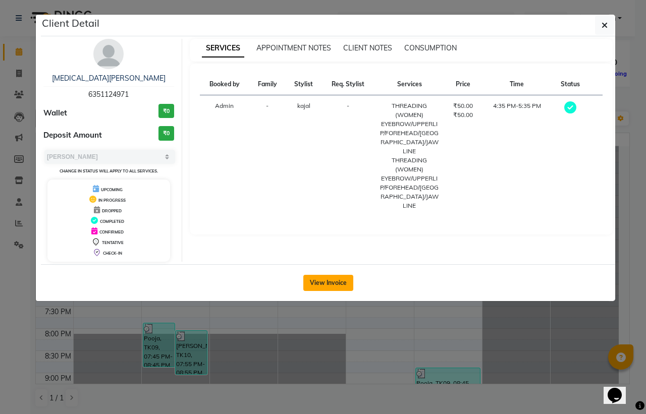
click at [329, 284] on button "View Invoice" at bounding box center [328, 283] width 50 height 16
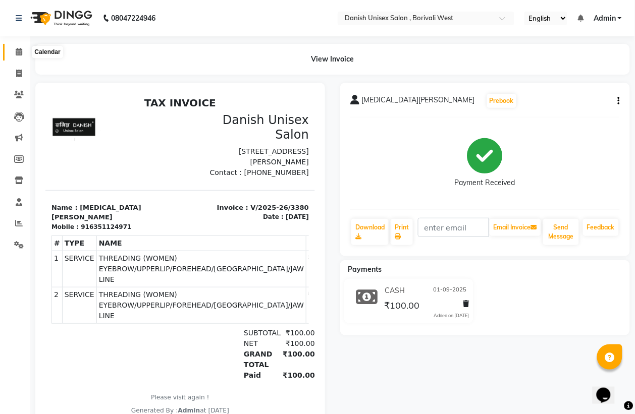
click at [19, 54] on icon at bounding box center [19, 52] width 7 height 8
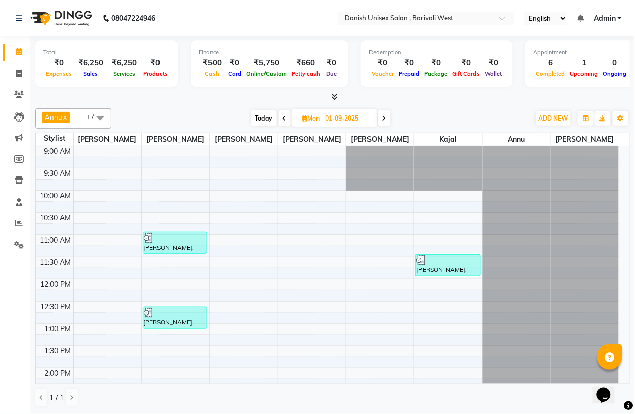
click at [283, 117] on icon at bounding box center [285, 119] width 4 height 6
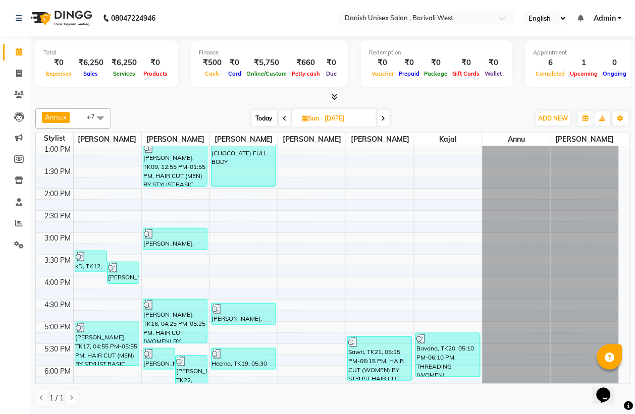
click at [283, 117] on icon at bounding box center [285, 119] width 4 height 6
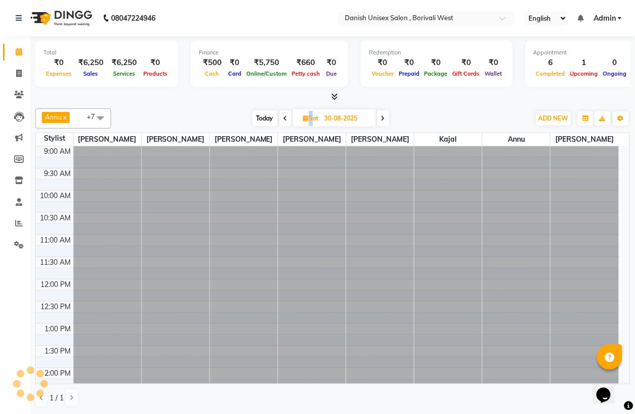
click at [284, 117] on icon at bounding box center [286, 119] width 4 height 6
click at [283, 117] on span at bounding box center [287, 118] width 12 height 16
click at [283, 117] on icon at bounding box center [285, 119] width 4 height 6
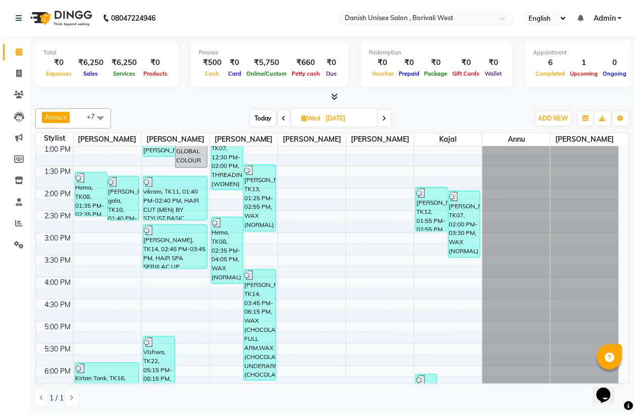
click at [416, 100] on div at bounding box center [332, 97] width 594 height 11
click at [282, 117] on icon at bounding box center [284, 119] width 4 height 6
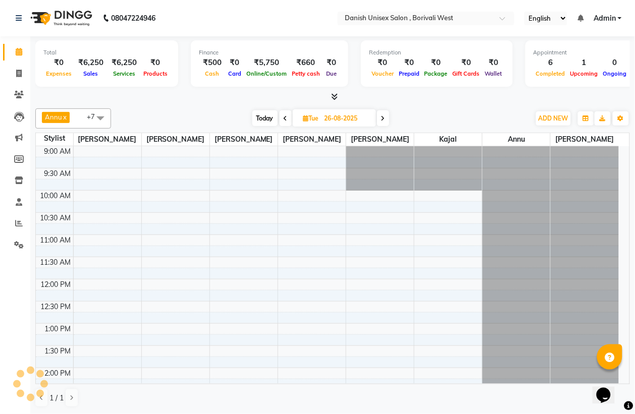
scroll to position [180, 0]
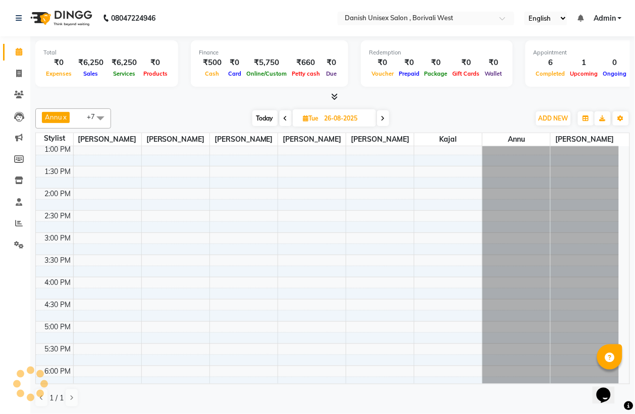
click at [281, 117] on span at bounding box center [285, 118] width 12 height 16
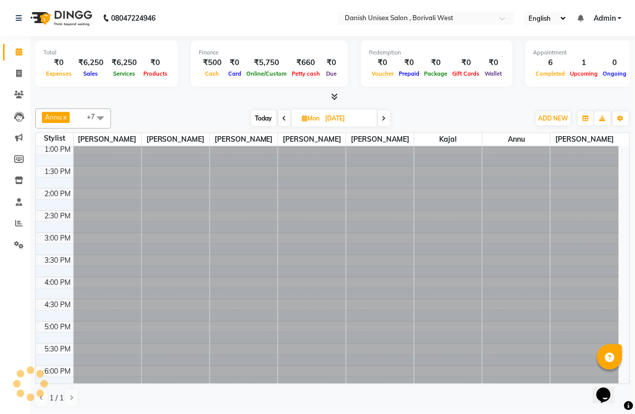
scroll to position [0, 0]
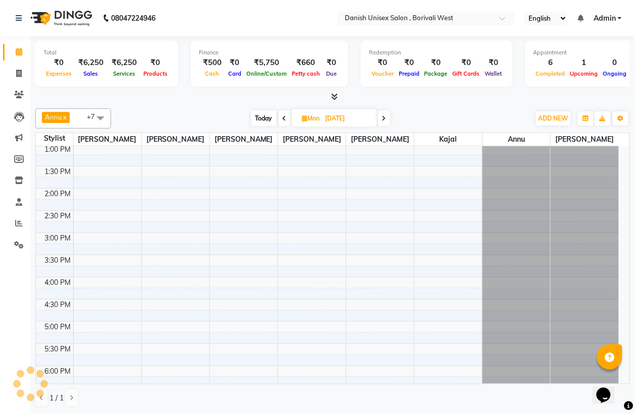
click at [283, 117] on icon at bounding box center [285, 119] width 4 height 6
click at [281, 117] on span at bounding box center [285, 118] width 12 height 16
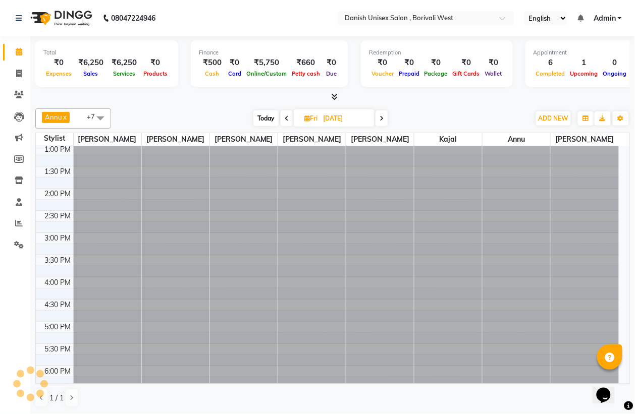
scroll to position [180, 0]
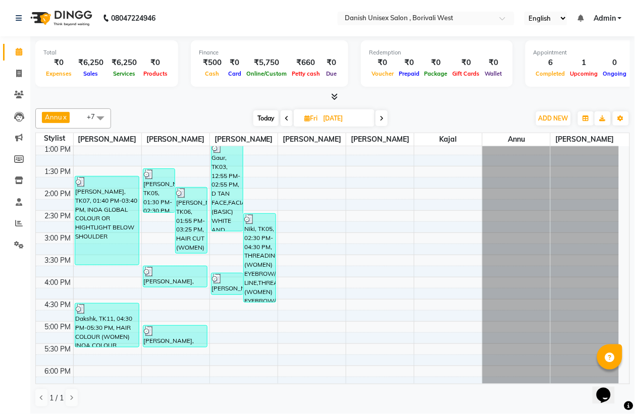
click at [281, 117] on span at bounding box center [287, 118] width 12 height 16
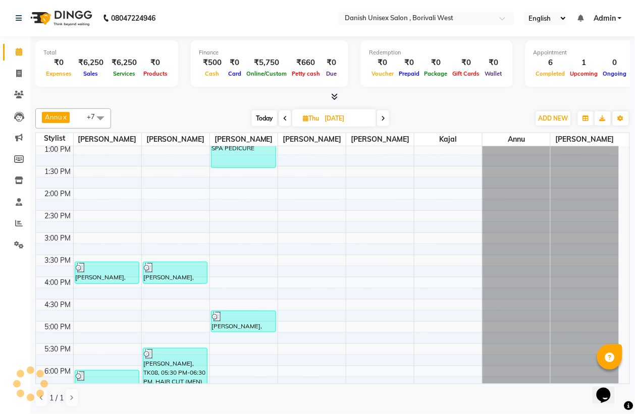
click at [281, 117] on span at bounding box center [285, 118] width 12 height 16
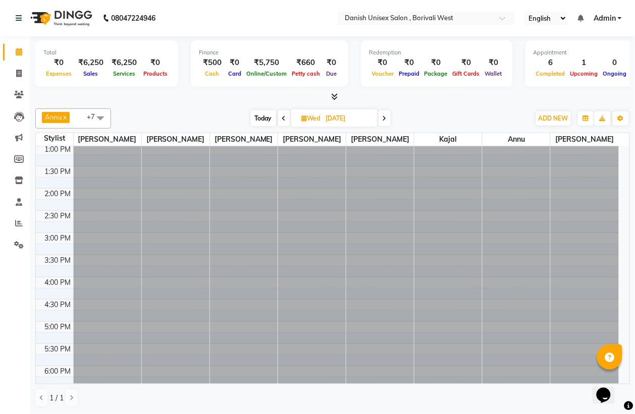
scroll to position [0, 0]
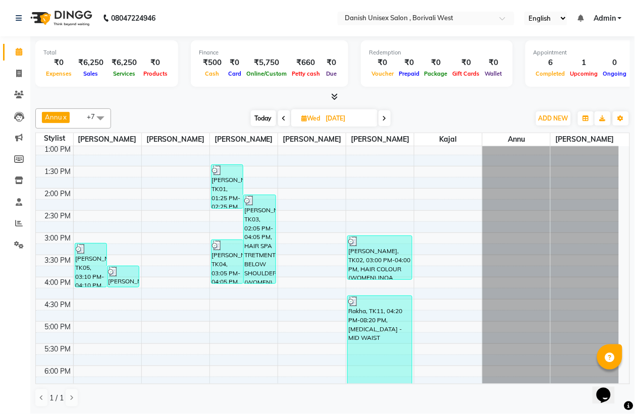
click at [282, 117] on icon at bounding box center [284, 119] width 4 height 6
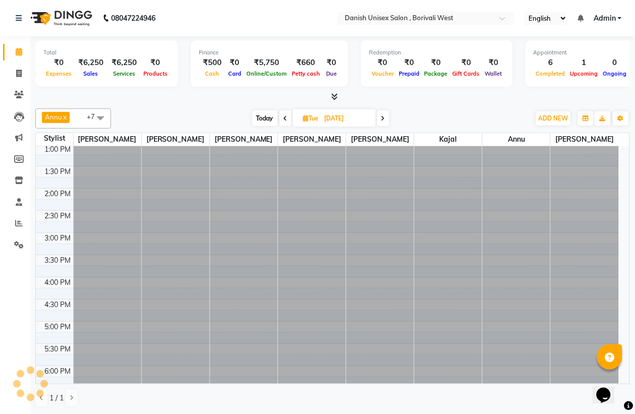
scroll to position [180, 0]
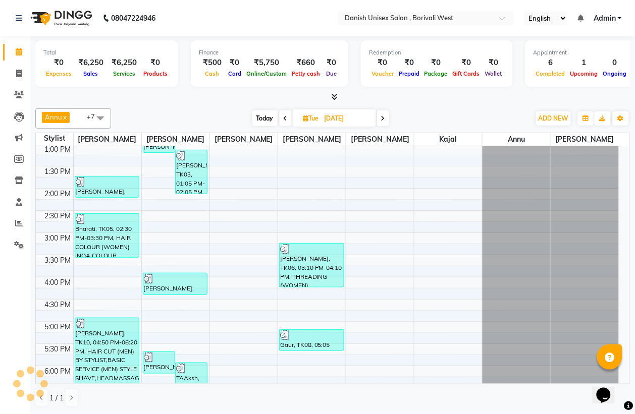
click at [281, 117] on span at bounding box center [285, 118] width 12 height 16
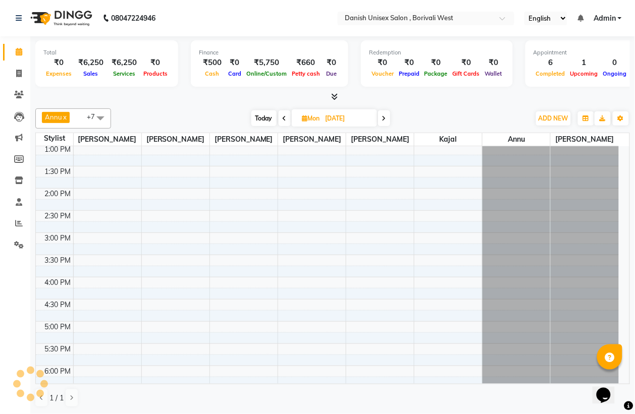
click at [283, 117] on icon at bounding box center [285, 119] width 4 height 6
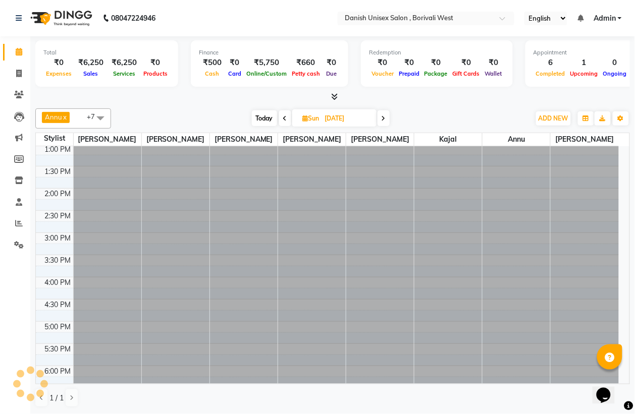
scroll to position [0, 0]
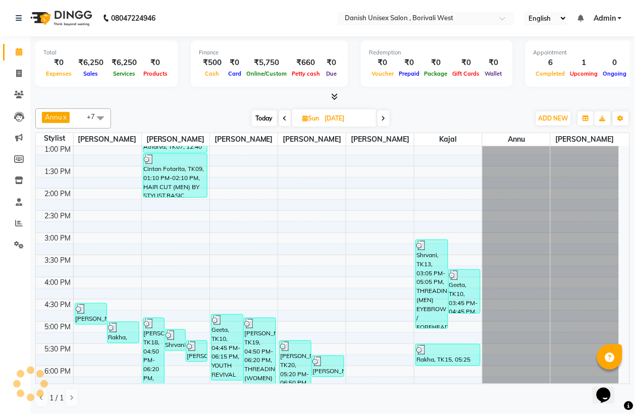
click at [281, 117] on span at bounding box center [285, 118] width 12 height 16
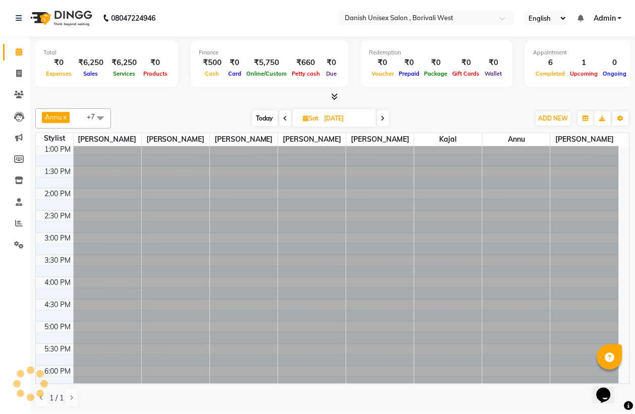
scroll to position [180, 0]
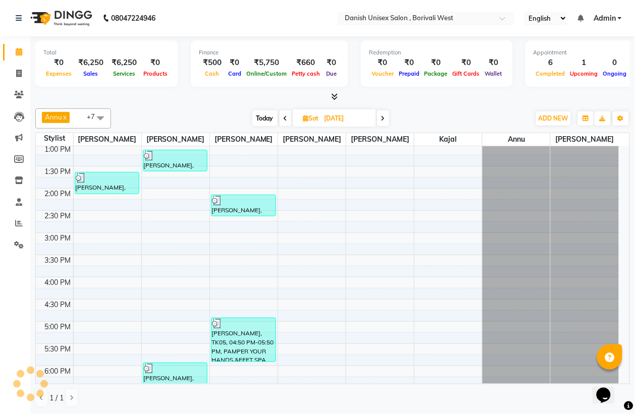
click at [281, 117] on span at bounding box center [285, 118] width 12 height 16
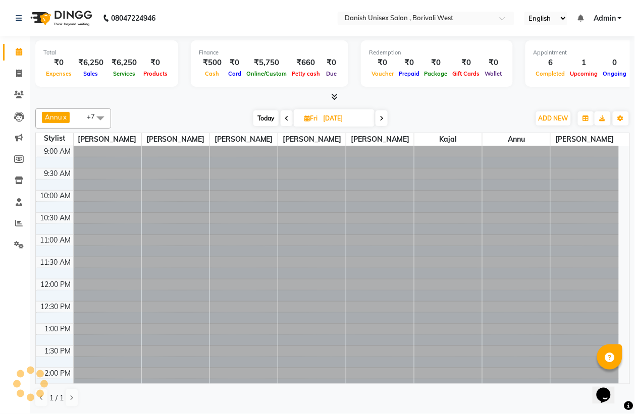
click at [281, 117] on span at bounding box center [287, 118] width 12 height 16
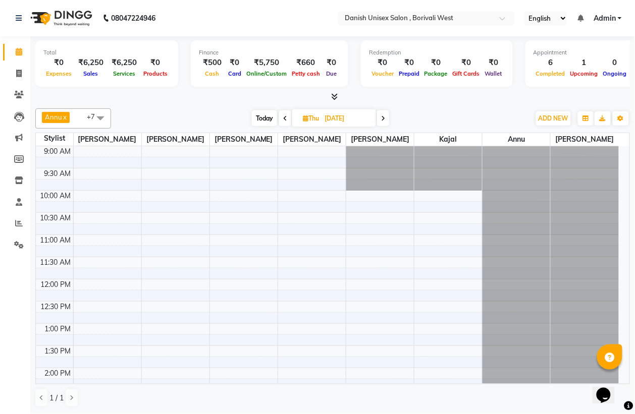
click at [281, 117] on span at bounding box center [285, 118] width 12 height 16
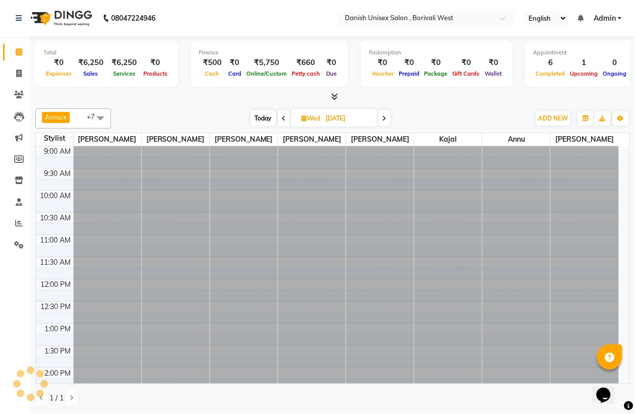
click at [282, 117] on icon at bounding box center [284, 119] width 4 height 6
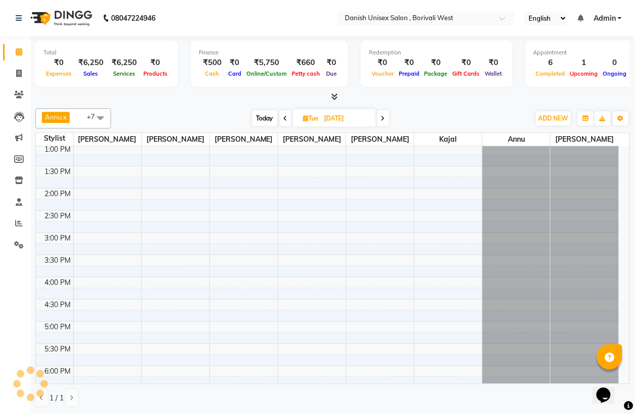
click at [281, 117] on span at bounding box center [285, 118] width 12 height 16
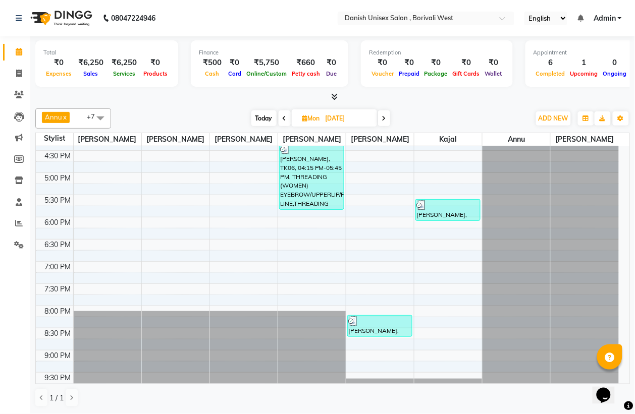
scroll to position [346, 0]
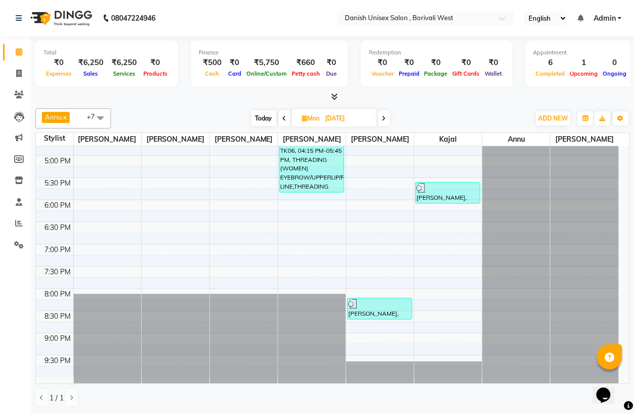
click at [284, 117] on icon at bounding box center [285, 119] width 4 height 6
type input "[DATE]"
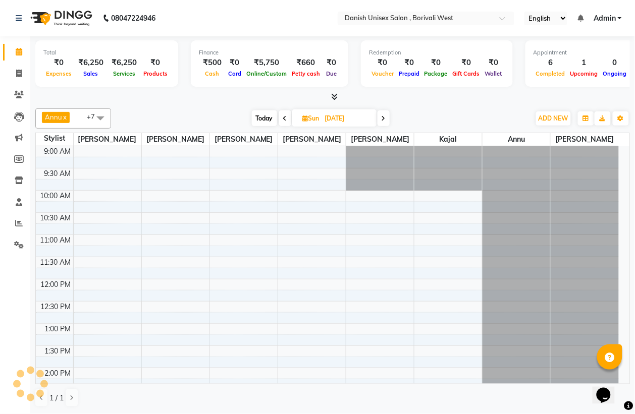
scroll to position [180, 0]
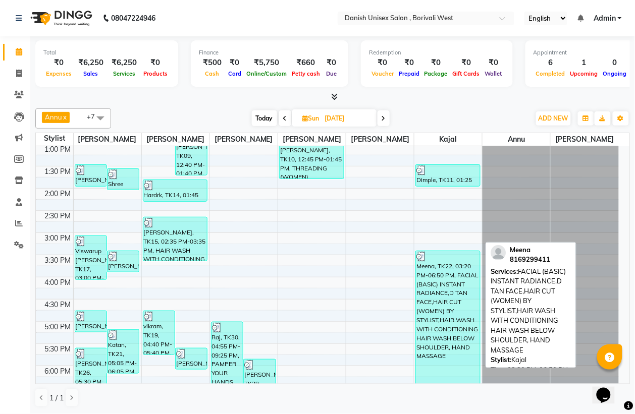
click at [446, 298] on div "Meena, TK22, 03:20 PM-06:50 PM, FACIAL (BASIC) INSTANT RADIANCE,D TAN FACE,HAIR…" at bounding box center [448, 328] width 64 height 155
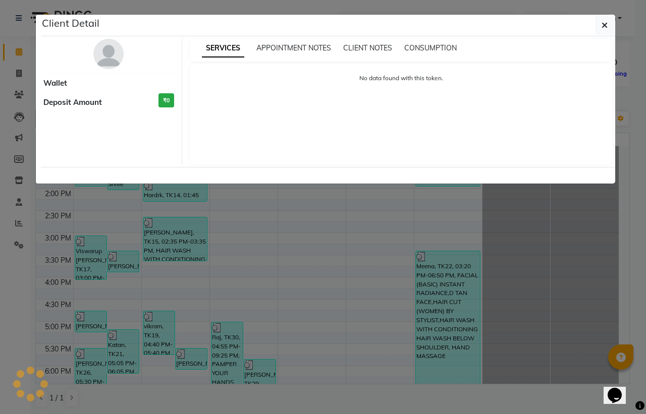
select select "3"
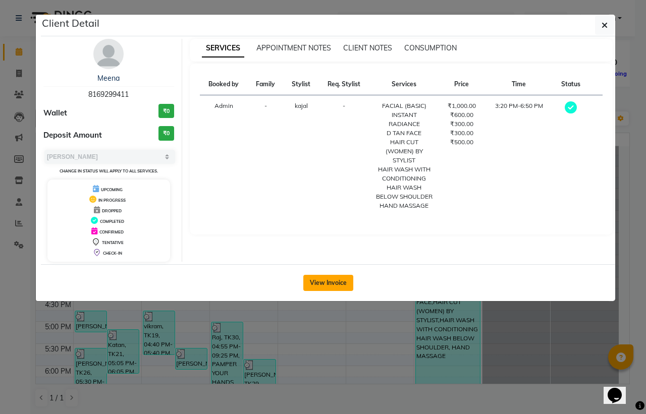
click at [331, 280] on button "View Invoice" at bounding box center [328, 283] width 50 height 16
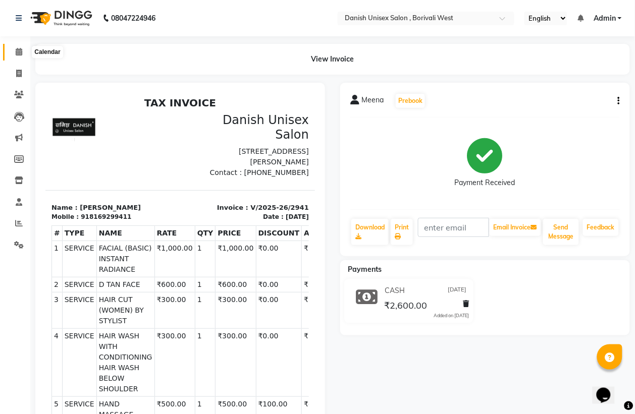
click at [18, 53] on icon at bounding box center [19, 52] width 7 height 8
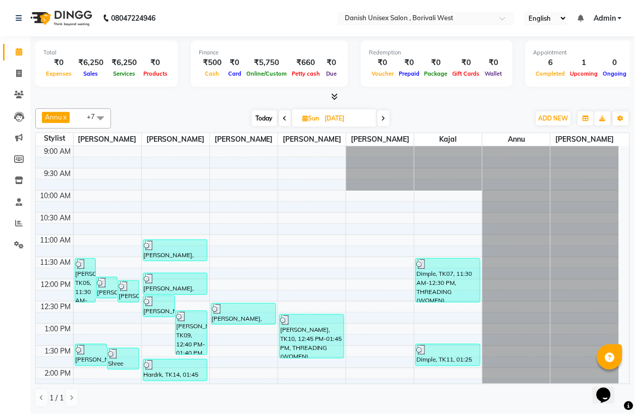
click at [285, 121] on icon at bounding box center [285, 119] width 4 height 6
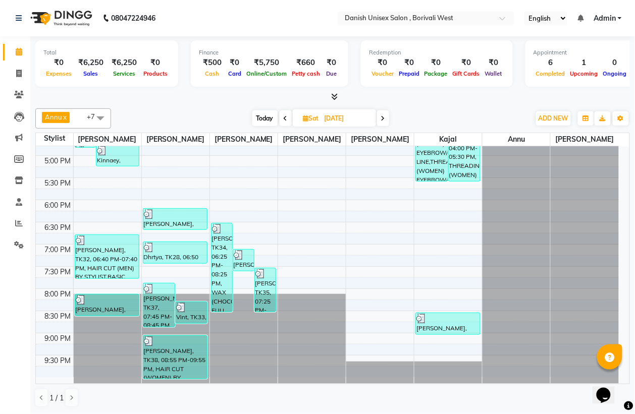
scroll to position [1, 0]
click at [284, 117] on icon at bounding box center [286, 119] width 4 height 6
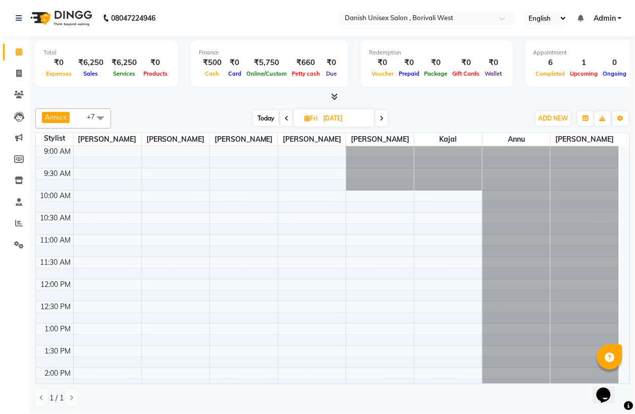
scroll to position [180, 0]
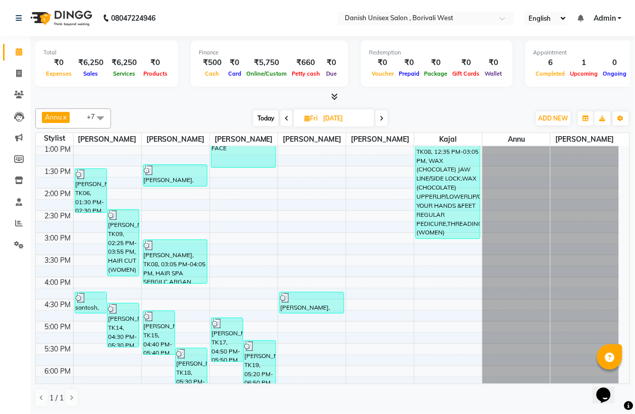
click at [285, 117] on icon at bounding box center [287, 119] width 4 height 6
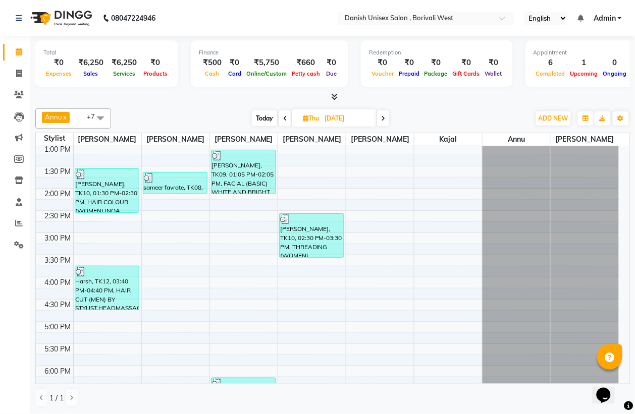
click at [284, 117] on icon at bounding box center [285, 119] width 4 height 6
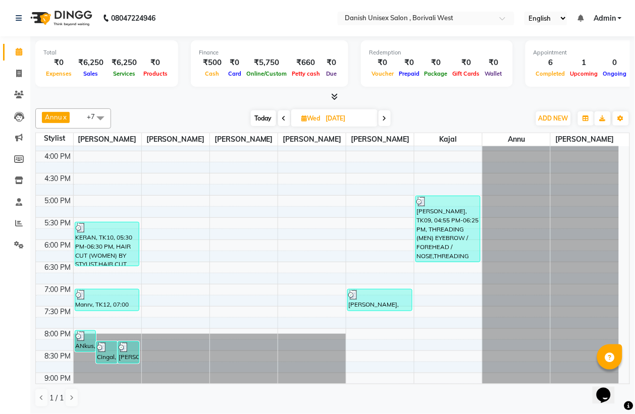
click at [282, 119] on icon at bounding box center [284, 119] width 4 height 6
type input "05-08-2025"
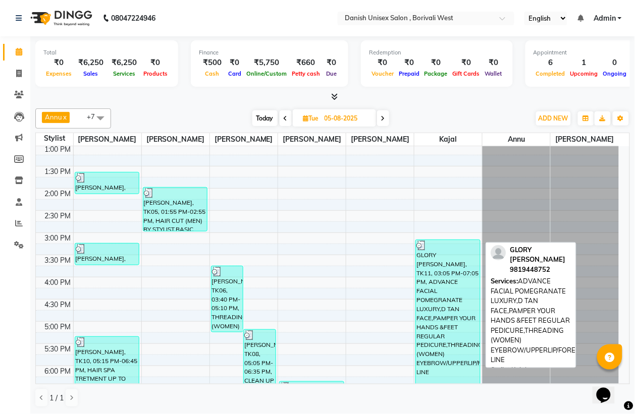
click at [452, 276] on div "GLORY [PERSON_NAME], TK11, 03:05 PM-07:05 PM, ADVANCE FACIAL POMEGRANATE LUXURY…" at bounding box center [448, 329] width 64 height 178
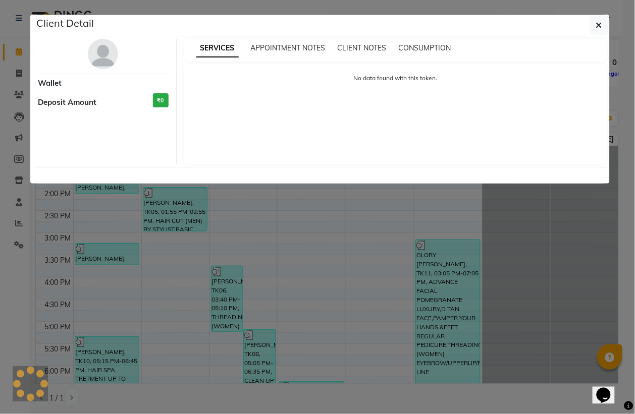
select select "3"
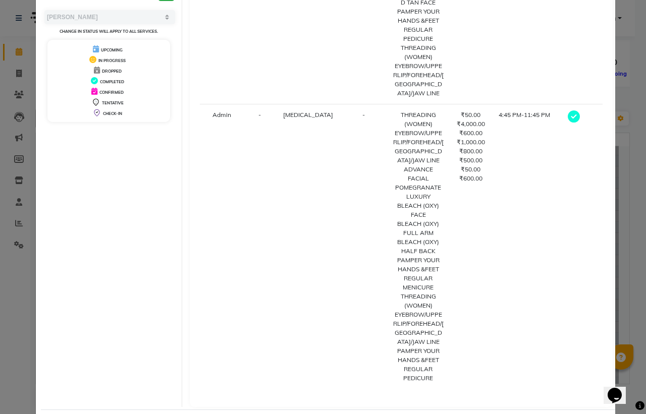
scroll to position [142, 0]
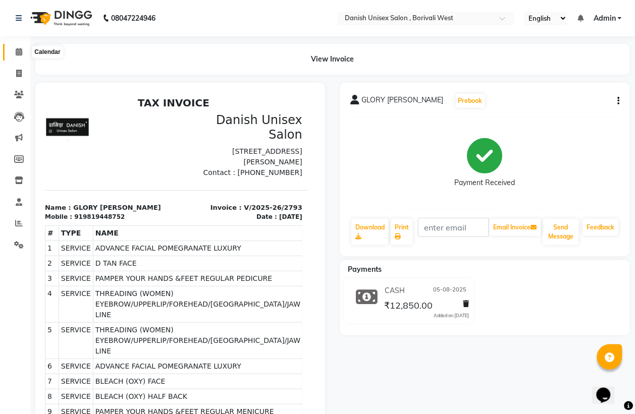
click at [19, 52] on icon at bounding box center [19, 52] width 7 height 8
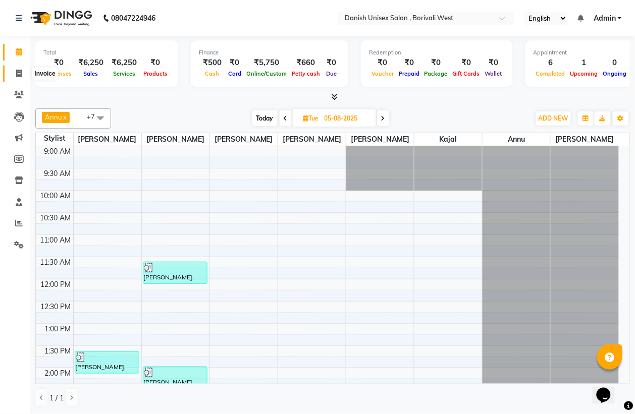
click at [20, 74] on icon at bounding box center [19, 74] width 6 height 8
select select "service"
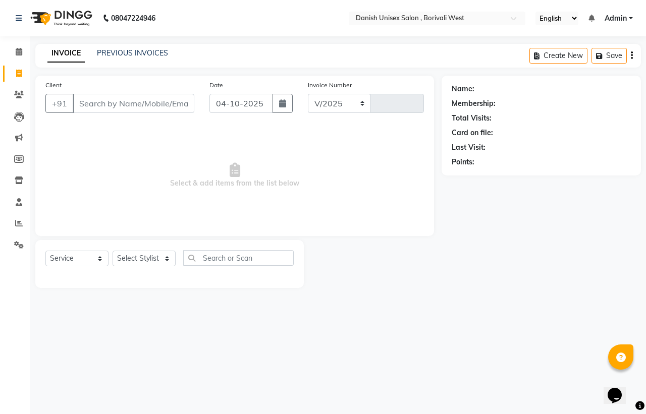
select select "6929"
type input "3978"
click at [17, 53] on icon at bounding box center [19, 52] width 7 height 8
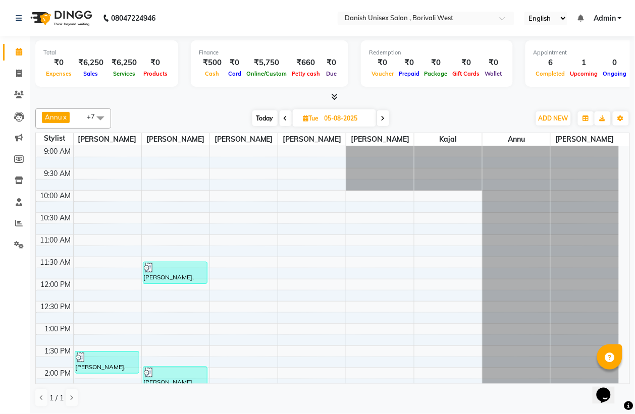
click at [384, 120] on icon at bounding box center [383, 119] width 4 height 6
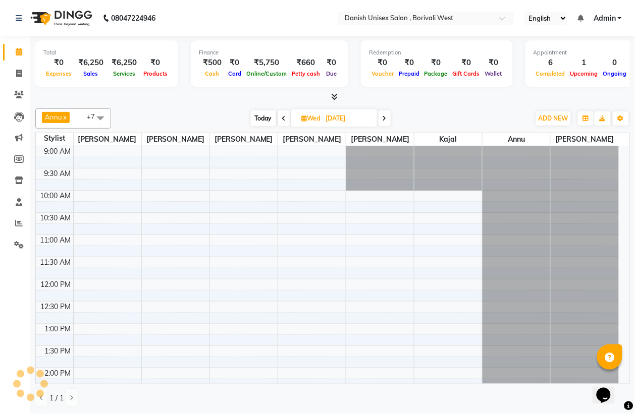
click at [384, 120] on icon at bounding box center [384, 119] width 4 height 6
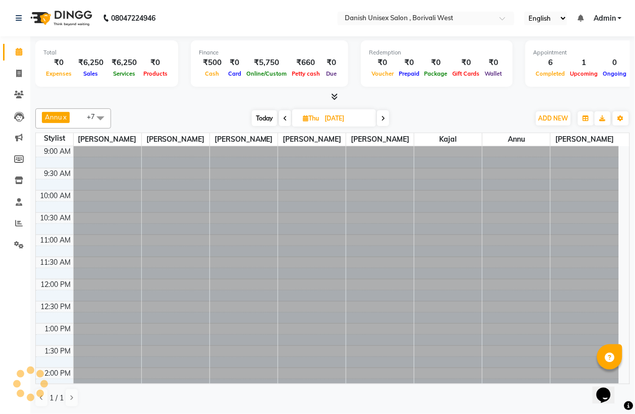
scroll to position [180, 0]
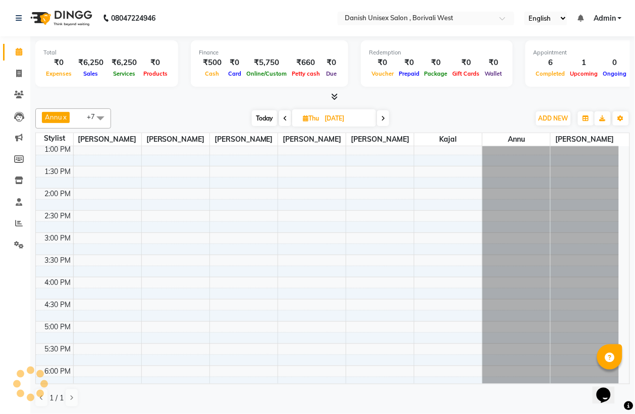
click at [384, 120] on icon at bounding box center [383, 119] width 4 height 6
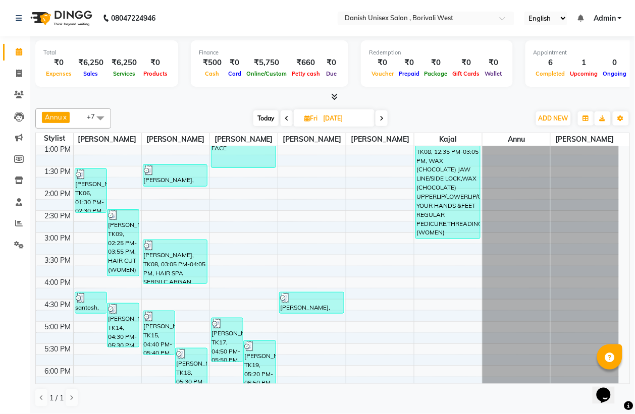
click at [385, 119] on span at bounding box center [381, 118] width 12 height 16
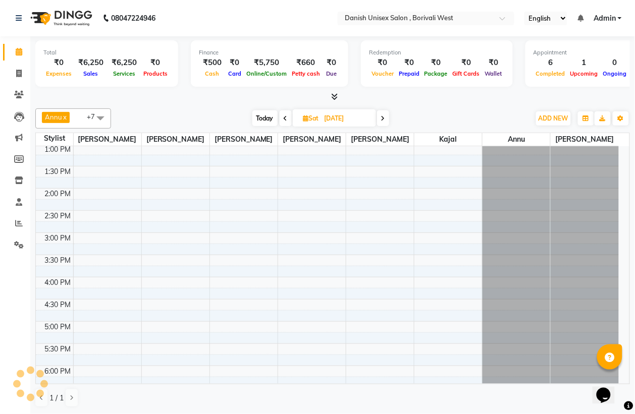
click at [384, 119] on icon at bounding box center [383, 119] width 4 height 6
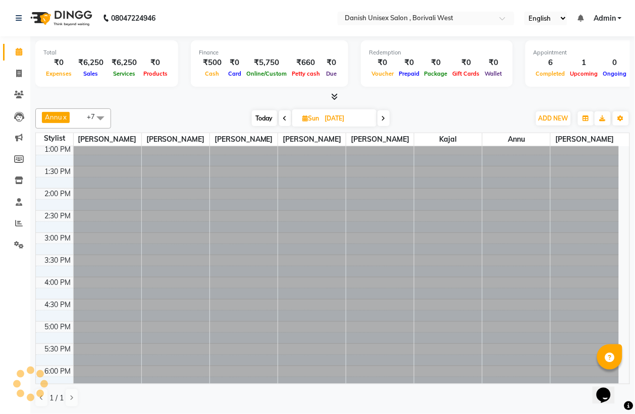
click at [384, 119] on icon at bounding box center [383, 119] width 4 height 6
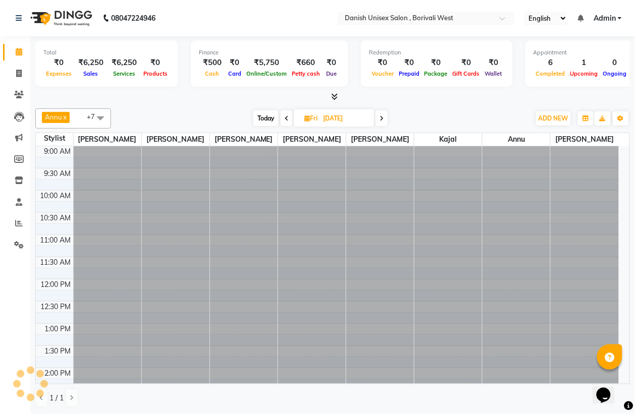
click at [384, 119] on span at bounding box center [381, 118] width 12 height 16
click at [384, 119] on icon at bounding box center [383, 119] width 4 height 6
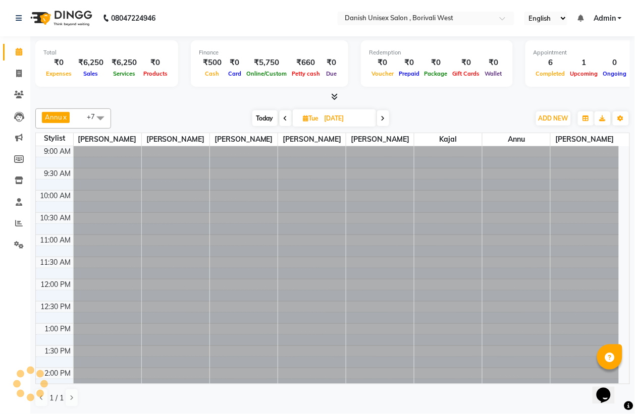
click at [384, 119] on icon at bounding box center [383, 119] width 4 height 6
click at [384, 119] on span at bounding box center [381, 118] width 12 height 16
click at [383, 119] on icon at bounding box center [381, 119] width 4 height 6
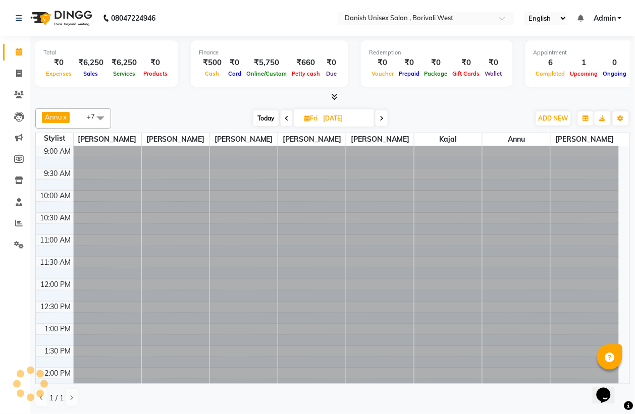
click at [383, 119] on icon at bounding box center [381, 119] width 4 height 6
click at [384, 119] on icon at bounding box center [383, 119] width 4 height 6
click at [384, 119] on icon at bounding box center [384, 119] width 4 height 6
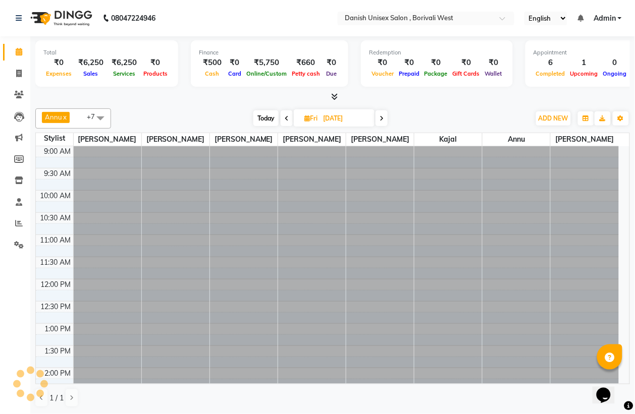
click at [384, 119] on span at bounding box center [381, 118] width 12 height 16
click at [384, 119] on icon at bounding box center [383, 119] width 4 height 6
click at [384, 119] on icon at bounding box center [384, 119] width 4 height 6
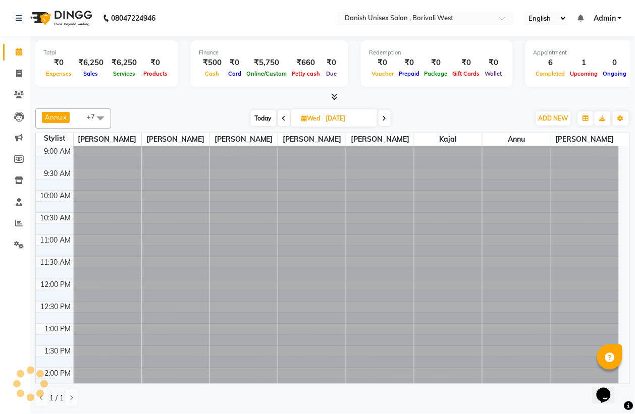
click at [384, 119] on icon at bounding box center [384, 119] width 4 height 6
click at [384, 119] on span at bounding box center [384, 118] width 12 height 16
click at [384, 119] on icon at bounding box center [383, 119] width 4 height 6
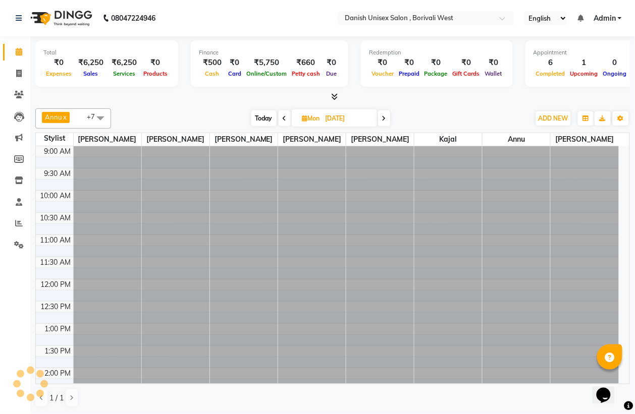
click at [384, 119] on icon at bounding box center [384, 119] width 4 height 6
click at [384, 119] on icon at bounding box center [383, 119] width 4 height 6
click at [384, 119] on span at bounding box center [381, 118] width 12 height 16
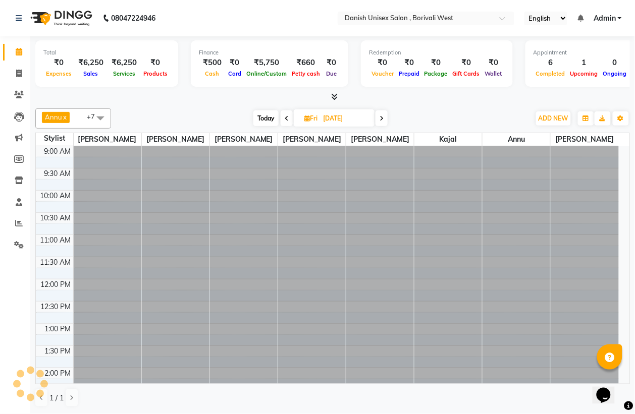
click at [383, 119] on icon at bounding box center [381, 119] width 4 height 6
click at [384, 119] on icon at bounding box center [383, 119] width 4 height 6
click at [384, 119] on icon at bounding box center [384, 119] width 4 height 6
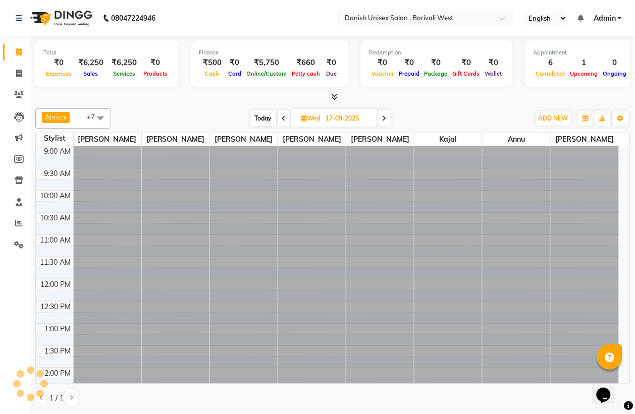
click at [384, 119] on icon at bounding box center [384, 119] width 4 height 6
click at [384, 119] on span at bounding box center [381, 118] width 12 height 16
click at [383, 119] on icon at bounding box center [381, 119] width 4 height 6
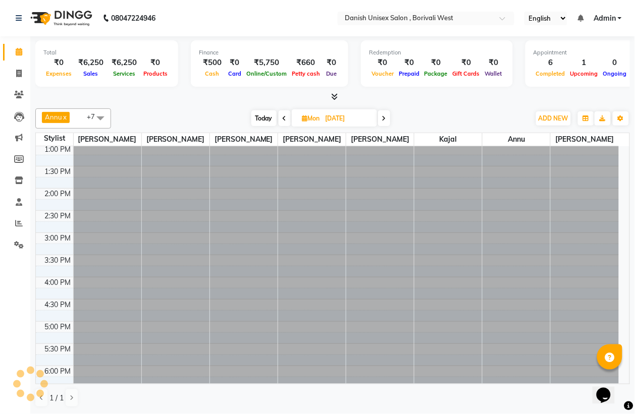
click at [384, 119] on icon at bounding box center [384, 119] width 4 height 6
click at [384, 119] on icon at bounding box center [383, 119] width 4 height 6
click at [384, 119] on span at bounding box center [383, 118] width 12 height 16
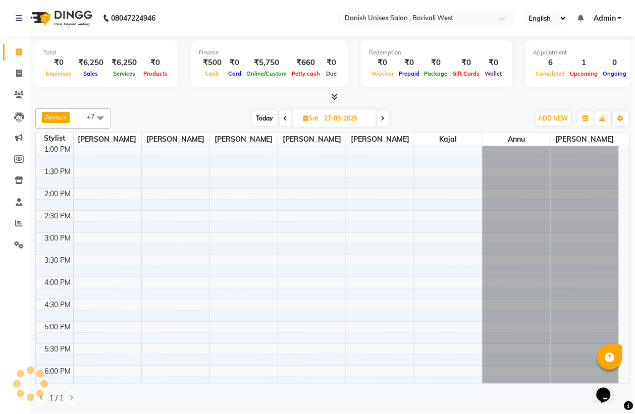
click at [384, 119] on icon at bounding box center [383, 119] width 4 height 6
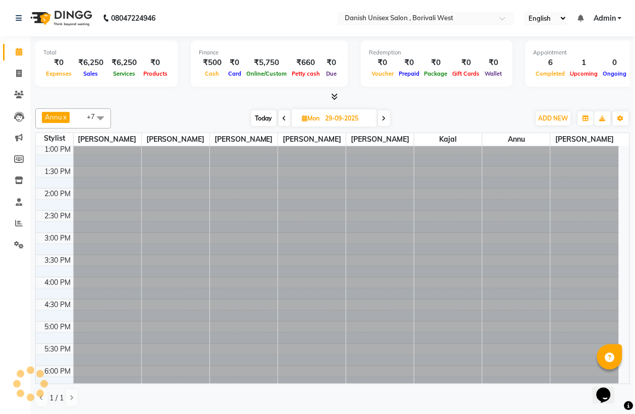
click at [384, 119] on icon at bounding box center [384, 119] width 4 height 6
click at [384, 119] on icon at bounding box center [383, 119] width 4 height 6
click at [384, 119] on span at bounding box center [381, 118] width 12 height 16
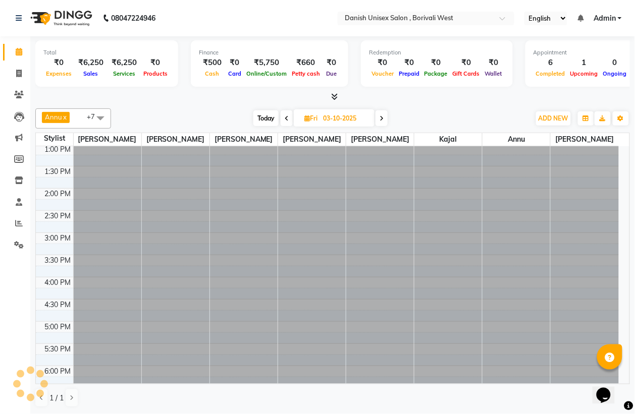
click at [384, 119] on div "[DATE] [DATE]" at bounding box center [320, 118] width 409 height 15
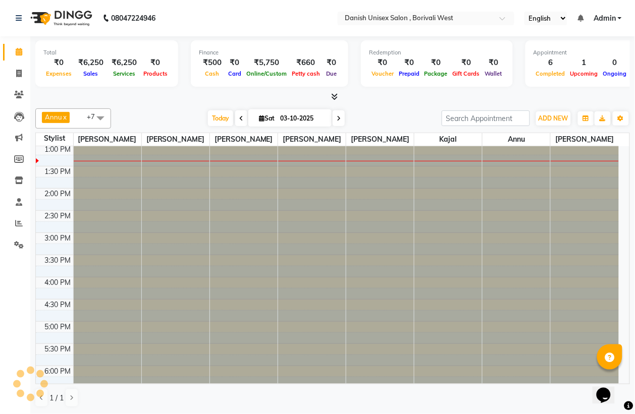
type input "04-10-2025"
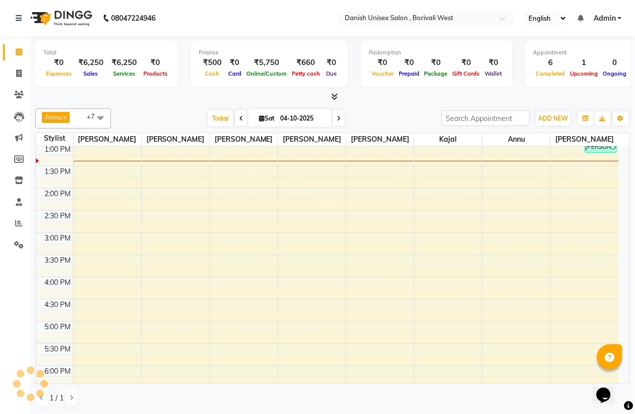
scroll to position [0, 0]
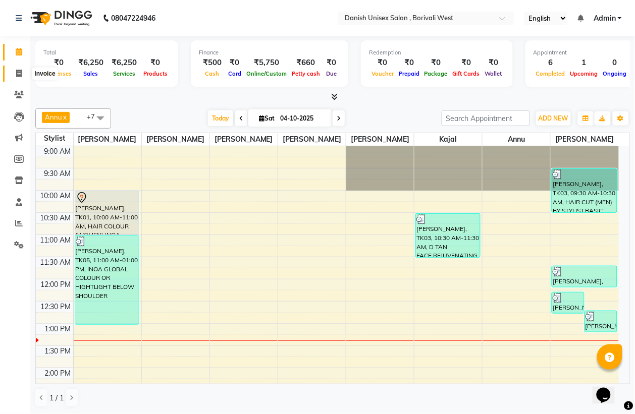
click at [19, 73] on icon at bounding box center [19, 74] width 6 height 8
select select "service"
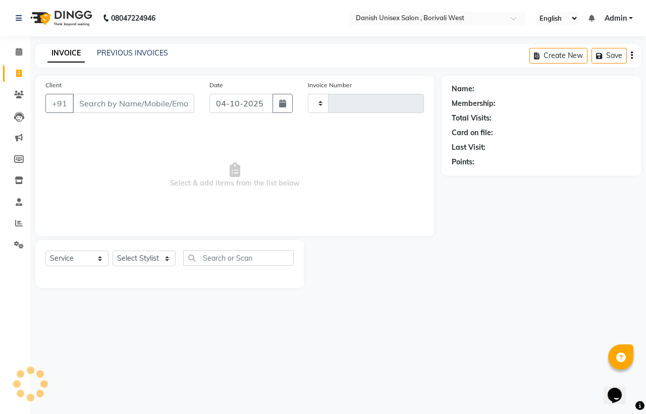
type input "3978"
select select "6929"
click at [18, 221] on icon at bounding box center [19, 223] width 8 height 8
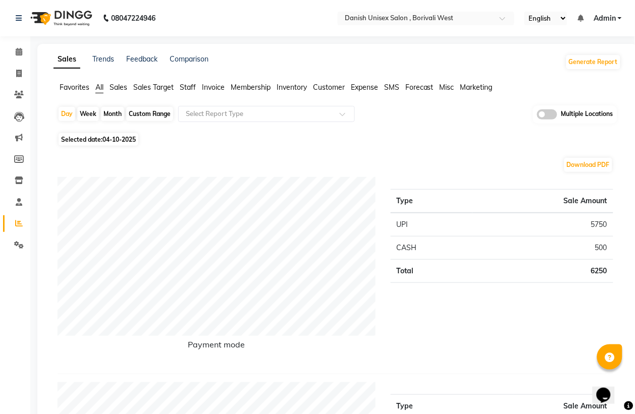
click at [120, 112] on div "Month" at bounding box center [112, 114] width 23 height 14
select select "10"
select select "2025"
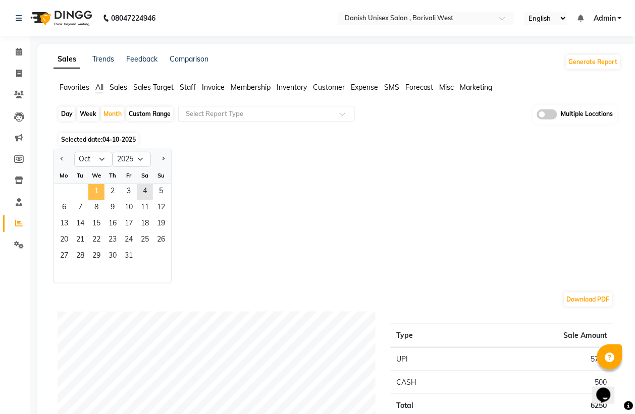
click at [98, 189] on span "1" at bounding box center [96, 192] width 16 height 16
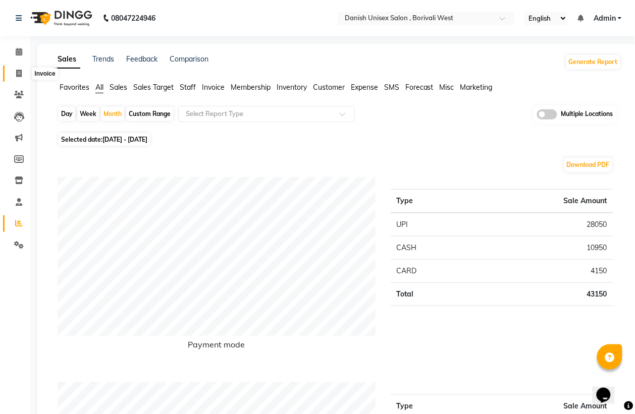
click at [19, 74] on icon at bounding box center [19, 74] width 6 height 8
select select "service"
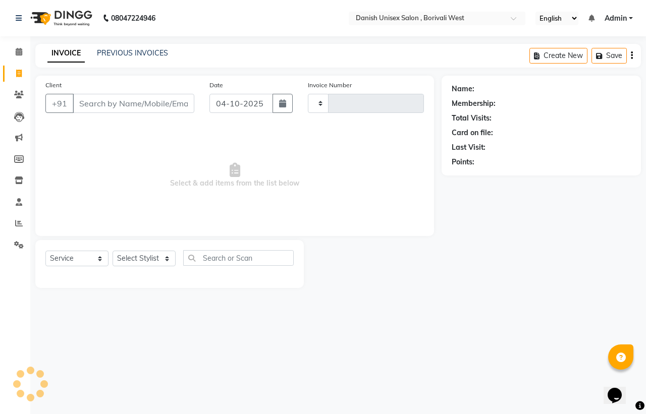
type input "3978"
select select "6929"
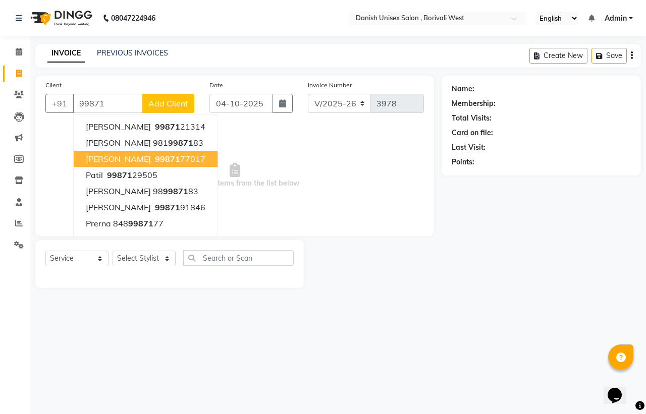
click at [154, 155] on button "[PERSON_NAME] 99871 77017" at bounding box center [146, 159] width 144 height 16
type input "9987177017"
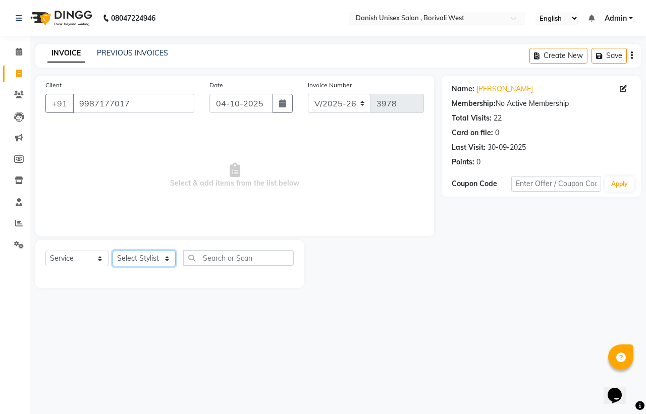
click at [138, 255] on select "Select Stylist [PERSON_NAME] [PERSON_NAME] kajal [PERSON_NAME] [PERSON_NAME] [P…" at bounding box center [144, 259] width 63 height 16
select select "93632"
click at [113, 251] on select "Select Stylist [PERSON_NAME] [PERSON_NAME] kajal [PERSON_NAME] [PERSON_NAME] [P…" at bounding box center [144, 259] width 63 height 16
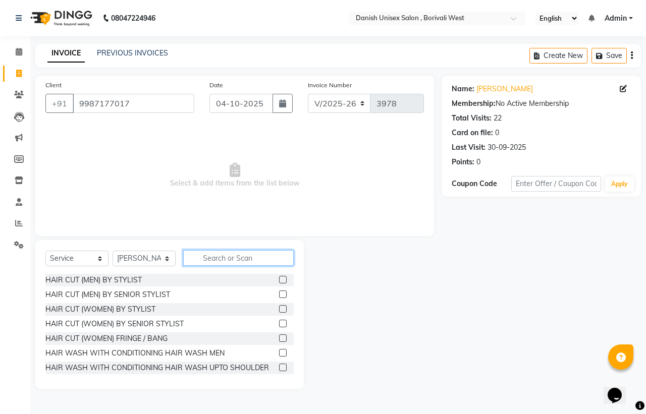
click at [244, 258] on input "text" at bounding box center [238, 258] width 110 height 16
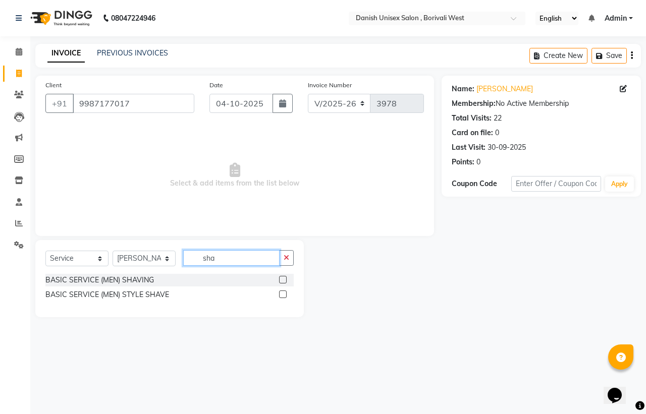
type input "sha"
click at [283, 281] on label at bounding box center [283, 280] width 8 height 8
click at [283, 281] on input "checkbox" at bounding box center [282, 280] width 7 height 7
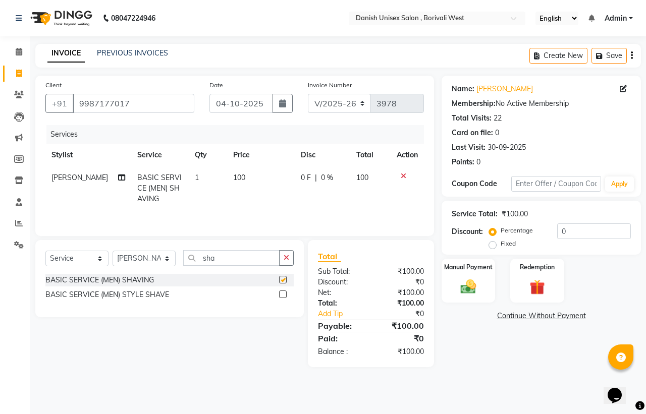
checkbox input "false"
click at [259, 262] on input "sha" at bounding box center [231, 258] width 96 height 16
type input "s"
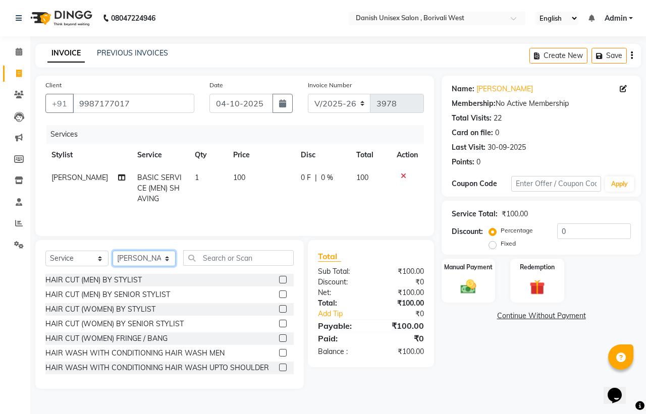
click at [162, 264] on select "Select Stylist [PERSON_NAME] [PERSON_NAME] kajal [PERSON_NAME] [PERSON_NAME] [P…" at bounding box center [144, 259] width 63 height 16
select select "89255"
click at [113, 254] on select "Select Stylist [PERSON_NAME] [PERSON_NAME] kajal [PERSON_NAME] [PERSON_NAME] [P…" at bounding box center [144, 259] width 63 height 16
click at [248, 266] on input "text" at bounding box center [238, 258] width 110 height 16
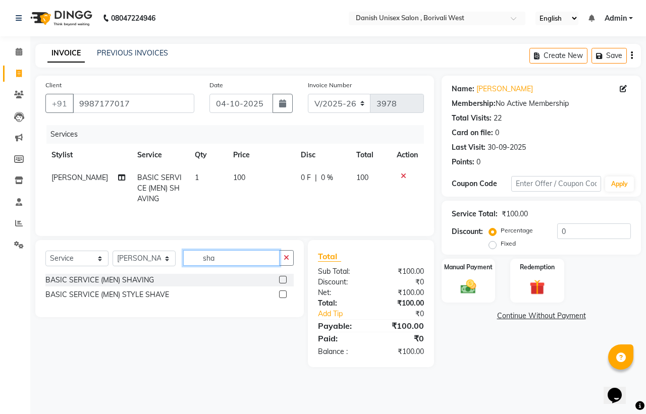
type input "sha"
click at [282, 281] on label at bounding box center [283, 280] width 8 height 8
click at [282, 281] on input "checkbox" at bounding box center [282, 280] width 7 height 7
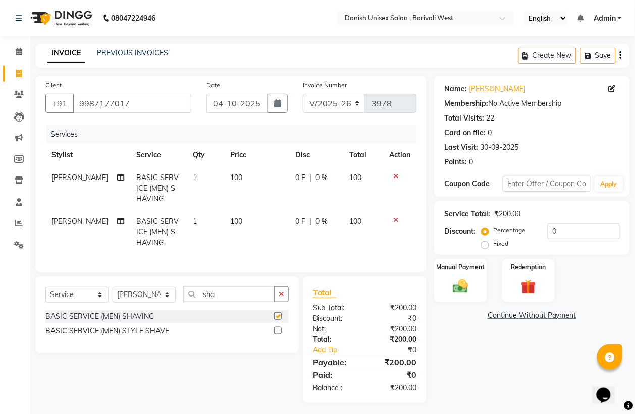
checkbox input "false"
click at [443, 288] on div "Manual Payment" at bounding box center [460, 280] width 55 height 45
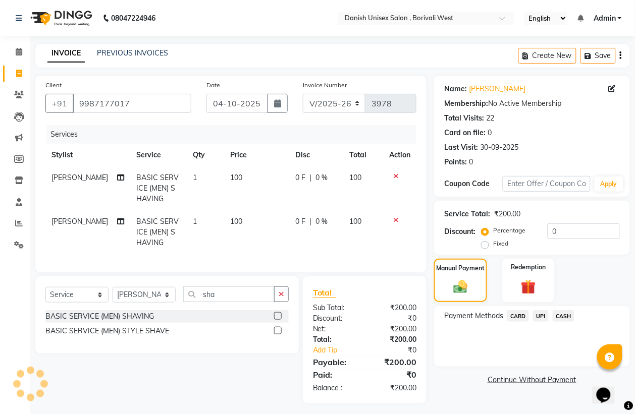
click at [545, 316] on span "UPI" at bounding box center [541, 316] width 16 height 12
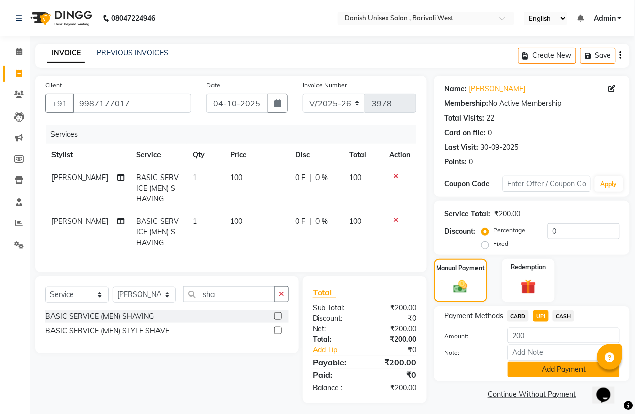
scroll to position [15, 0]
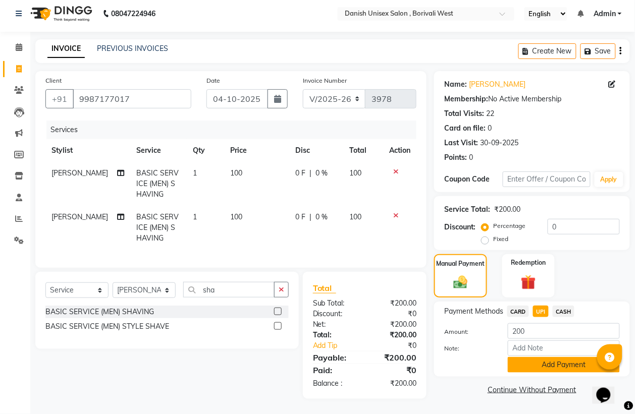
click at [553, 357] on button "Add Payment" at bounding box center [564, 365] width 112 height 16
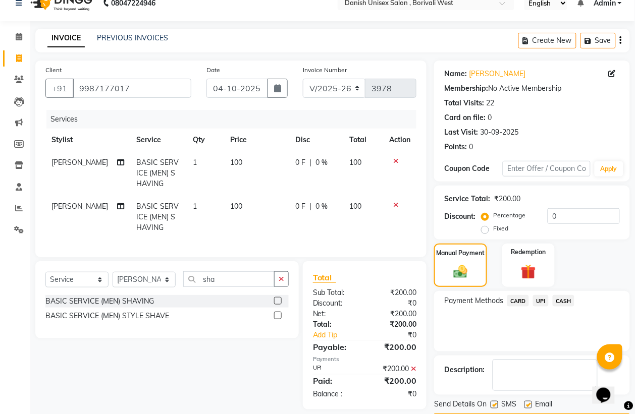
scroll to position [46, 0]
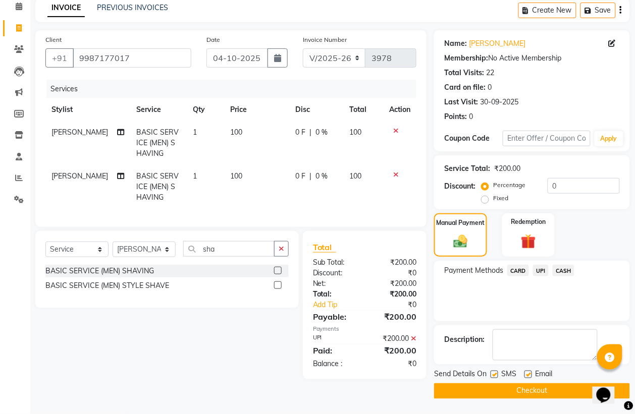
click at [555, 389] on button "Checkout" at bounding box center [532, 391] width 196 height 16
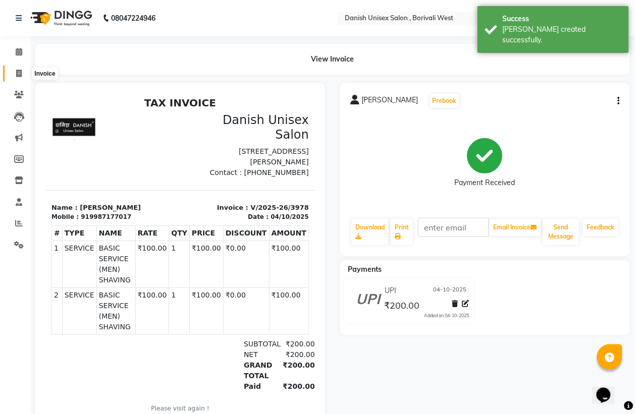
click at [19, 74] on icon at bounding box center [19, 74] width 6 height 8
select select "service"
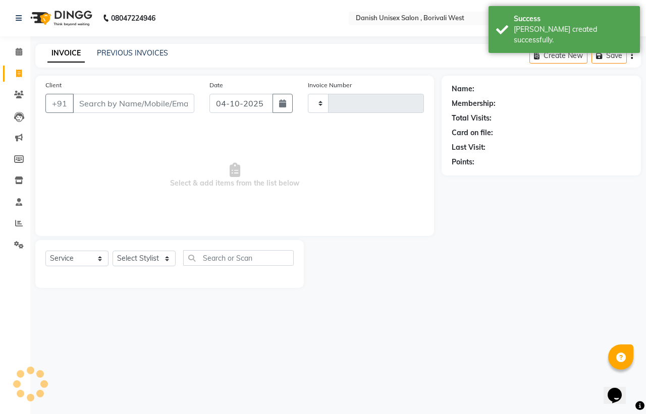
type input "3979"
select select "6929"
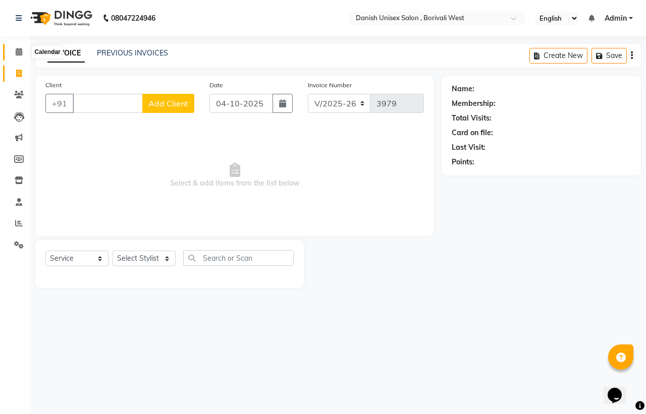
click at [21, 53] on icon at bounding box center [19, 52] width 7 height 8
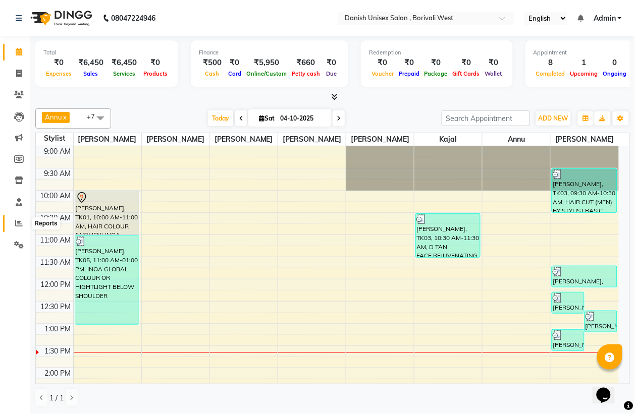
click at [23, 223] on span at bounding box center [19, 224] width 18 height 12
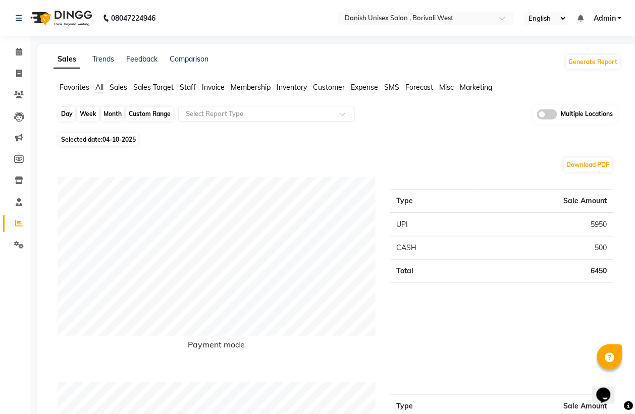
click at [66, 112] on div "Day" at bounding box center [67, 114] width 17 height 14
select select "10"
select select "2025"
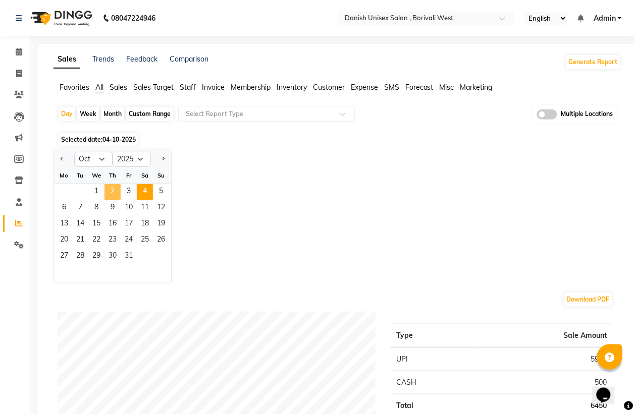
click at [115, 190] on span "2" at bounding box center [112, 192] width 16 height 16
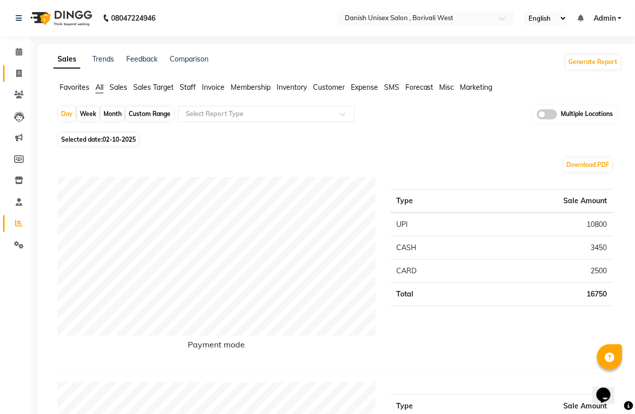
click at [17, 70] on icon at bounding box center [19, 74] width 6 height 8
select select "service"
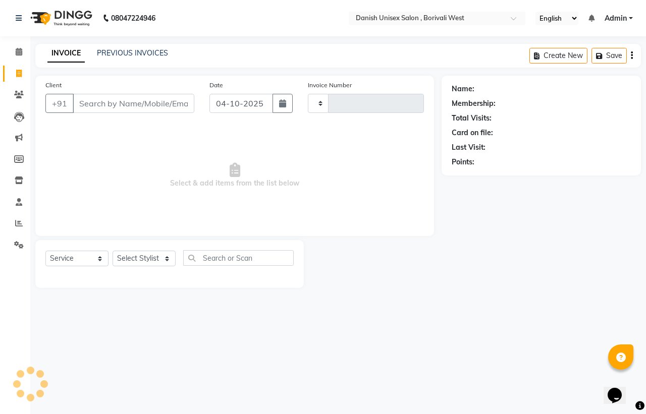
type input "3979"
select select "6929"
click at [102, 114] on div "Client +91" at bounding box center [120, 100] width 164 height 41
click at [99, 106] on input "Client" at bounding box center [134, 103] width 122 height 19
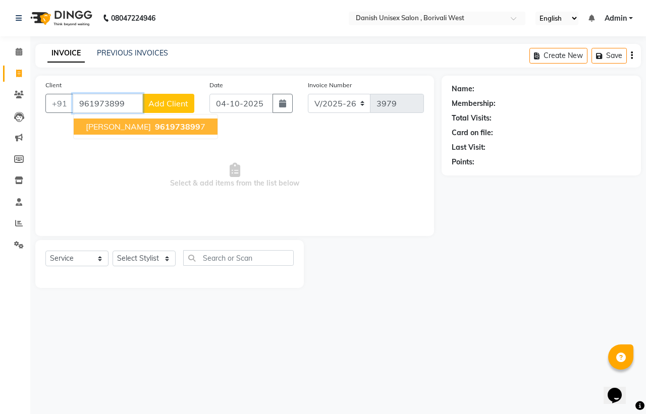
click at [145, 120] on button "[PERSON_NAME] 961973899 7" at bounding box center [146, 127] width 144 height 16
type input "9619738997"
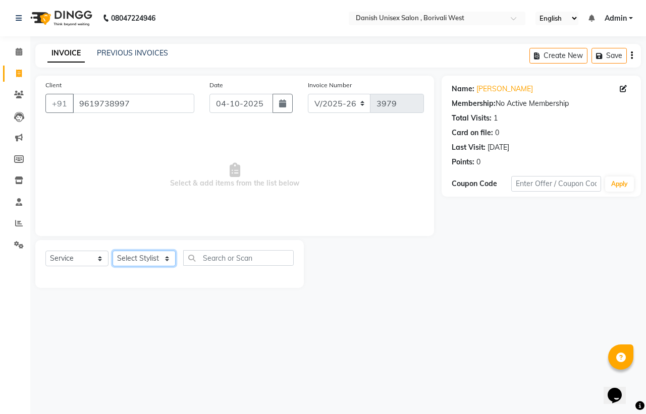
click at [165, 260] on select "Select Stylist [PERSON_NAME] [PERSON_NAME] kajal [PERSON_NAME] [PERSON_NAME] [P…" at bounding box center [144, 259] width 63 height 16
select select "93632"
click at [113, 251] on select "Select Stylist [PERSON_NAME] [PERSON_NAME] kajal [PERSON_NAME] [PERSON_NAME] [P…" at bounding box center [144, 259] width 63 height 16
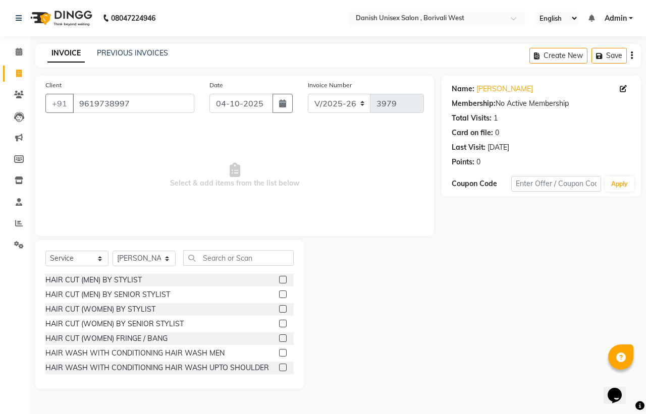
click at [279, 281] on label at bounding box center [283, 280] width 8 height 8
click at [279, 281] on input "checkbox" at bounding box center [282, 280] width 7 height 7
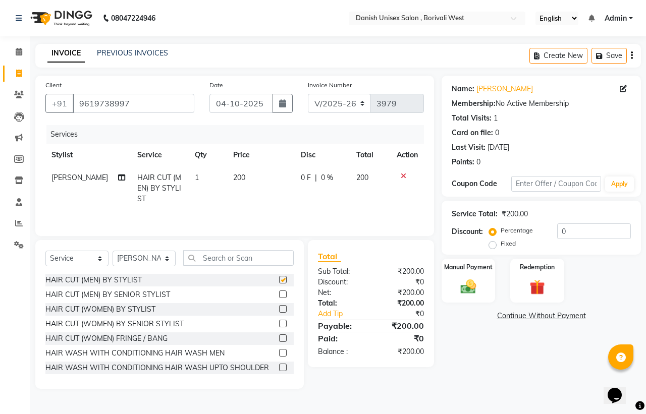
checkbox input "false"
click at [468, 296] on div "Manual Payment" at bounding box center [468, 281] width 56 height 46
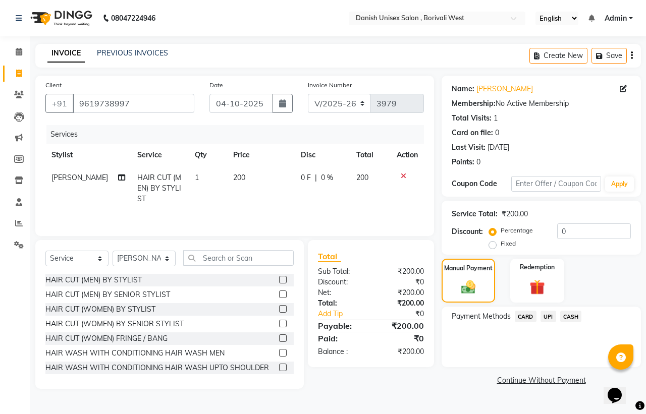
click at [551, 316] on span "UPI" at bounding box center [548, 317] width 16 height 12
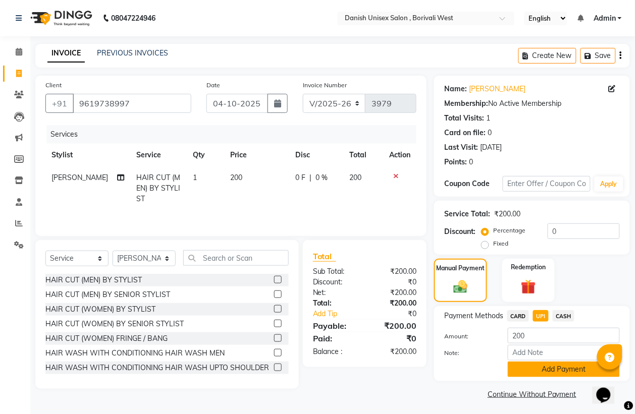
click at [516, 366] on button "Add Payment" at bounding box center [564, 370] width 112 height 16
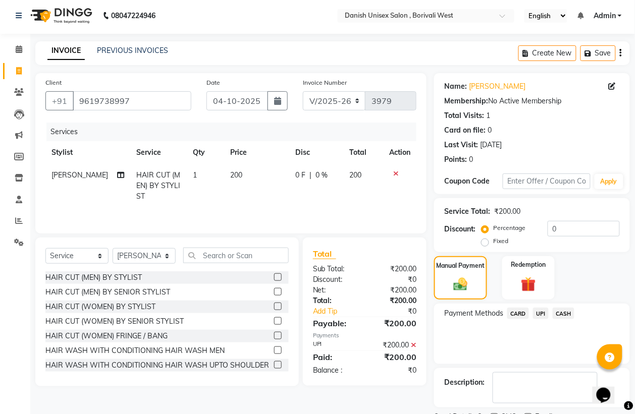
scroll to position [46, 0]
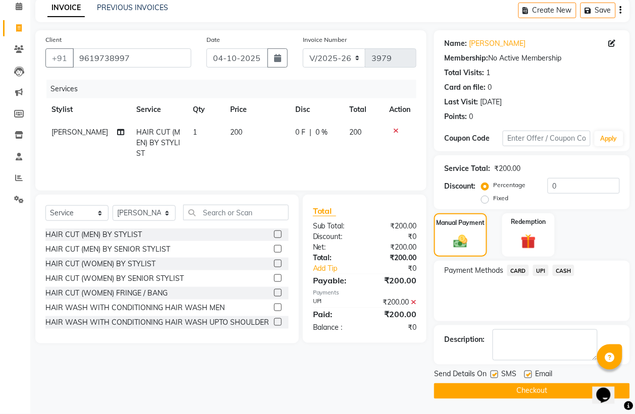
click at [507, 380] on span "SMS" at bounding box center [508, 375] width 15 height 13
click at [512, 387] on button "Checkout" at bounding box center [532, 391] width 196 height 16
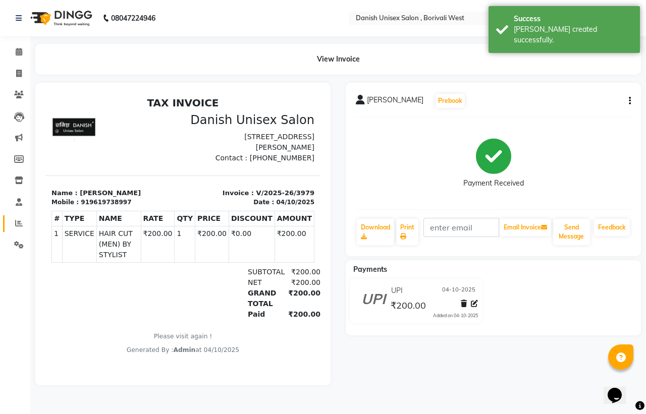
click at [18, 230] on link "Reports" at bounding box center [15, 223] width 24 height 17
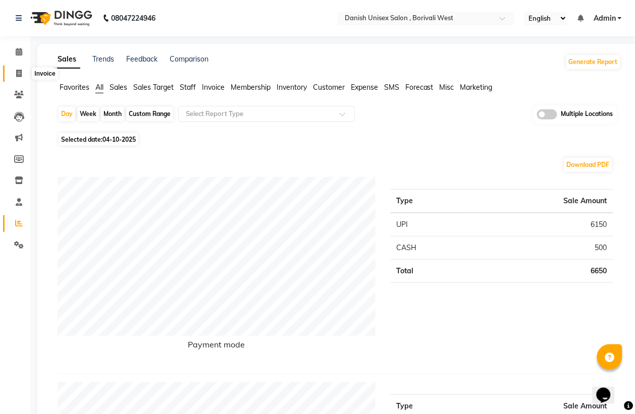
click at [12, 77] on span at bounding box center [19, 74] width 18 height 12
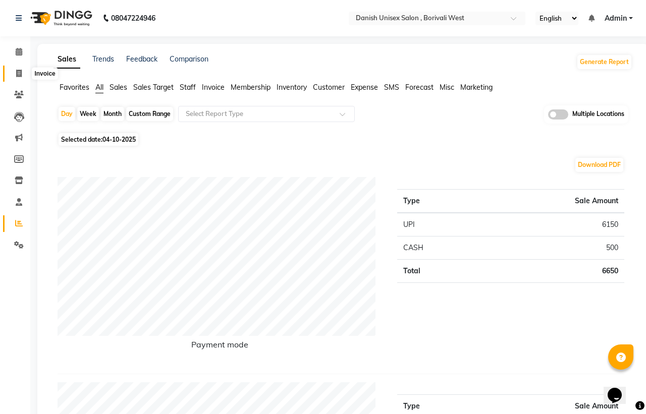
select select "service"
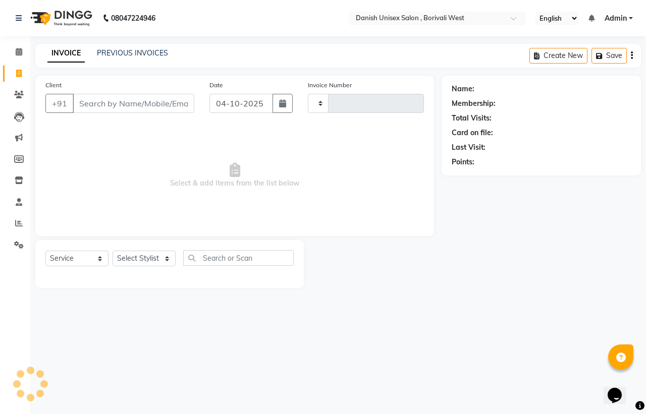
type input "3980"
select select "6929"
click at [19, 51] on icon at bounding box center [19, 52] width 7 height 8
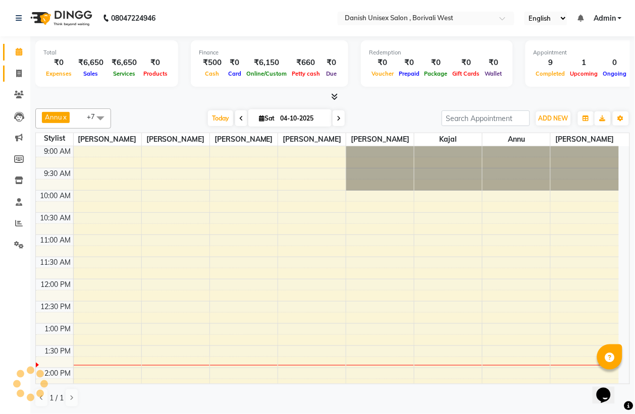
click at [16, 73] on icon at bounding box center [19, 74] width 6 height 8
select select "service"
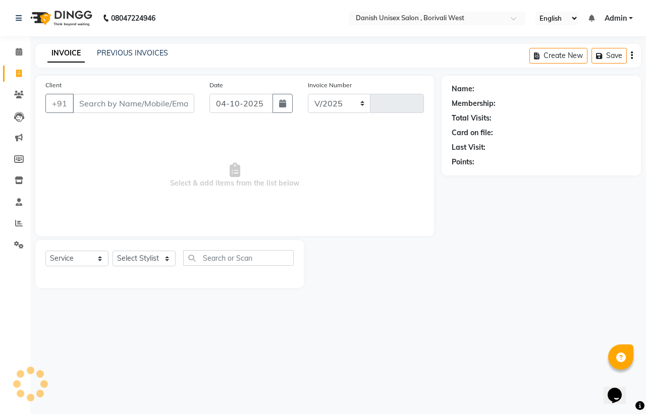
select select "6929"
type input "3980"
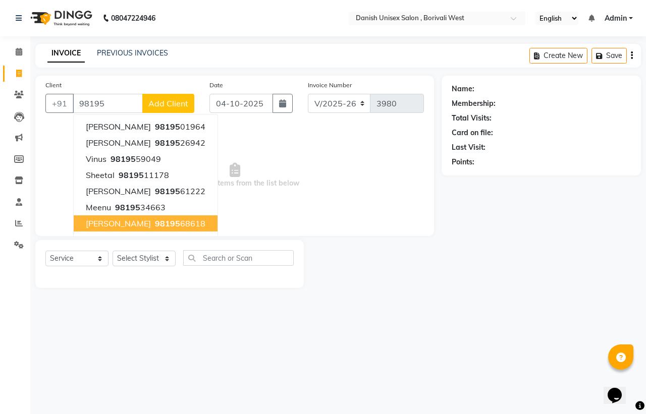
click at [175, 222] on ngb-highlight "98195 68618" at bounding box center [179, 223] width 52 height 10
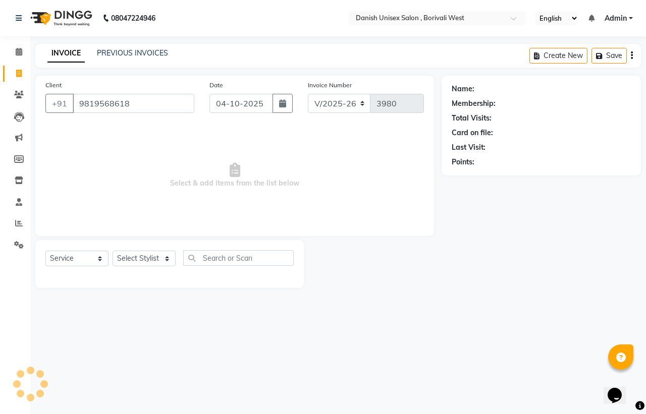
type input "9819568618"
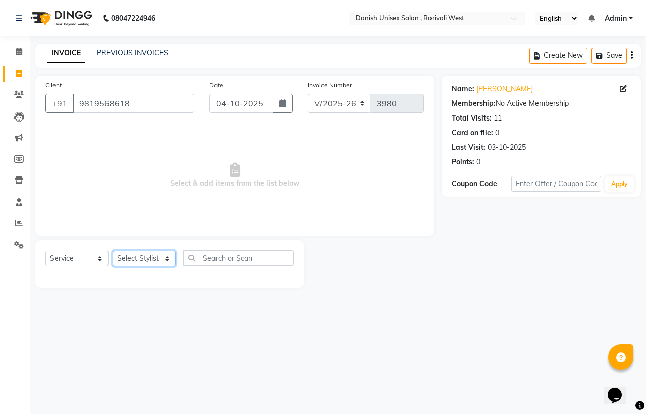
click at [151, 258] on select "Select Stylist [PERSON_NAME] [PERSON_NAME] kajal [PERSON_NAME] [PERSON_NAME] [P…" at bounding box center [144, 259] width 63 height 16
select select "54589"
click at [113, 251] on select "Select Stylist [PERSON_NAME] [PERSON_NAME] kajal [PERSON_NAME] [PERSON_NAME] [P…" at bounding box center [144, 259] width 63 height 16
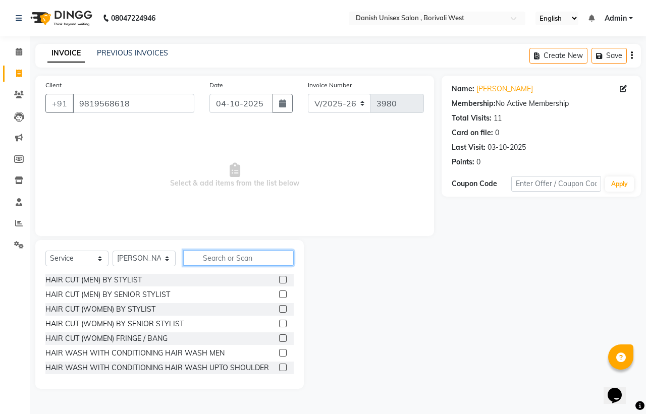
click at [246, 258] on input "text" at bounding box center [238, 258] width 110 height 16
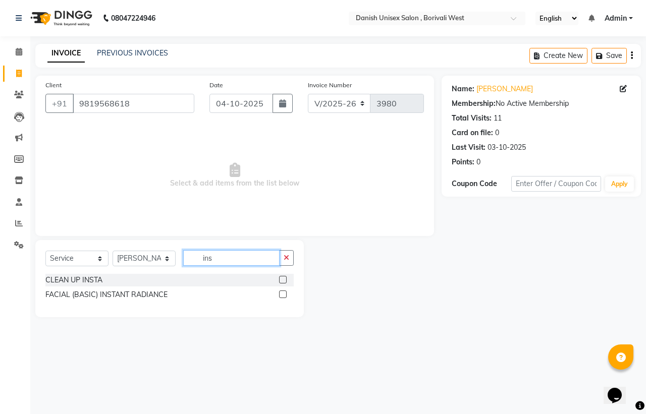
type input "ins"
click at [281, 294] on label at bounding box center [283, 295] width 8 height 8
click at [281, 294] on input "checkbox" at bounding box center [282, 295] width 7 height 7
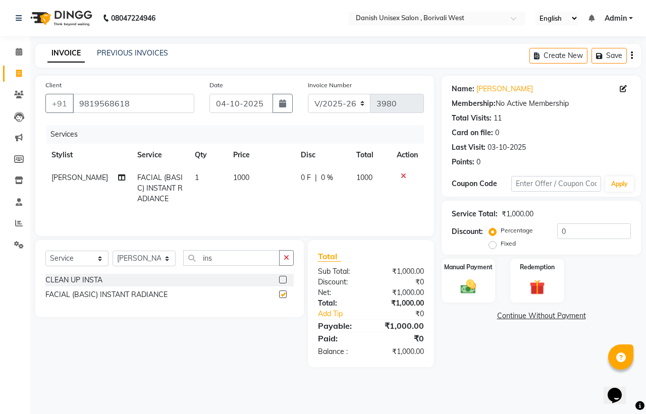
checkbox input "false"
click at [253, 266] on input "ins" at bounding box center [231, 258] width 96 height 16
type input "i"
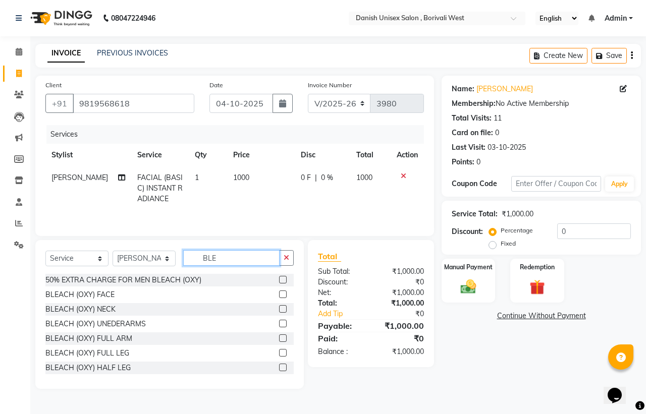
type input "BLE"
click at [279, 298] on label at bounding box center [283, 295] width 8 height 8
click at [279, 298] on input "checkbox" at bounding box center [282, 295] width 7 height 7
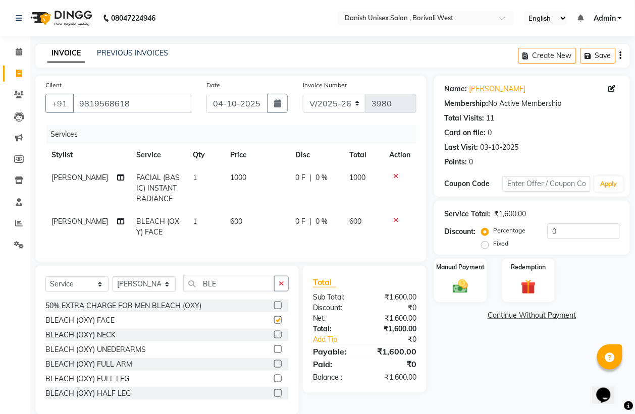
checkbox input "false"
click at [449, 283] on img at bounding box center [459, 286] width 25 height 18
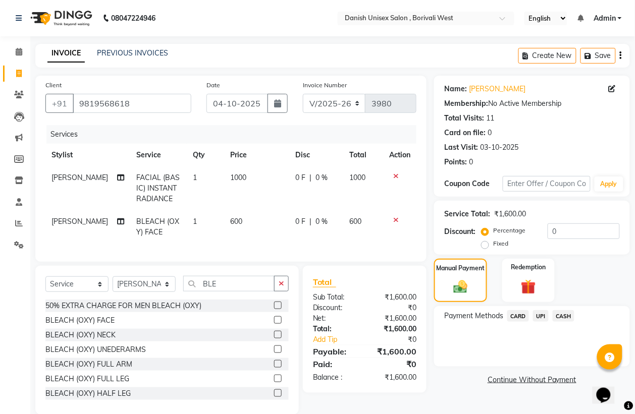
click at [543, 315] on span "UPI" at bounding box center [541, 316] width 16 height 12
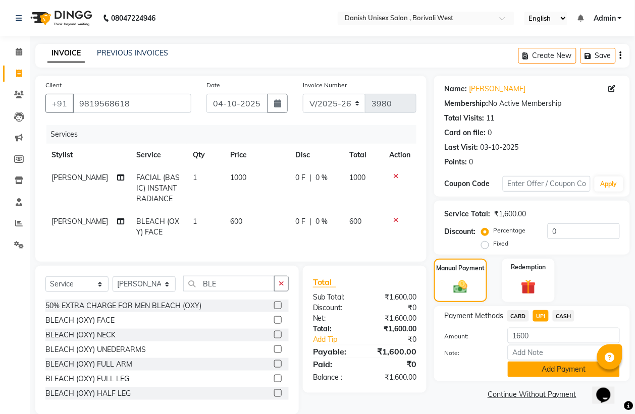
scroll to position [26, 0]
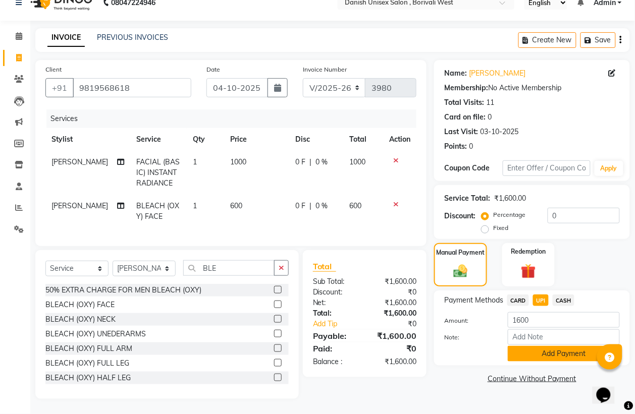
click at [544, 346] on button "Add Payment" at bounding box center [564, 354] width 112 height 16
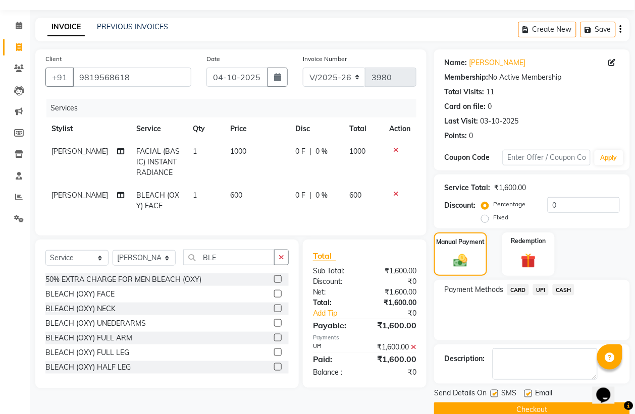
click at [541, 403] on button "Checkout" at bounding box center [532, 411] width 196 height 16
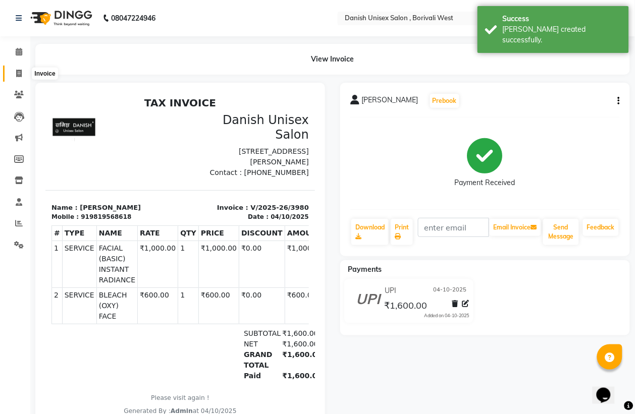
click at [21, 72] on icon at bounding box center [19, 74] width 6 height 8
select select "service"
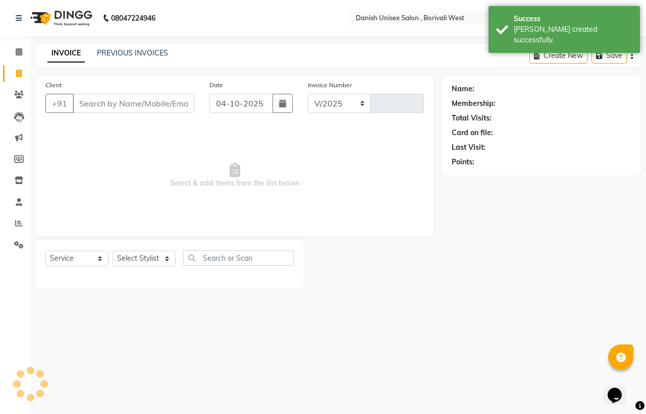
select select "6929"
type input "3981"
click at [19, 51] on icon at bounding box center [19, 52] width 7 height 8
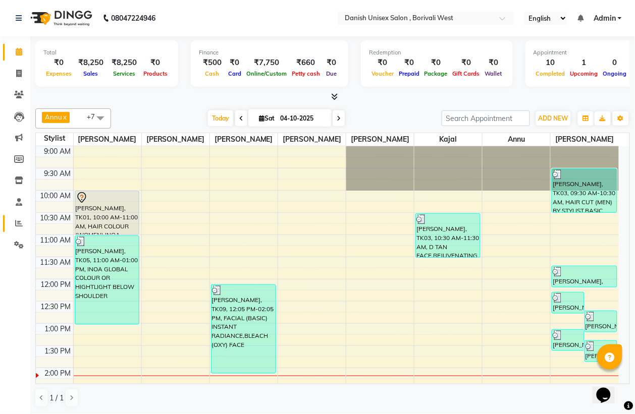
click at [17, 228] on span at bounding box center [19, 224] width 18 height 12
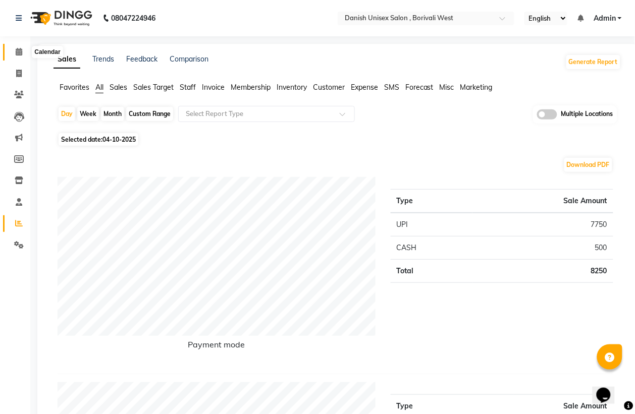
click at [19, 51] on icon at bounding box center [19, 52] width 7 height 8
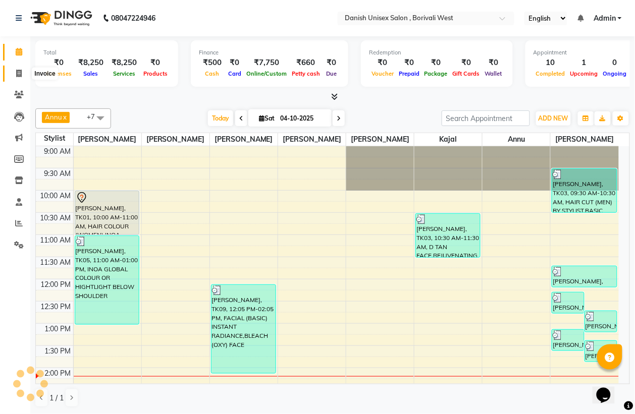
click at [18, 72] on icon at bounding box center [19, 74] width 6 height 8
select select "service"
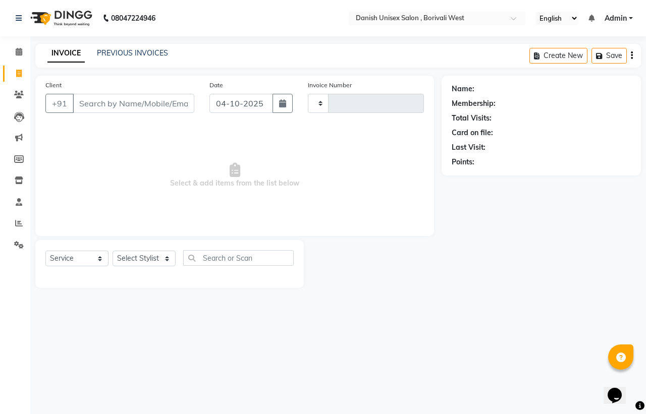
type input "3981"
select select "6929"
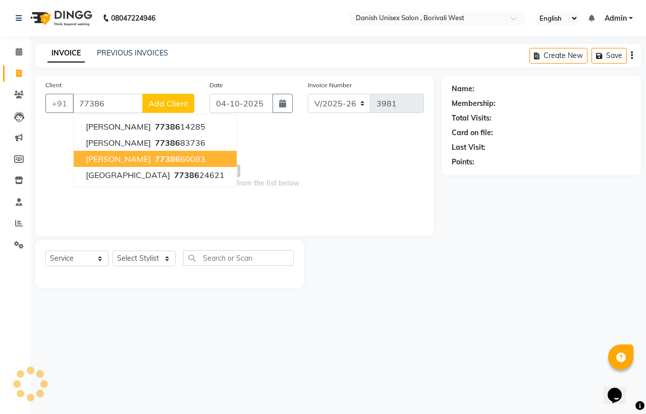
click at [155, 160] on span "77386" at bounding box center [167, 159] width 25 height 10
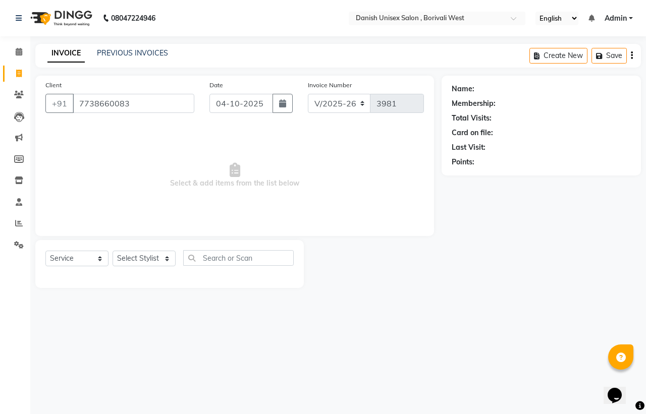
type input "7738660083"
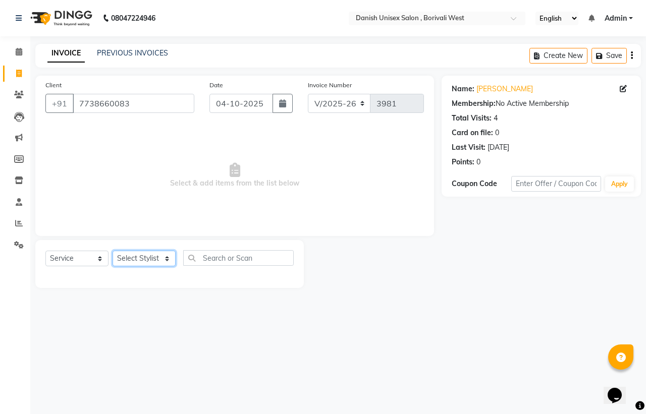
click at [151, 255] on select "Select Stylist [PERSON_NAME] [PERSON_NAME] kajal [PERSON_NAME] [PERSON_NAME] [P…" at bounding box center [144, 259] width 63 height 16
select select "54584"
click at [113, 251] on select "Select Stylist [PERSON_NAME] [PERSON_NAME] kajal [PERSON_NAME] [PERSON_NAME] [P…" at bounding box center [144, 259] width 63 height 16
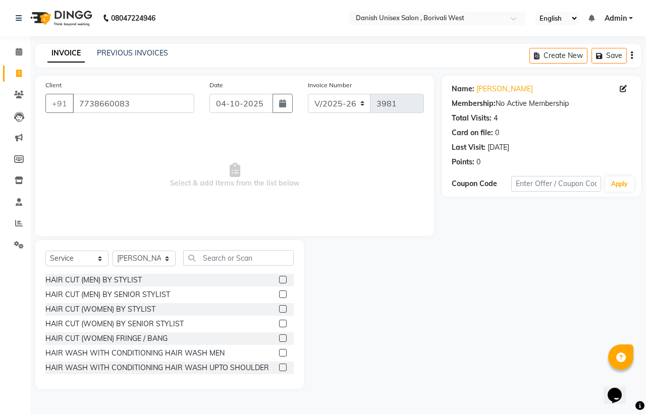
click at [279, 279] on label at bounding box center [283, 280] width 8 height 8
click at [279, 279] on input "checkbox" at bounding box center [282, 280] width 7 height 7
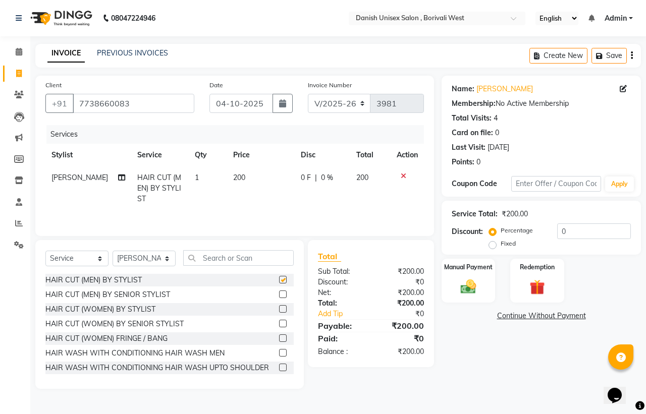
checkbox input "false"
click at [270, 266] on input "text" at bounding box center [238, 258] width 110 height 16
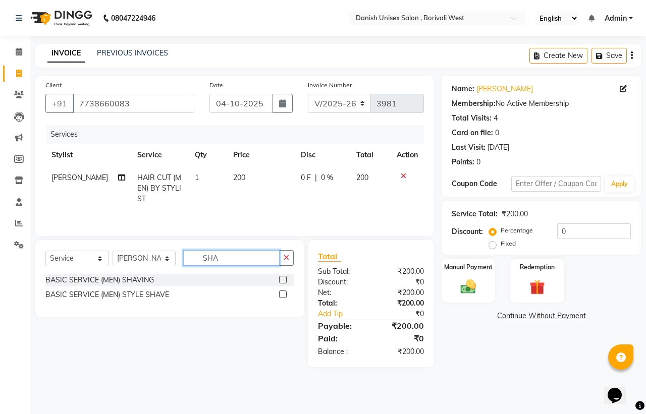
click at [253, 259] on input "SHA" at bounding box center [231, 258] width 96 height 16
type input "S"
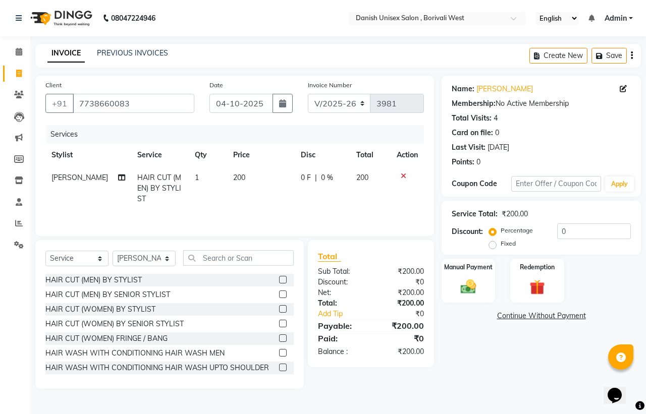
click at [404, 173] on icon at bounding box center [404, 176] width 6 height 7
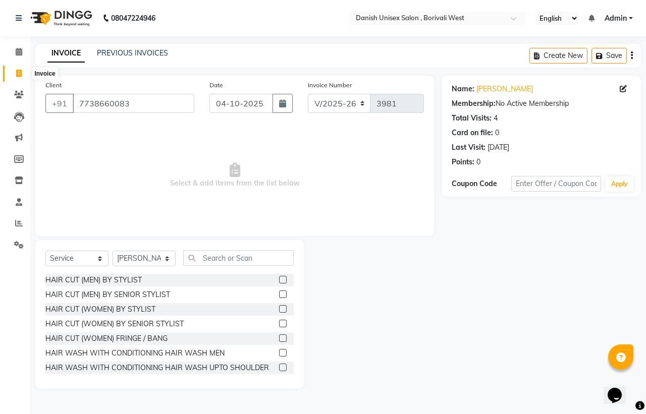
click at [18, 70] on icon at bounding box center [19, 74] width 6 height 8
select select "service"
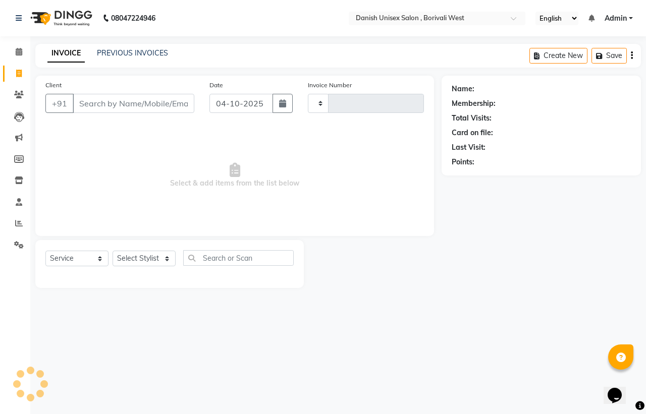
type input "3981"
select select "6929"
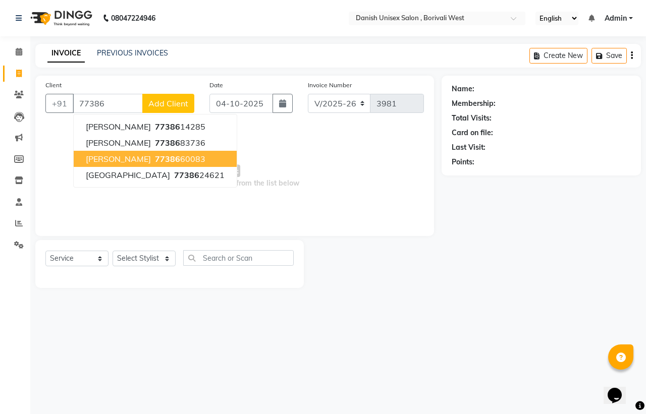
click at [117, 154] on span "[PERSON_NAME]" at bounding box center [118, 159] width 65 height 10
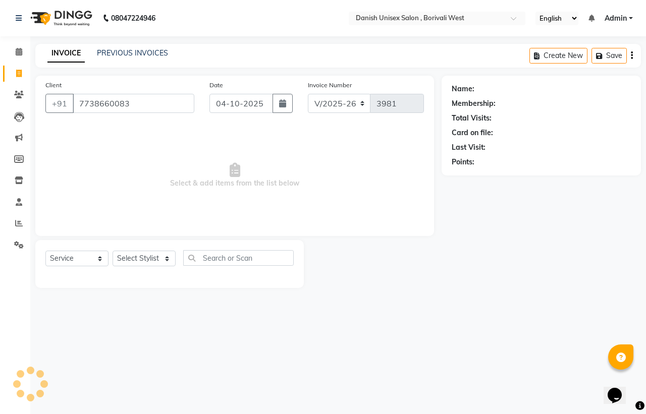
type input "7738660083"
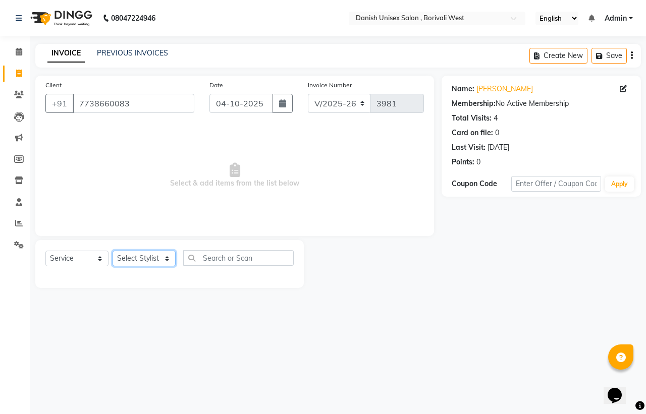
click at [145, 258] on select "Select Stylist [PERSON_NAME] [PERSON_NAME] kajal [PERSON_NAME] [PERSON_NAME] [P…" at bounding box center [144, 259] width 63 height 16
select select "54584"
click at [113, 251] on select "Select Stylist [PERSON_NAME] [PERSON_NAME] kajal [PERSON_NAME] [PERSON_NAME] [P…" at bounding box center [144, 259] width 63 height 16
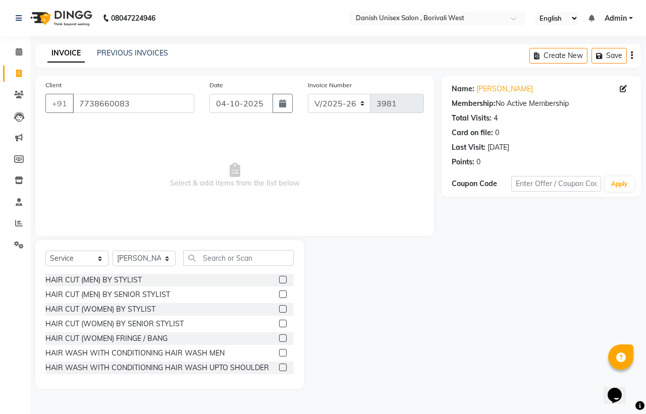
click at [279, 278] on label at bounding box center [283, 280] width 8 height 8
click at [279, 278] on input "checkbox" at bounding box center [282, 280] width 7 height 7
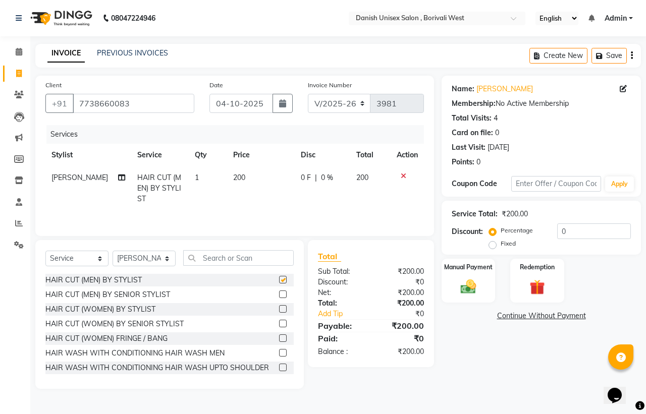
checkbox input "false"
click at [268, 262] on input "text" at bounding box center [238, 258] width 110 height 16
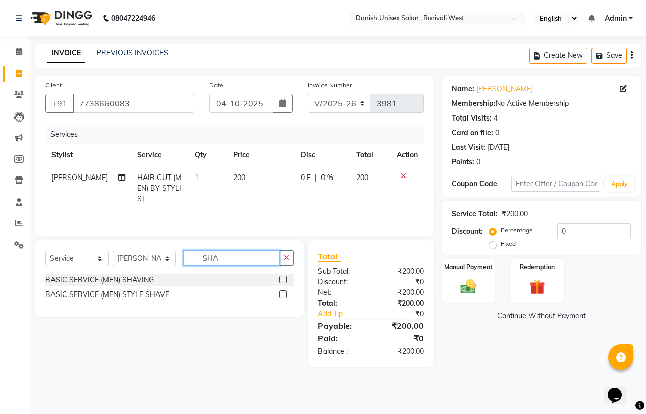
type input "SHA"
click at [282, 298] on label at bounding box center [283, 295] width 8 height 8
click at [282, 298] on input "checkbox" at bounding box center [282, 295] width 7 height 7
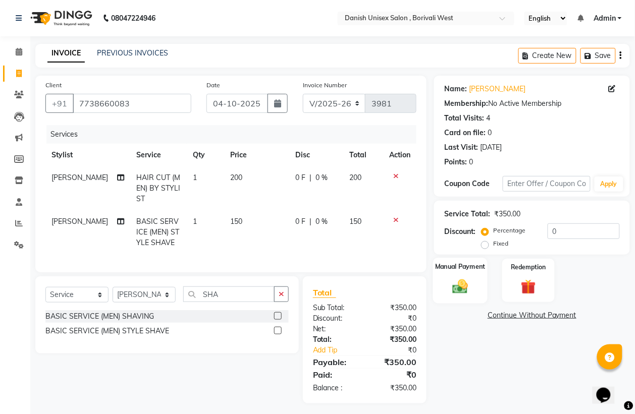
click at [445, 279] on div "Manual Payment" at bounding box center [460, 280] width 55 height 45
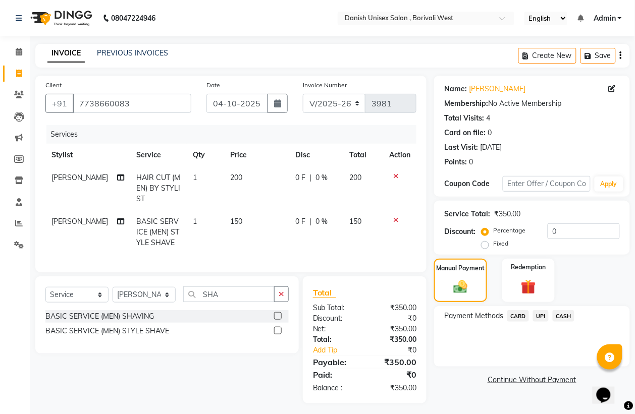
click at [543, 317] on span "UPI" at bounding box center [541, 316] width 16 height 12
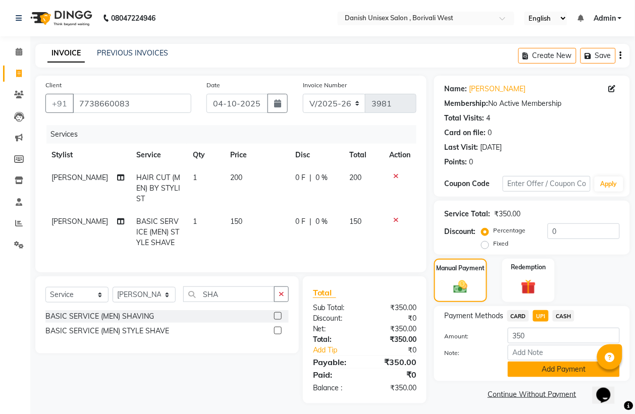
scroll to position [15, 0]
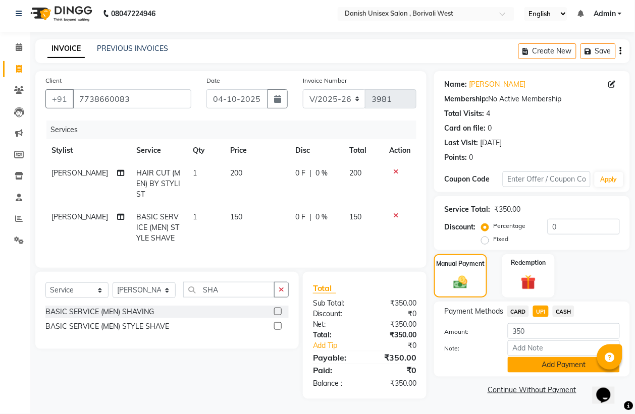
click at [550, 357] on button "Add Payment" at bounding box center [564, 365] width 112 height 16
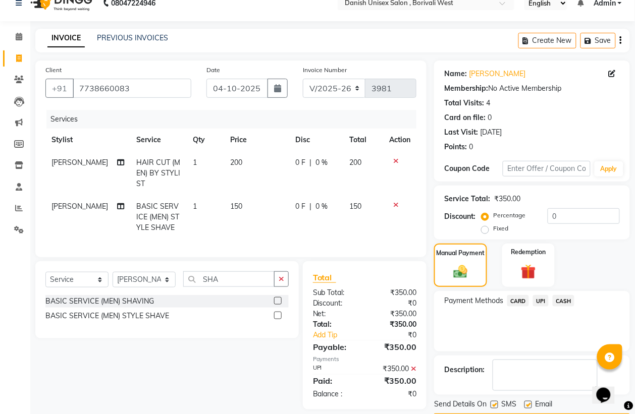
scroll to position [46, 0]
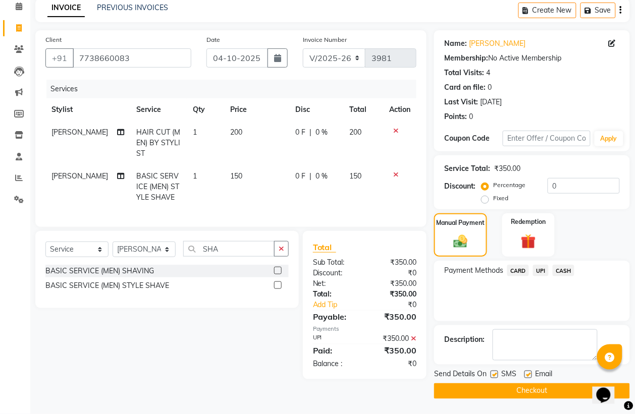
click at [529, 391] on button "Checkout" at bounding box center [532, 391] width 196 height 16
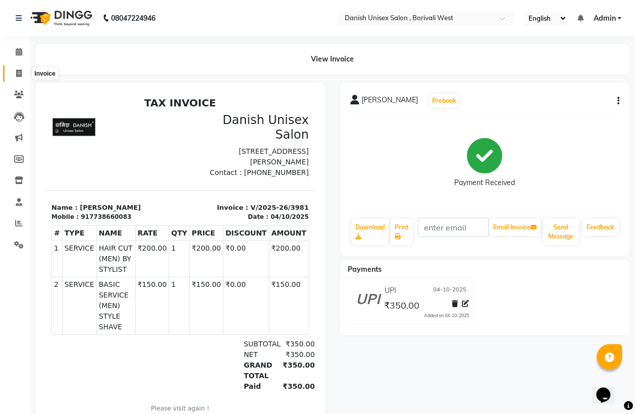
click at [19, 74] on icon at bounding box center [19, 74] width 6 height 8
